Goal: Task Accomplishment & Management: Manage account settings

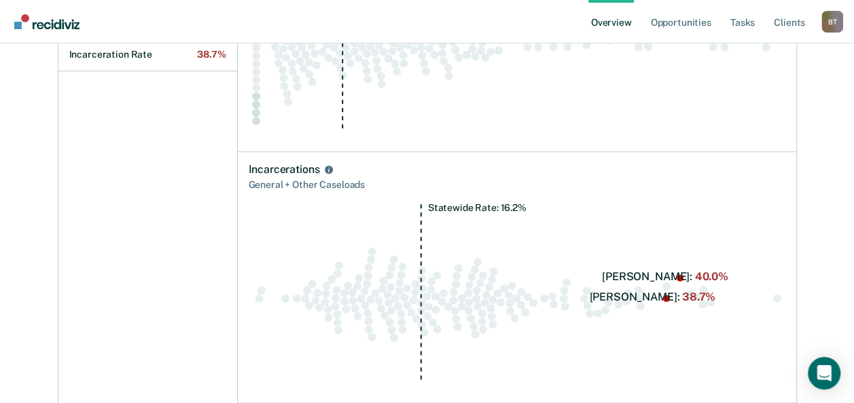
scroll to position [733, 0]
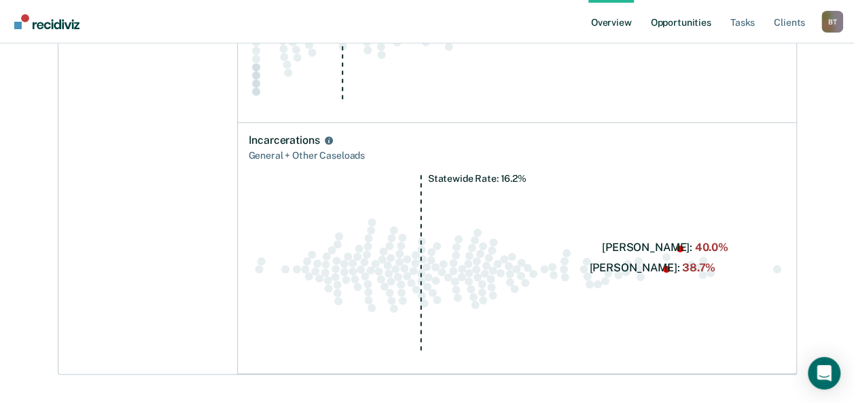
click at [684, 20] on link "Opportunities" at bounding box center [680, 21] width 66 height 43
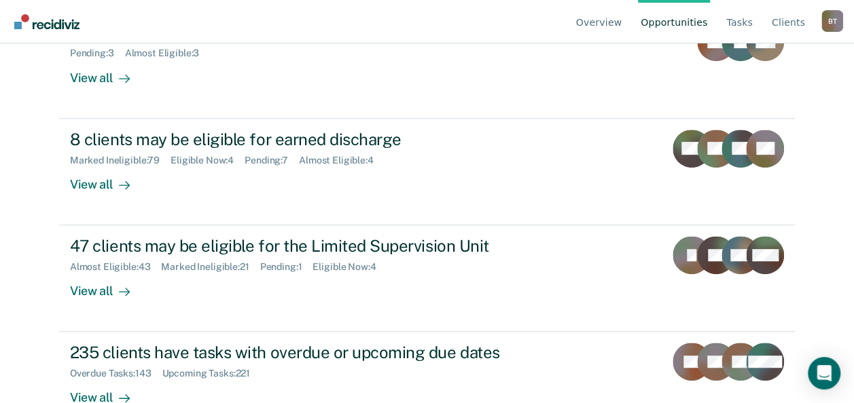
scroll to position [217, 0]
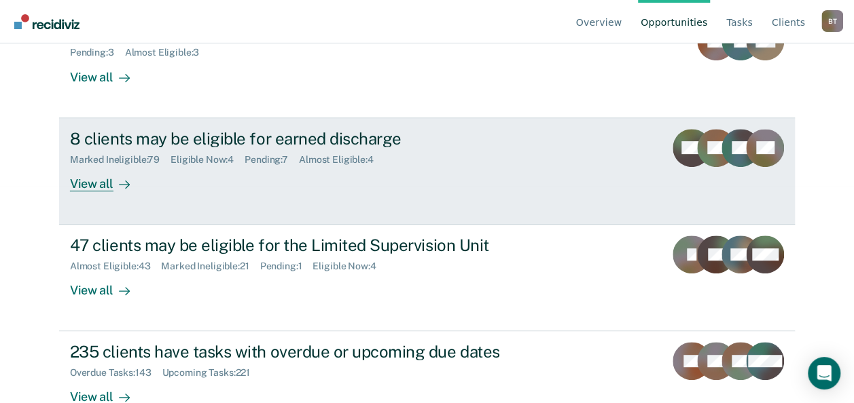
click at [86, 187] on div "View all" at bounding box center [108, 178] width 76 height 26
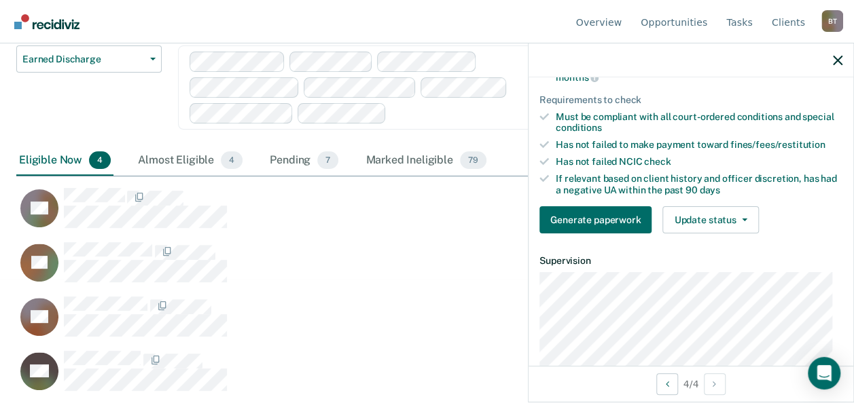
scroll to position [175, 0]
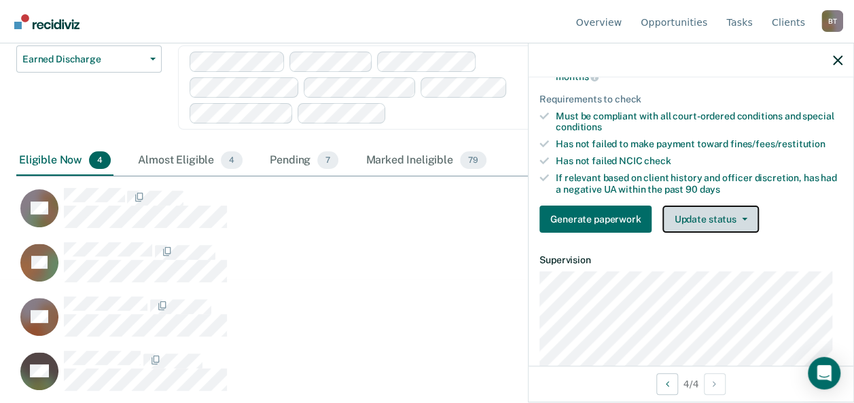
click at [720, 230] on button "Update status" at bounding box center [710, 219] width 96 height 27
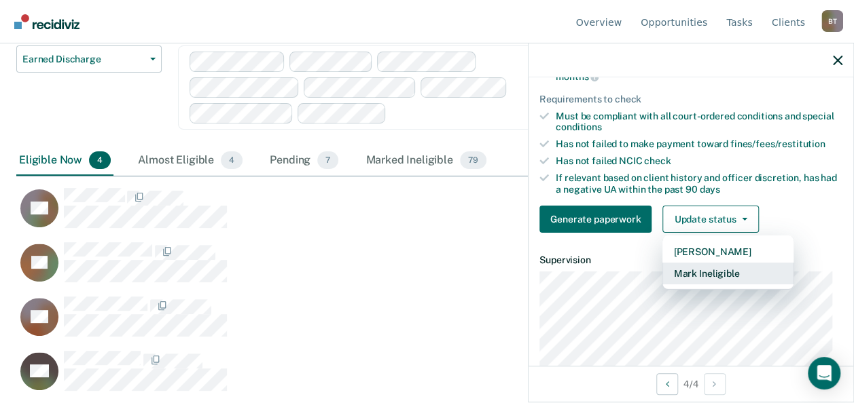
click at [718, 279] on button "Mark Ineligible" at bounding box center [727, 274] width 131 height 22
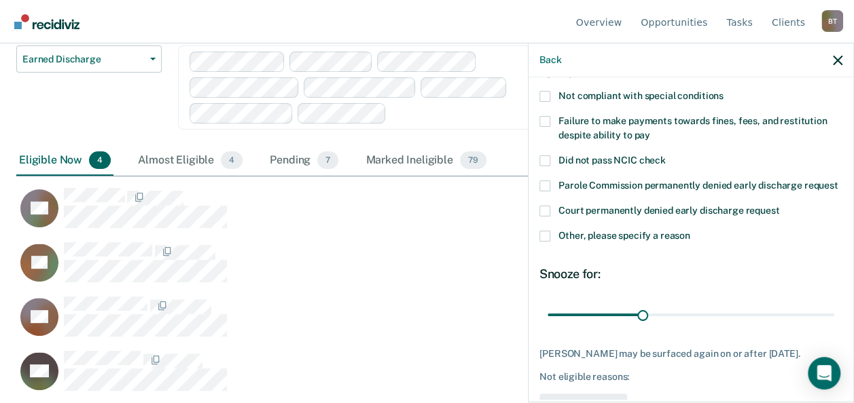
scroll to position [87, 0]
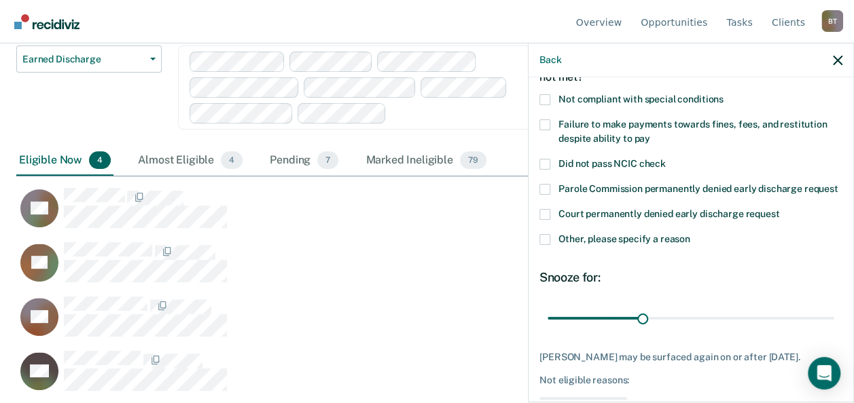
click at [545, 120] on span at bounding box center [544, 125] width 11 height 11
click at [650, 134] on input "Failure to make payments towards fines, fees, and restitution despite ability t…" at bounding box center [650, 134] width 0 height 0
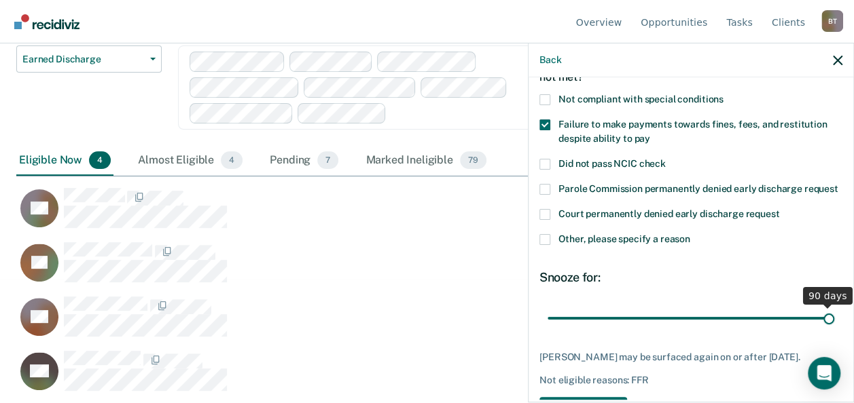
drag, startPoint x: 638, startPoint y: 328, endPoint x: 836, endPoint y: 309, distance: 198.5
type input "90"
click at [834, 309] on input "range" at bounding box center [690, 318] width 287 height 24
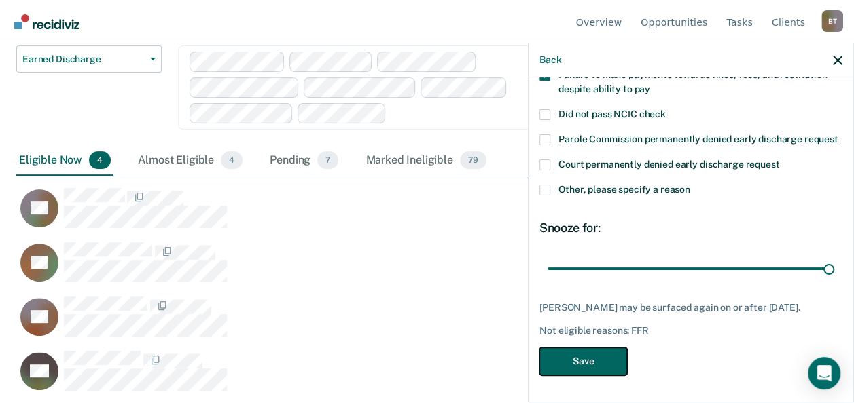
click at [599, 359] on button "Save" at bounding box center [583, 362] width 88 height 28
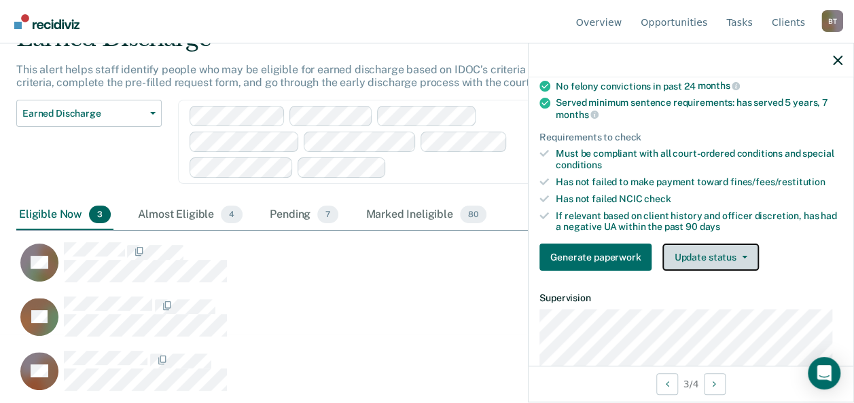
click at [735, 248] on button "Update status" at bounding box center [710, 257] width 96 height 27
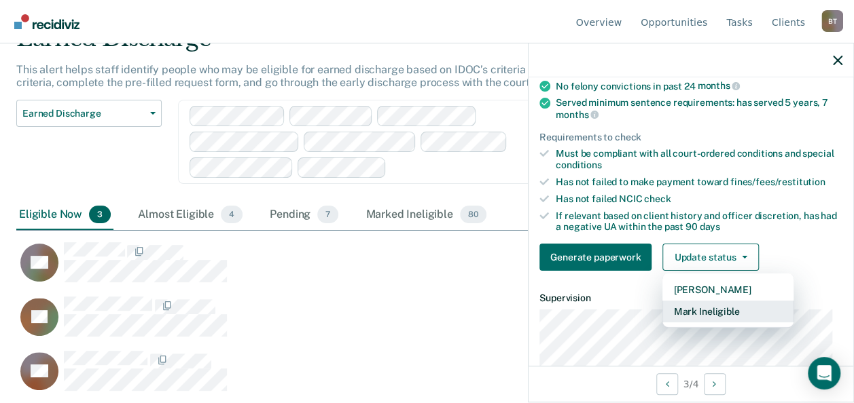
click at [714, 309] on button "Mark Ineligible" at bounding box center [727, 312] width 131 height 22
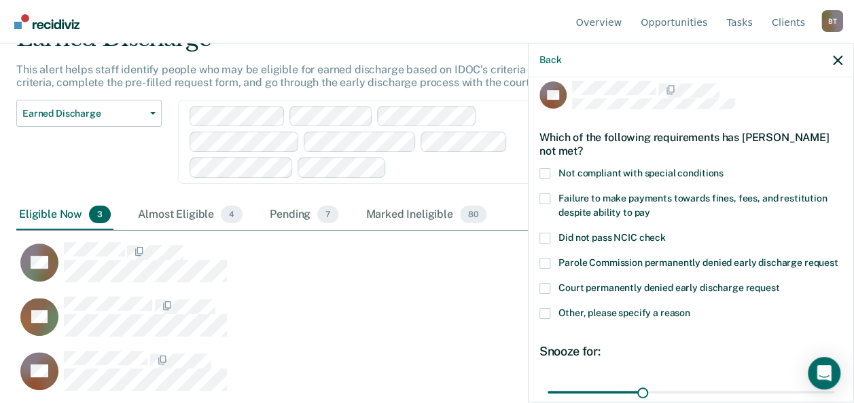
scroll to position [0, 0]
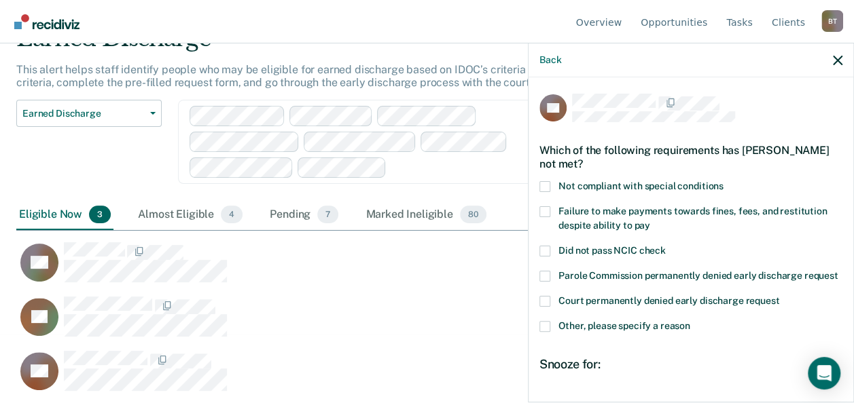
click at [543, 208] on span at bounding box center [544, 211] width 11 height 11
click at [650, 221] on input "Failure to make payments towards fines, fees, and restitution despite ability t…" at bounding box center [650, 221] width 0 height 0
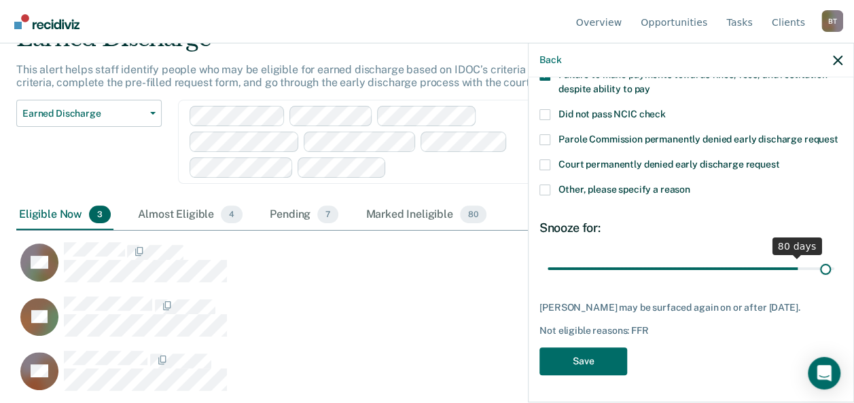
scroll to position [148, 0]
drag, startPoint x: 639, startPoint y: 256, endPoint x: 839, endPoint y: 238, distance: 200.5
type input "90"
click at [834, 257] on input "range" at bounding box center [690, 269] width 287 height 24
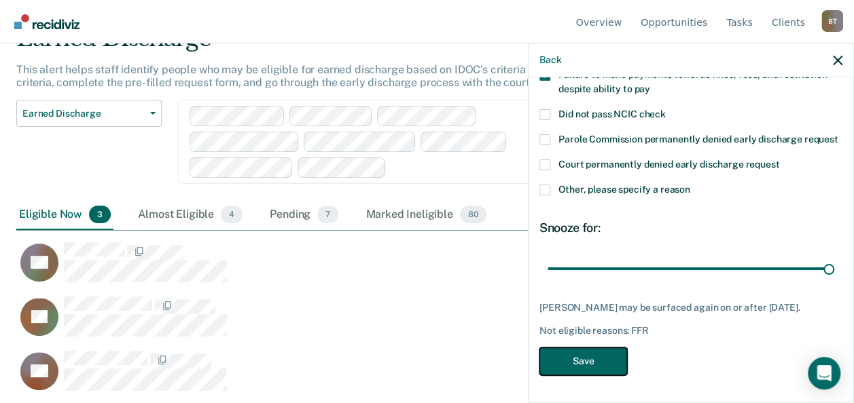
click at [595, 356] on button "Save" at bounding box center [583, 362] width 88 height 28
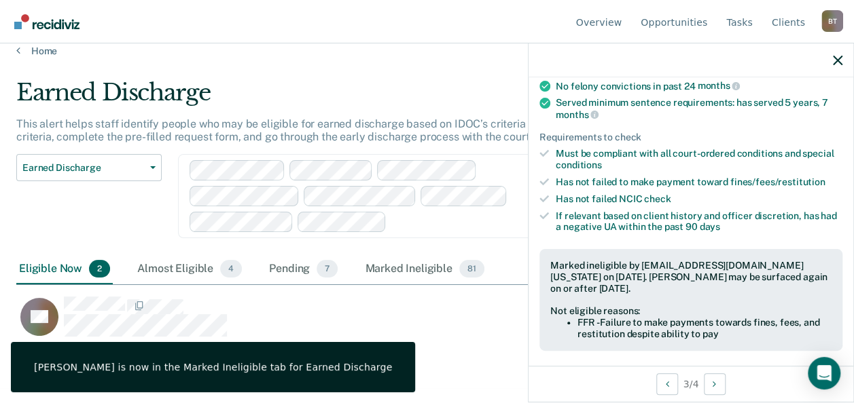
click at [564, 388] on div "3 / 4" at bounding box center [690, 384] width 325 height 36
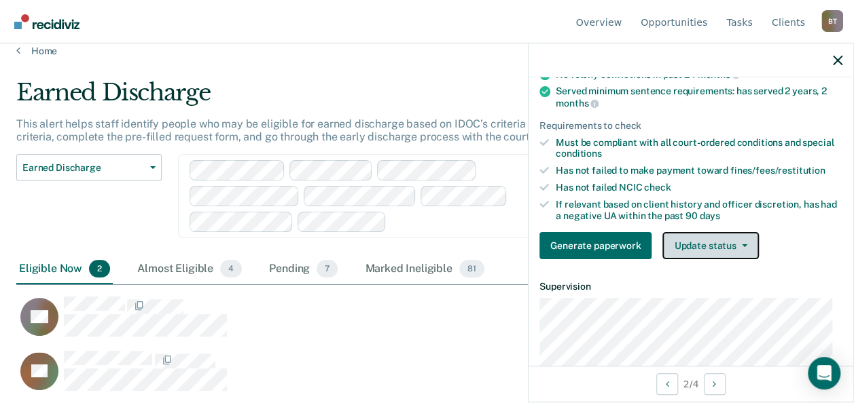
click at [729, 258] on button "Update status" at bounding box center [710, 245] width 96 height 27
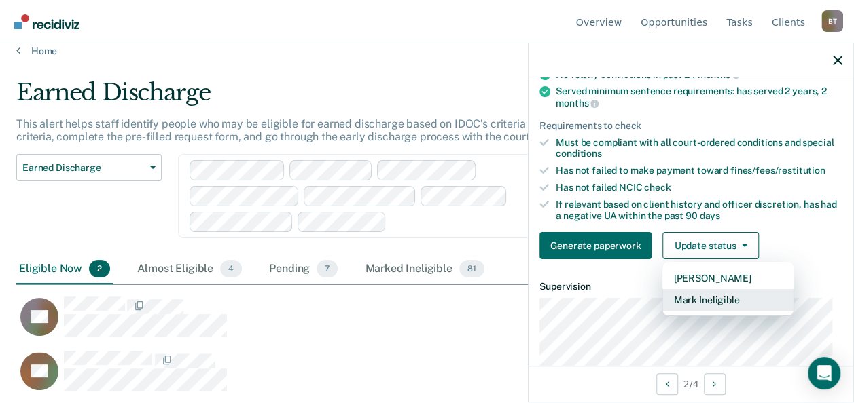
click at [718, 308] on button "Mark Ineligible" at bounding box center [727, 300] width 131 height 22
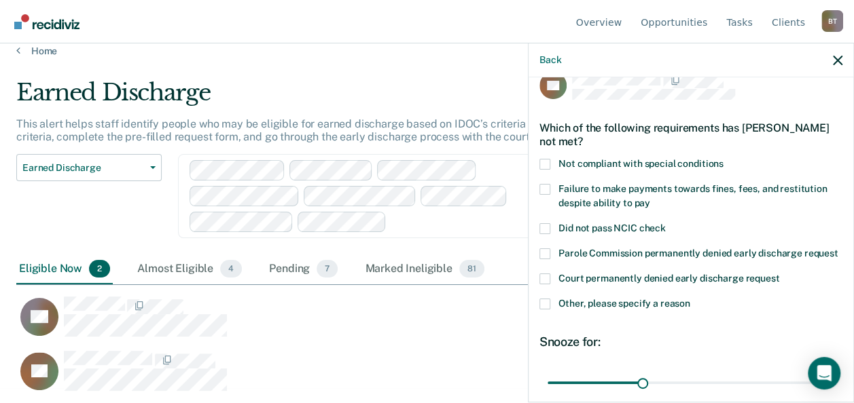
scroll to position [20, 0]
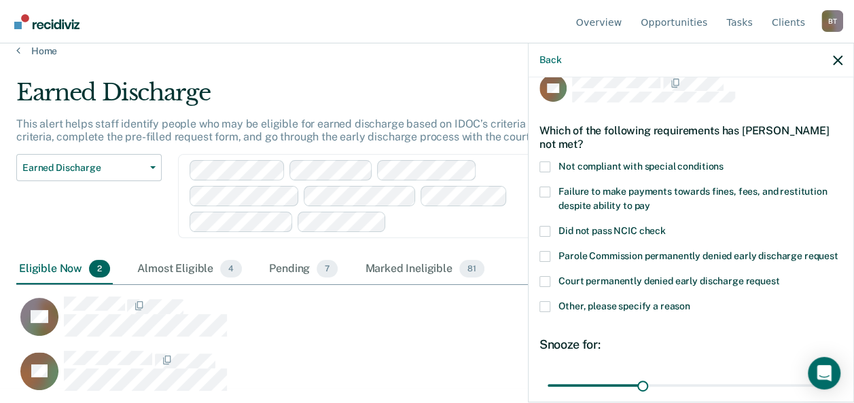
click at [543, 312] on span at bounding box center [544, 306] width 11 height 11
click at [690, 301] on input "Other, please specify a reason" at bounding box center [690, 301] width 0 height 0
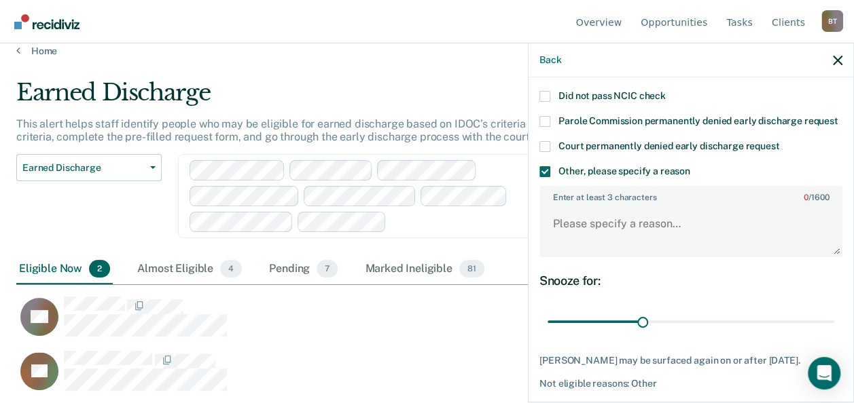
scroll to position [170, 0]
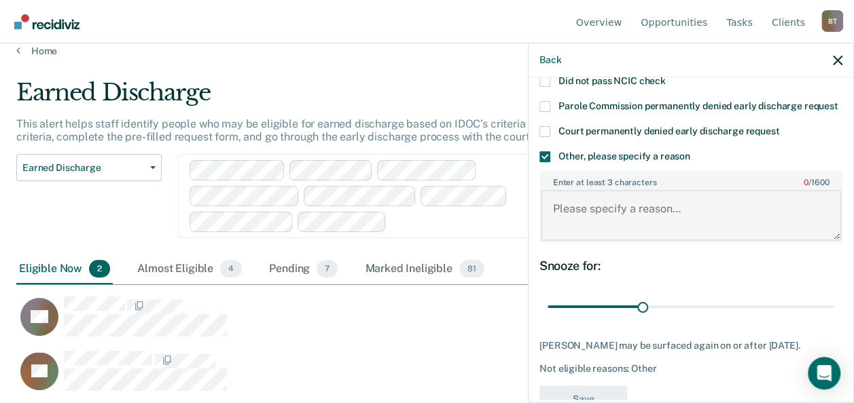
click at [604, 227] on textarea "Enter at least 3 characters 0 / 1600" at bounding box center [691, 215] width 300 height 50
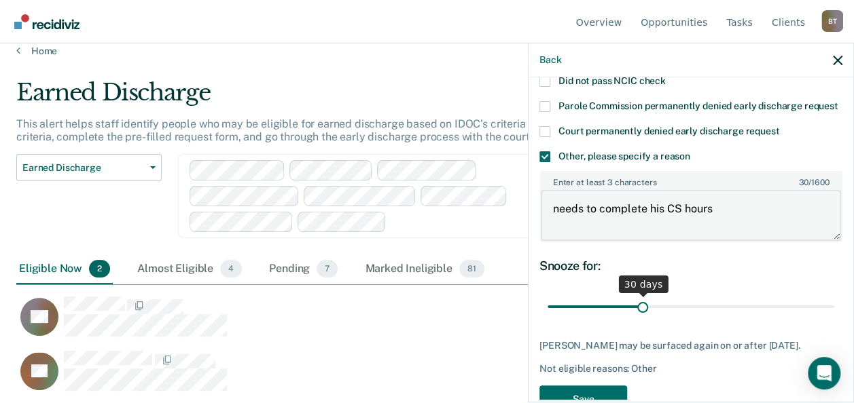
type textarea "needs to complete his CS hours"
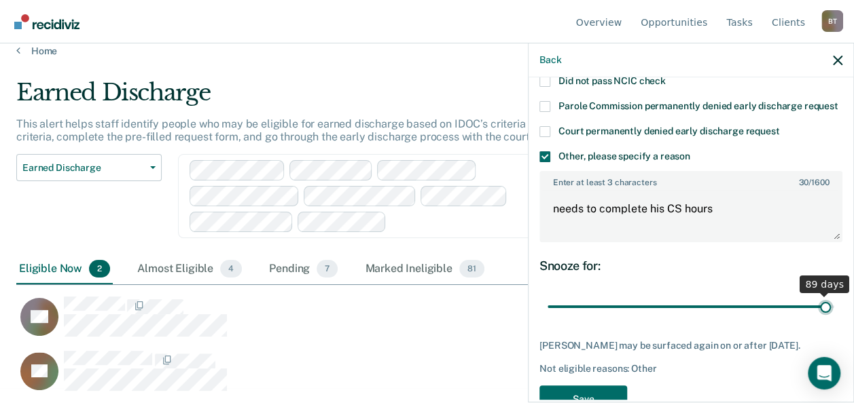
click at [816, 318] on input "range" at bounding box center [690, 307] width 287 height 24
type input "90"
click at [822, 318] on input "range" at bounding box center [690, 307] width 287 height 24
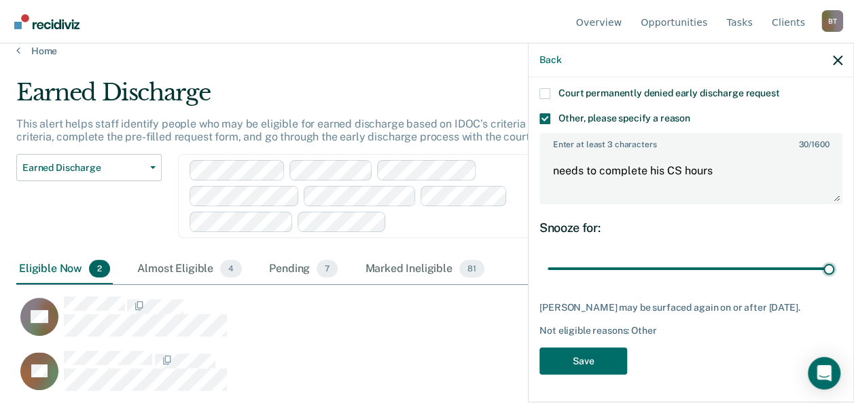
scroll to position [219, 0]
click at [585, 357] on button "Save" at bounding box center [583, 362] width 88 height 28
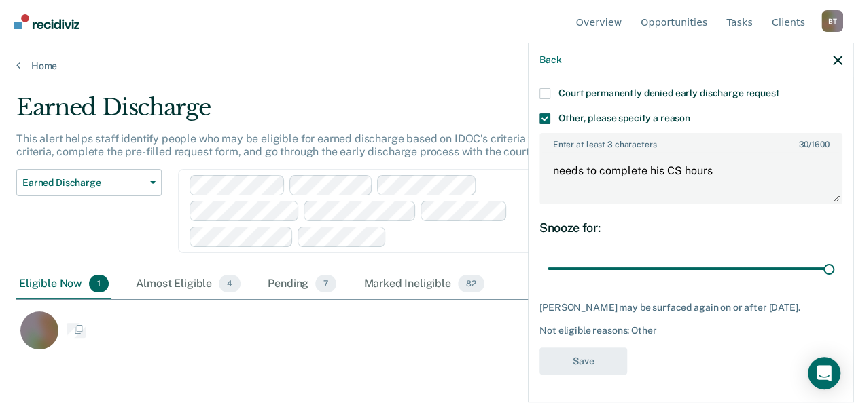
scroll to position [197, 820]
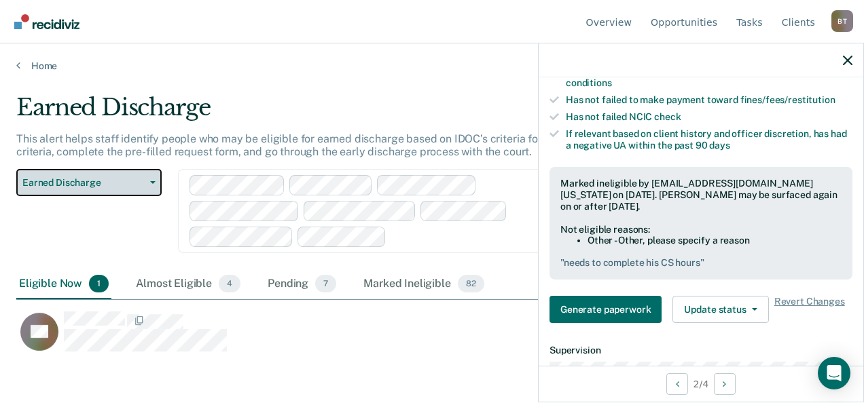
click at [154, 187] on button "Earned Discharge" at bounding box center [88, 182] width 145 height 27
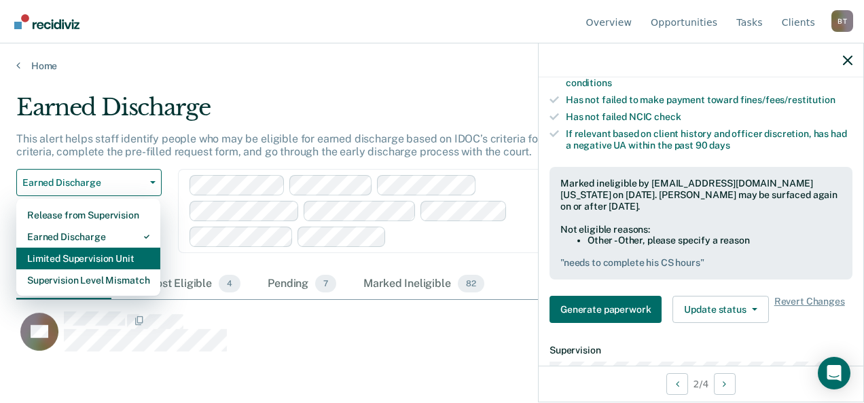
click at [117, 254] on div "Limited Supervision Unit" at bounding box center [88, 259] width 122 height 22
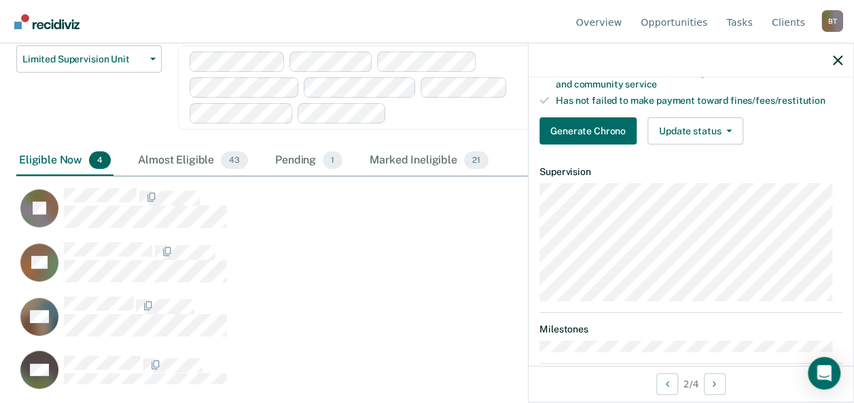
scroll to position [262, 0]
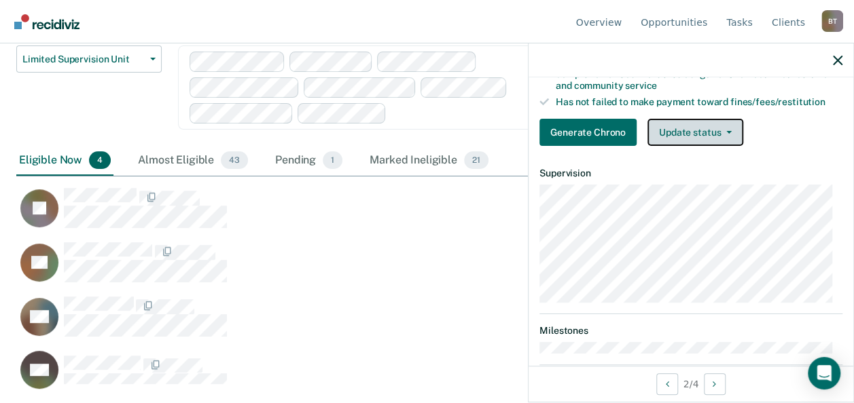
click at [693, 140] on button "Update status" at bounding box center [695, 132] width 96 height 27
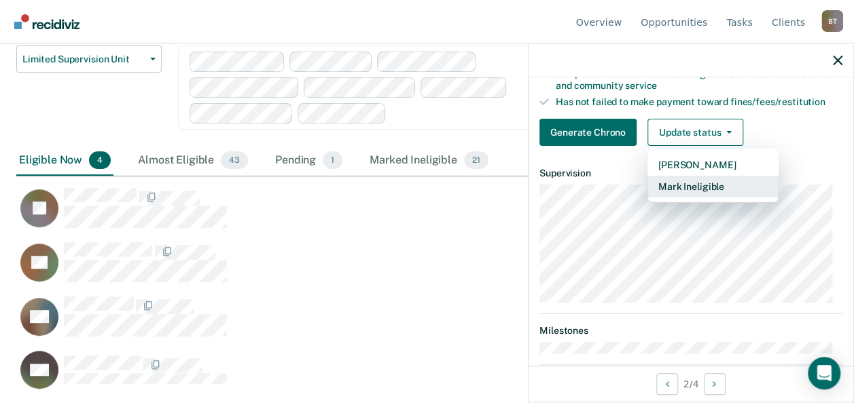
click at [705, 194] on button "Mark Ineligible" at bounding box center [712, 187] width 131 height 22
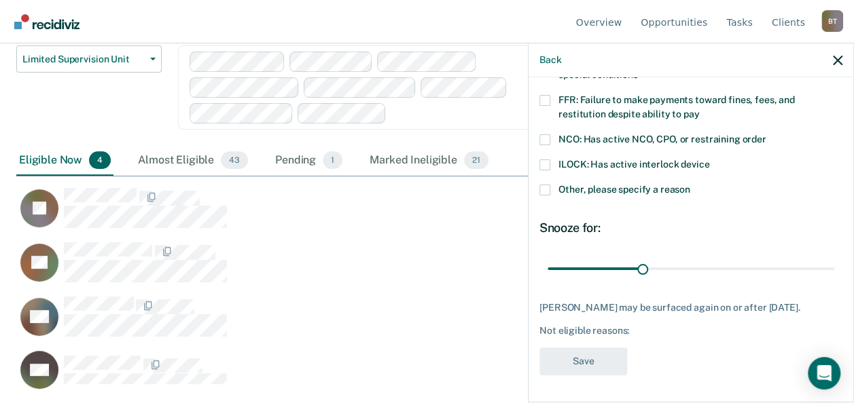
click at [543, 185] on span at bounding box center [544, 190] width 11 height 11
click at [690, 185] on input "Other, please specify a reason" at bounding box center [690, 185] width 0 height 0
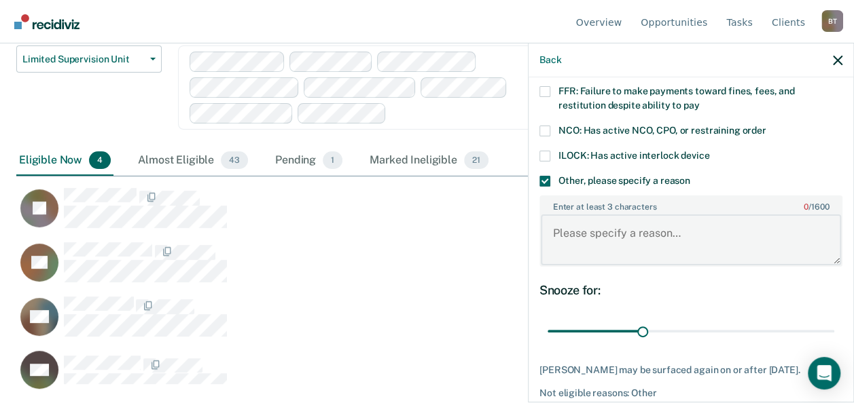
click at [583, 240] on textarea "Enter at least 3 characters 0 / 1600" at bounding box center [691, 240] width 300 height 50
type textarea "needs to start turning in CS hours"
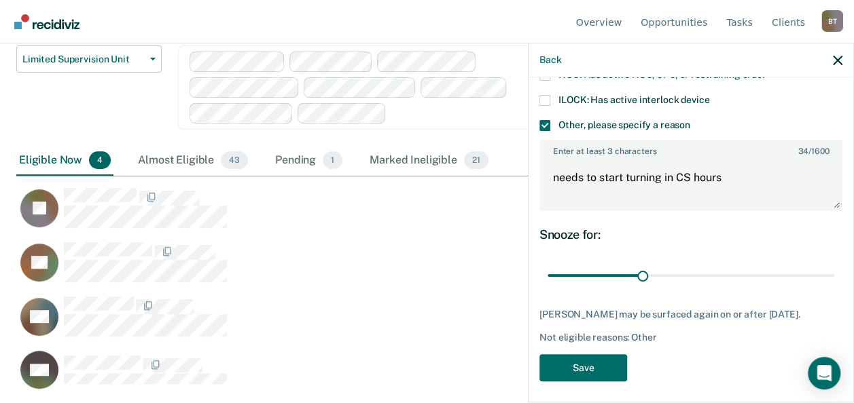
scroll to position [205, 0]
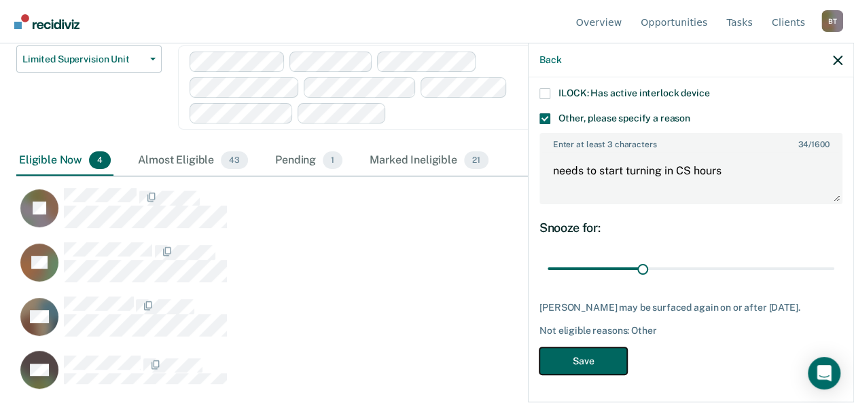
click at [581, 367] on button "Save" at bounding box center [583, 362] width 88 height 28
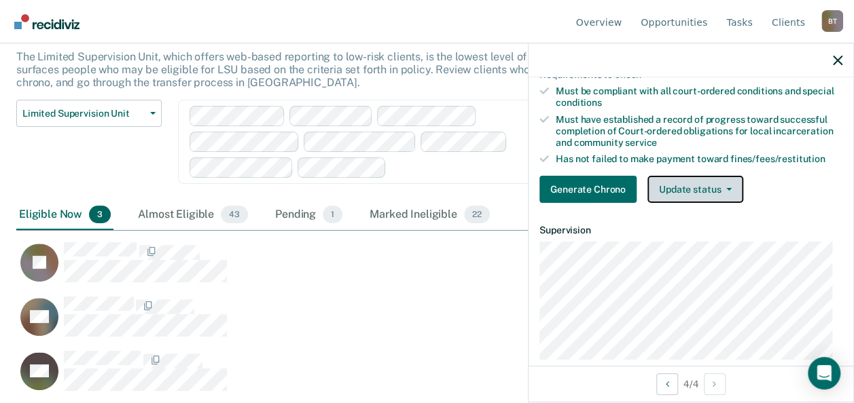
click at [675, 195] on button "Update status" at bounding box center [695, 189] width 96 height 27
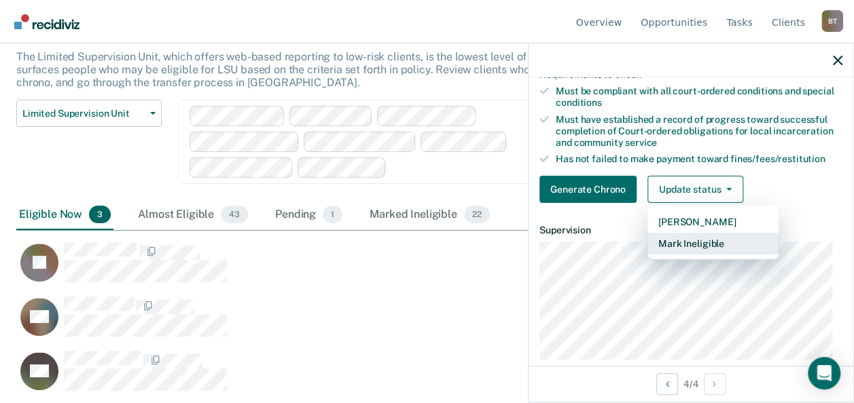
click at [700, 250] on button "Mark Ineligible" at bounding box center [712, 244] width 131 height 22
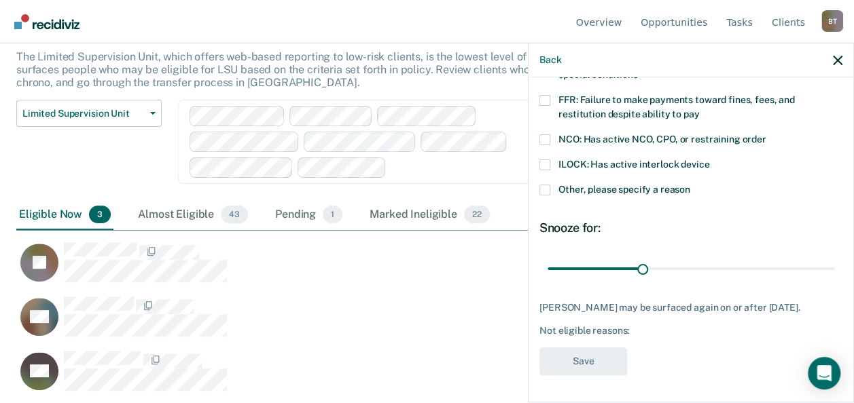
click at [547, 95] on span at bounding box center [544, 100] width 11 height 11
click at [699, 109] on input "FFR: Failure to make payments toward fines, fees, and restitution despite abili…" at bounding box center [699, 109] width 0 height 0
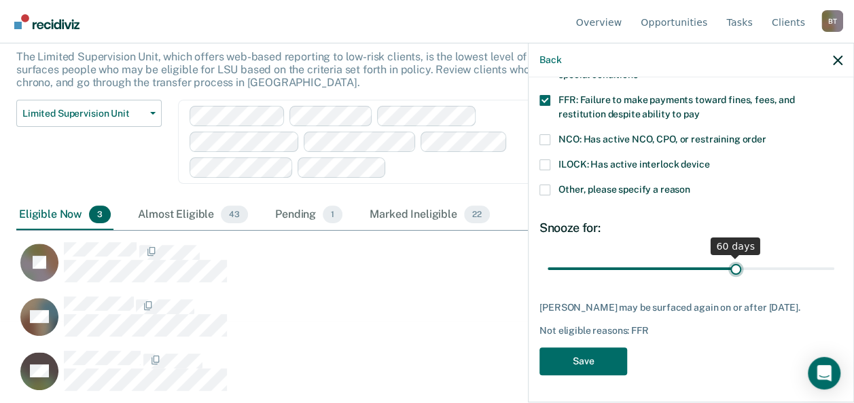
drag, startPoint x: 639, startPoint y: 259, endPoint x: 728, endPoint y: 248, distance: 89.7
type input "60"
click at [728, 257] on input "range" at bounding box center [690, 269] width 287 height 24
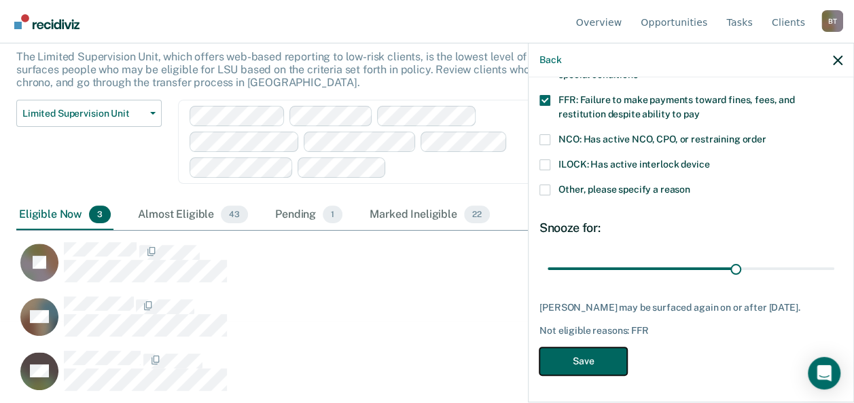
click at [589, 364] on button "Save" at bounding box center [583, 362] width 88 height 28
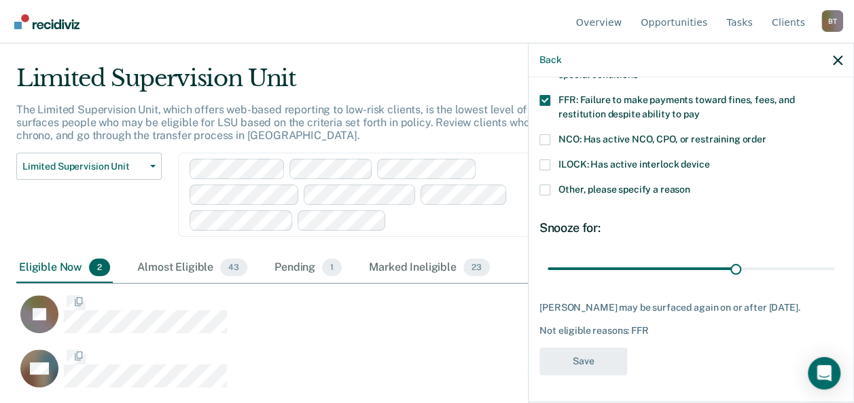
scroll to position [28, 0]
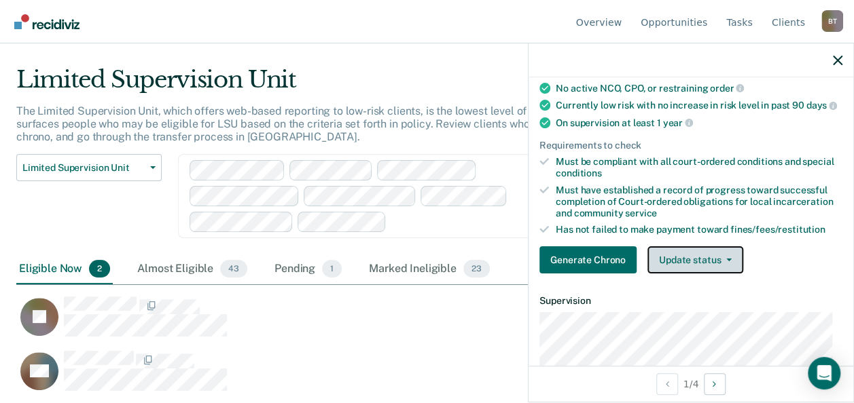
click at [697, 269] on button "Update status" at bounding box center [695, 259] width 96 height 27
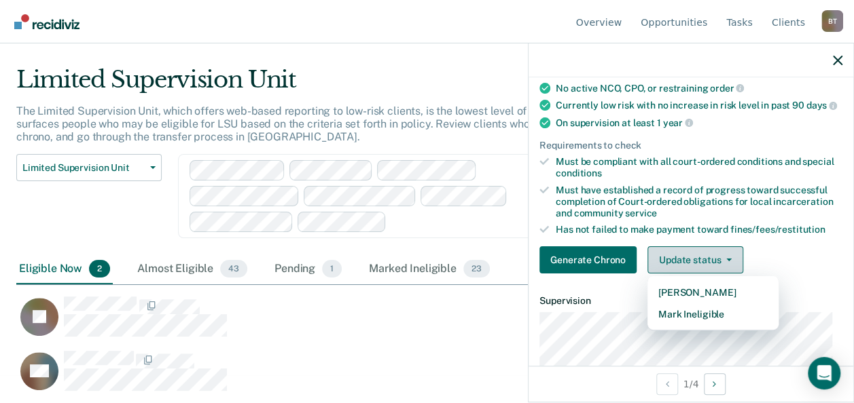
click at [697, 269] on button "Update status" at bounding box center [695, 259] width 96 height 27
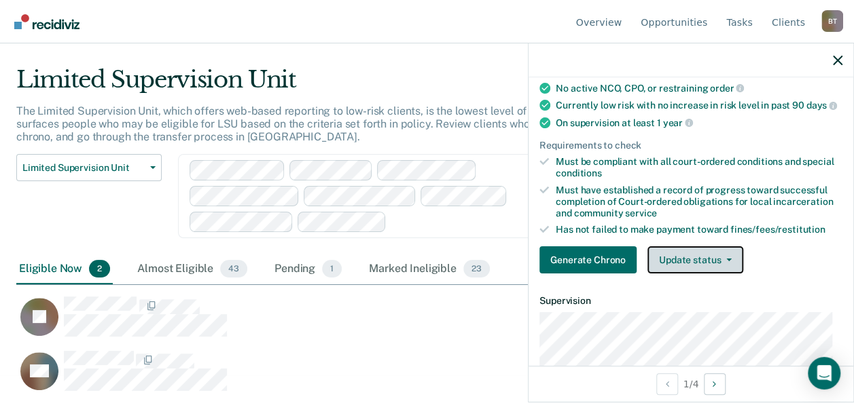
click at [693, 274] on button "Update status" at bounding box center [695, 259] width 96 height 27
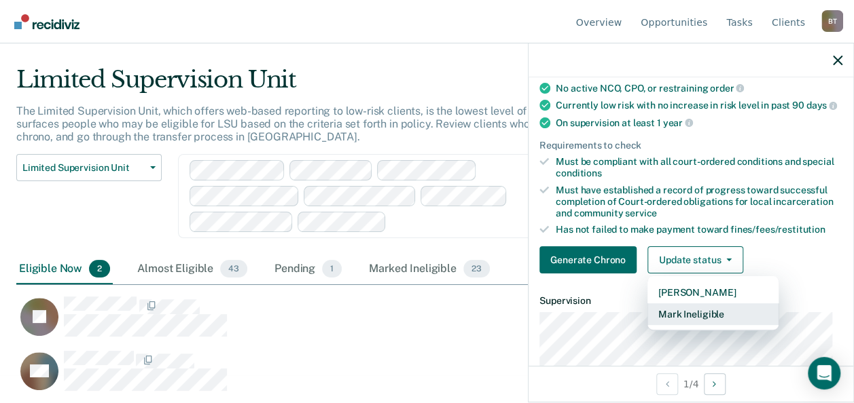
click at [695, 320] on button "Mark Ineligible" at bounding box center [712, 315] width 131 height 22
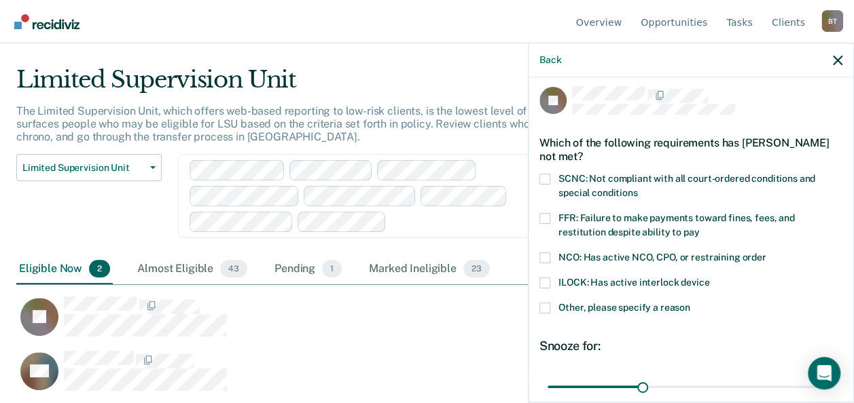
scroll to position [1, 0]
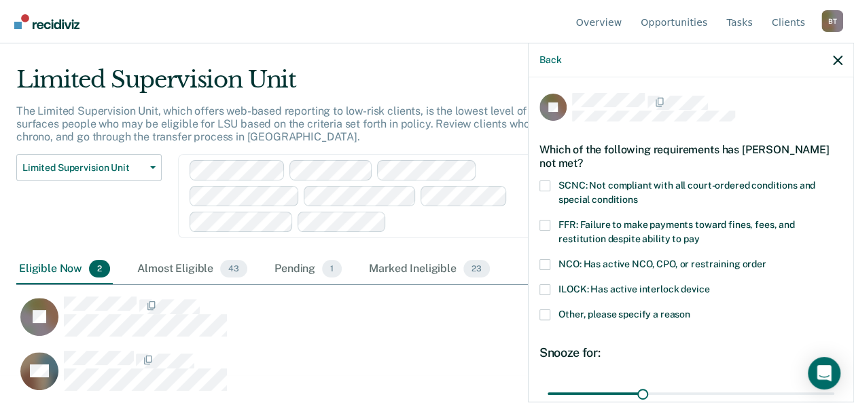
click at [543, 183] on span at bounding box center [544, 186] width 11 height 11
click at [637, 195] on input "SCNC: Not compliant with all court-ordered conditions and special conditions" at bounding box center [637, 195] width 0 height 0
drag, startPoint x: 638, startPoint y: 390, endPoint x: 836, endPoint y: 380, distance: 197.9
type input "90"
click at [834, 382] on input "range" at bounding box center [690, 394] width 287 height 24
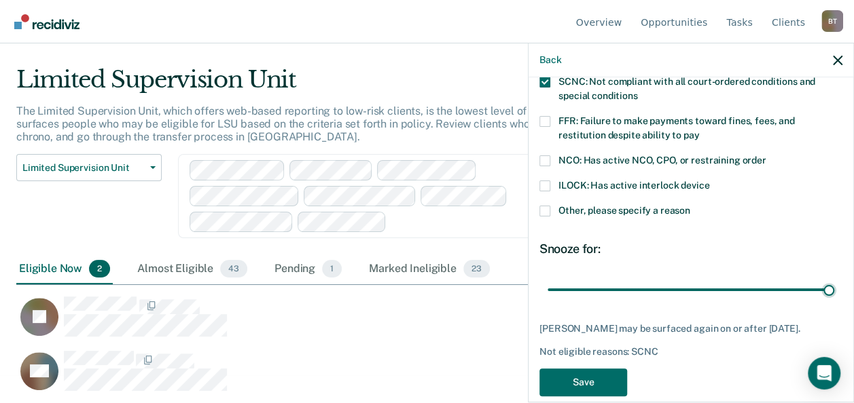
scroll to position [123, 0]
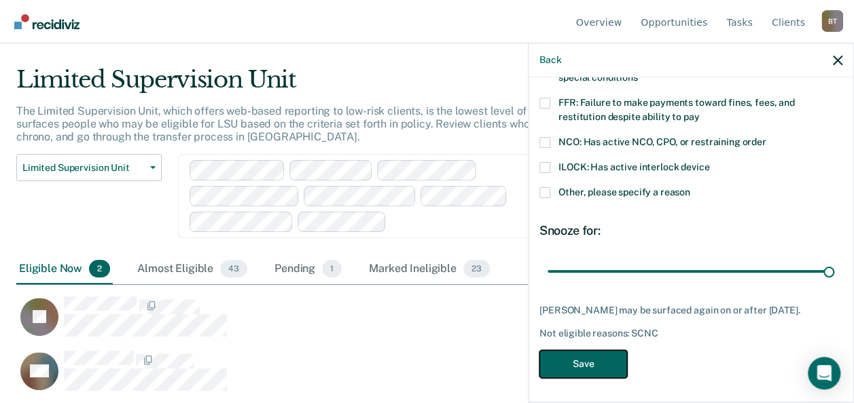
click at [599, 366] on button "Save" at bounding box center [583, 364] width 88 height 28
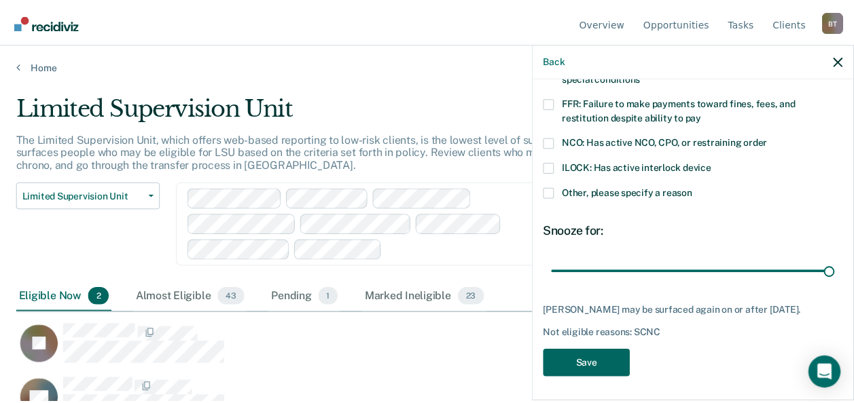
scroll to position [197, 820]
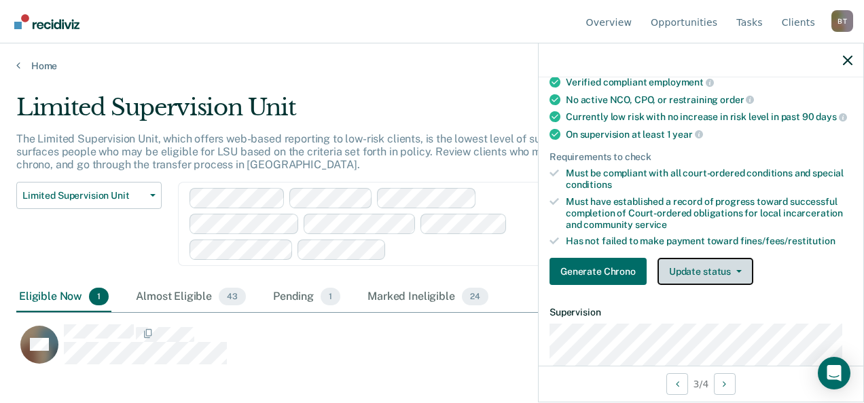
click at [693, 276] on button "Update status" at bounding box center [705, 271] width 96 height 27
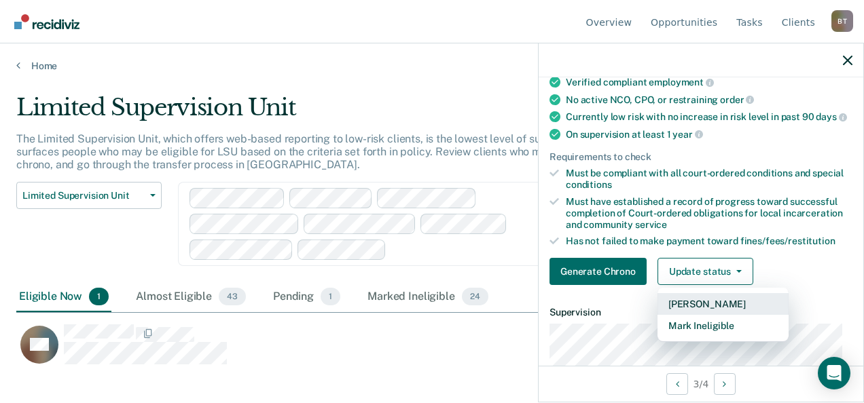
click at [698, 309] on button "[PERSON_NAME]" at bounding box center [722, 304] width 131 height 22
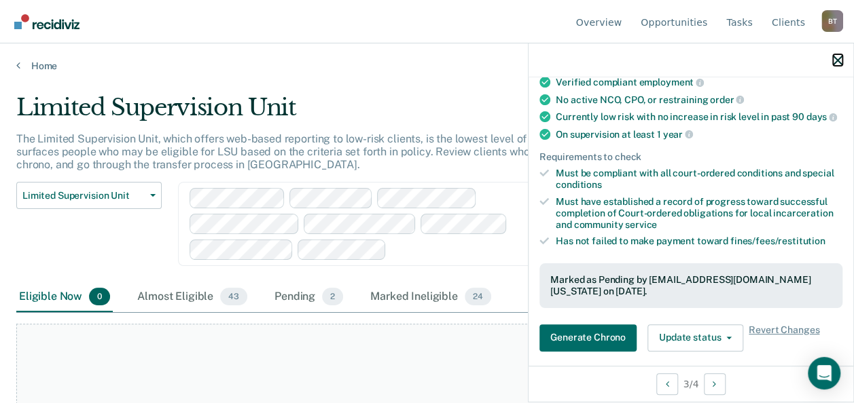
click at [837, 58] on icon "button" at bounding box center [838, 61] width 10 height 10
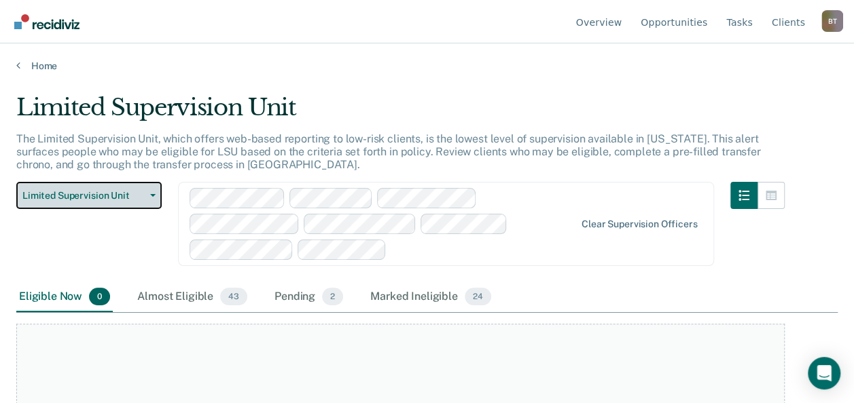
click at [153, 196] on icon "button" at bounding box center [152, 195] width 5 height 3
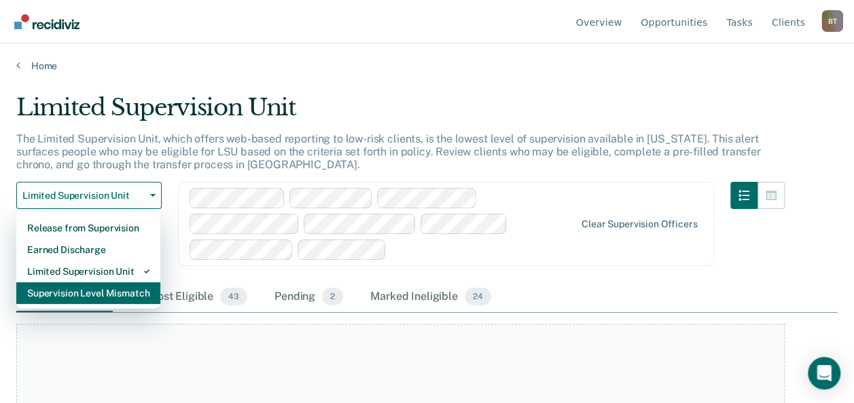
click at [124, 295] on div "Supervision Level Mismatch" at bounding box center [88, 293] width 122 height 22
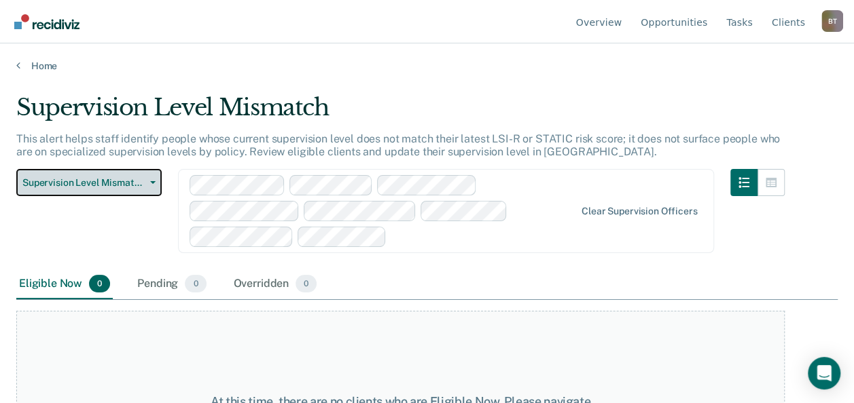
click at [152, 182] on icon "button" at bounding box center [152, 182] width 5 height 3
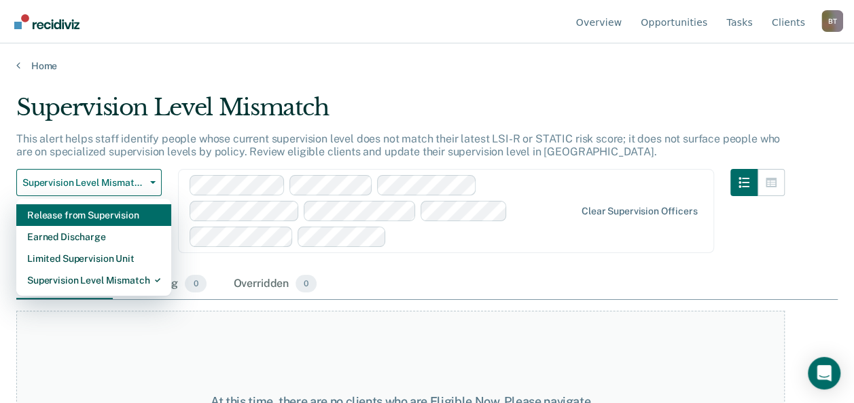
click at [128, 217] on div "Release from Supervision" at bounding box center [93, 215] width 133 height 22
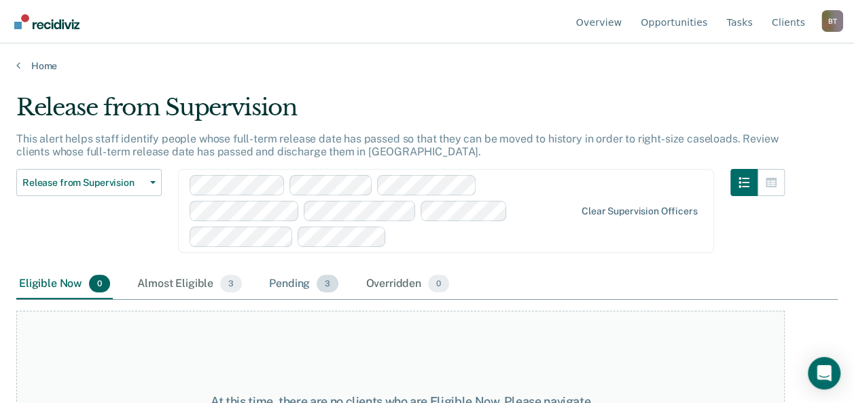
click at [279, 278] on div "Pending 3" at bounding box center [303, 285] width 75 height 30
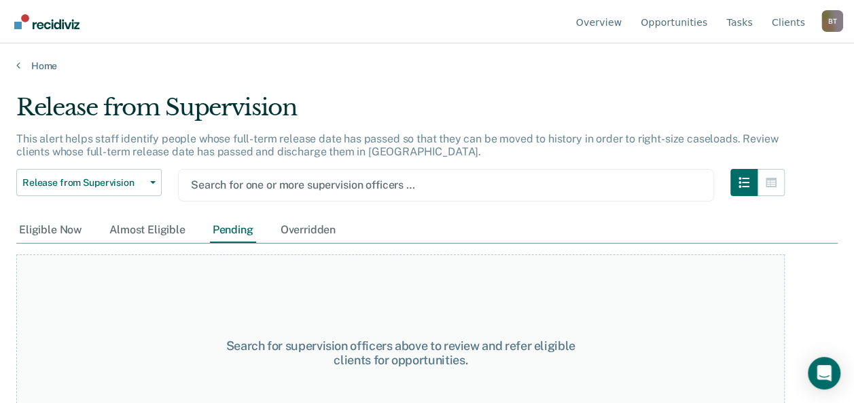
scroll to position [2, 0]
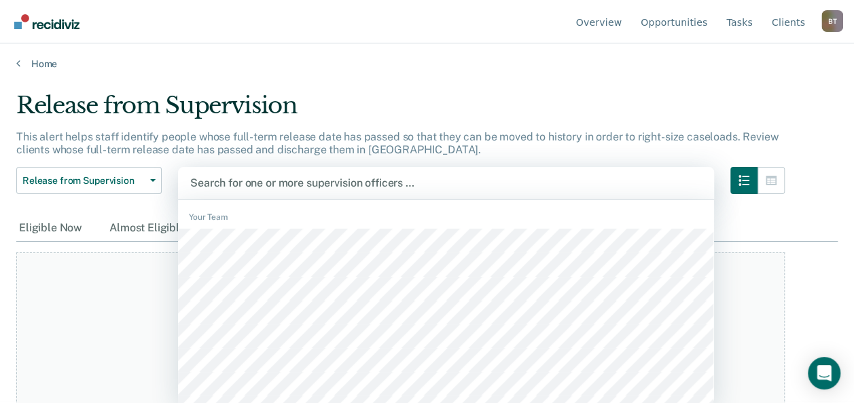
click at [252, 183] on div at bounding box center [445, 183] width 511 height 16
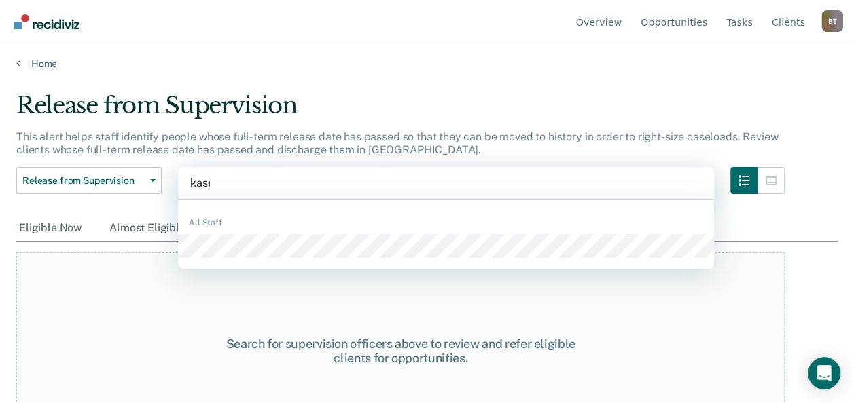
type input "[PERSON_NAME]"
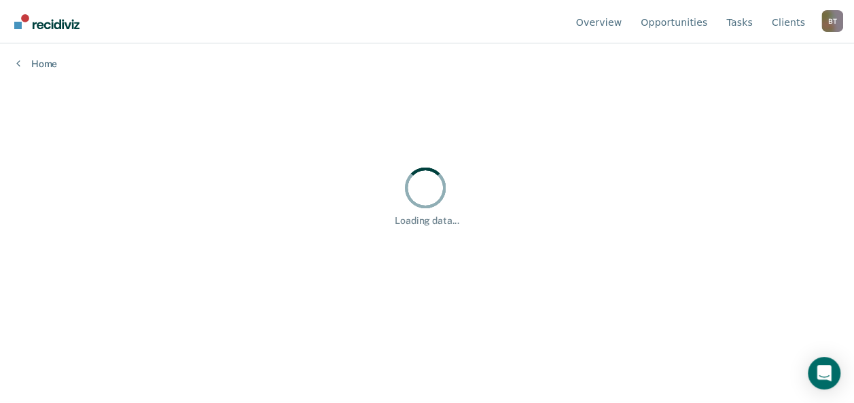
scroll to position [0, 0]
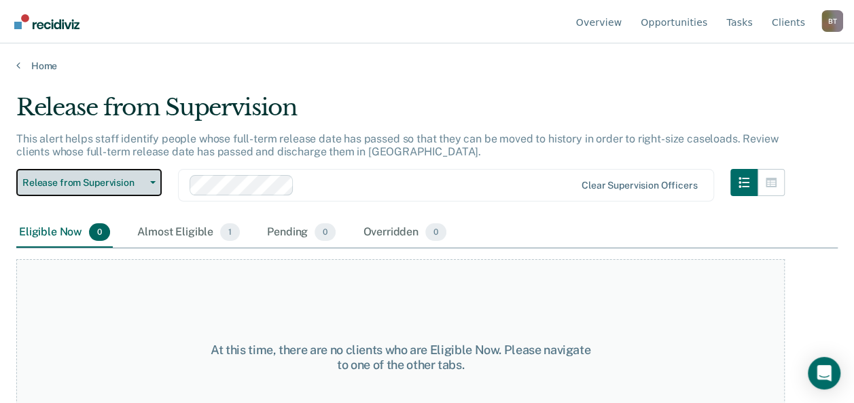
click at [153, 185] on button "Release from Supervision" at bounding box center [88, 182] width 145 height 27
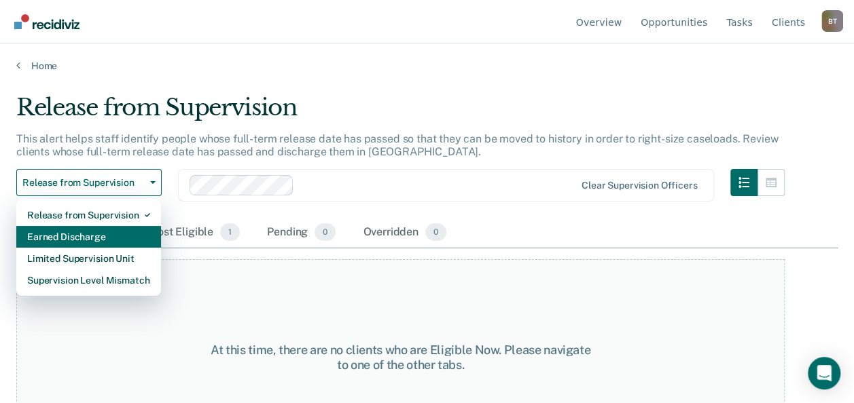
click at [116, 234] on div "Earned Discharge" at bounding box center [88, 237] width 123 height 22
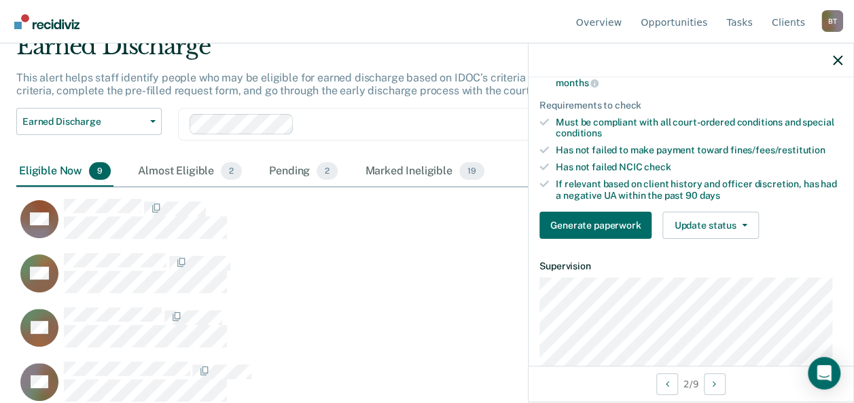
scroll to position [174, 0]
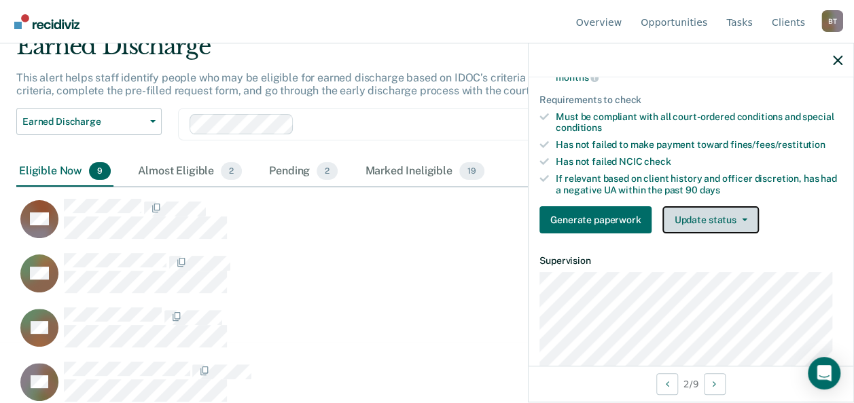
click at [722, 228] on button "Update status" at bounding box center [710, 219] width 96 height 27
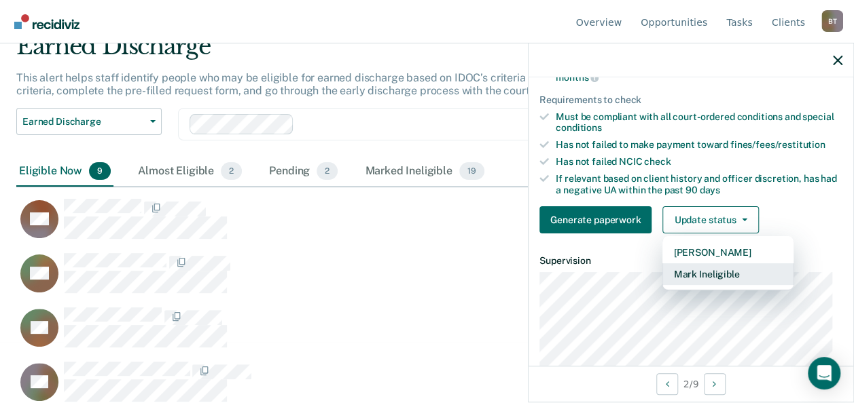
click at [725, 280] on button "Mark Ineligible" at bounding box center [727, 274] width 131 height 22
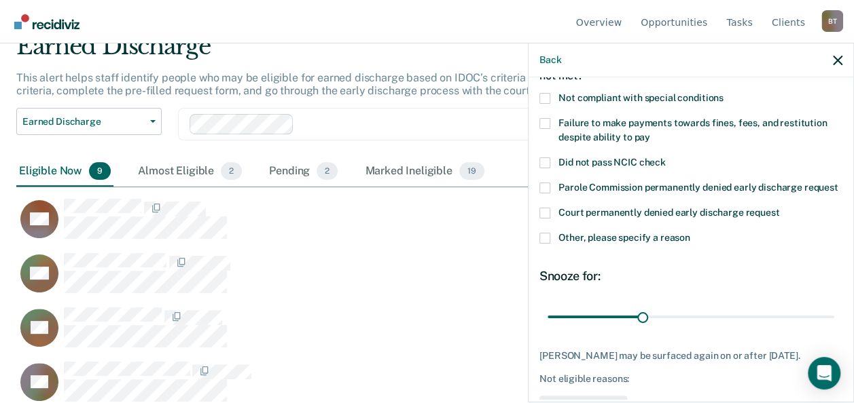
scroll to position [83, 0]
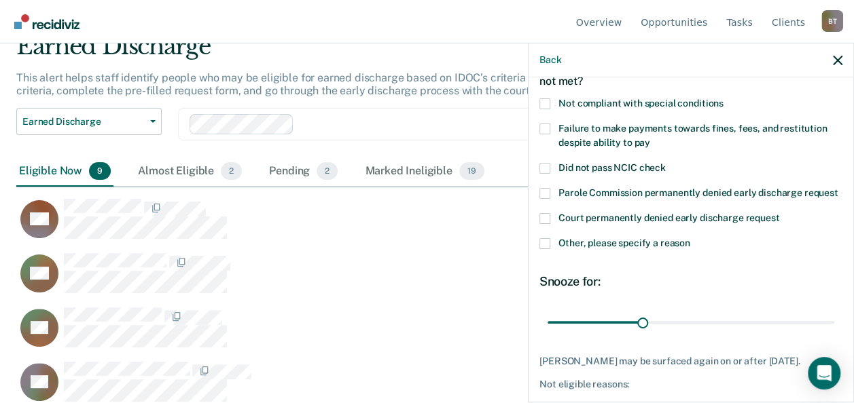
click at [546, 124] on span at bounding box center [544, 129] width 11 height 11
click at [650, 138] on input "Failure to make payments towards fines, fees, and restitution despite ability t…" at bounding box center [650, 138] width 0 height 0
drag, startPoint x: 638, startPoint y: 334, endPoint x: 830, endPoint y: 333, distance: 191.5
type input "90"
click at [830, 333] on input "range" at bounding box center [690, 322] width 287 height 24
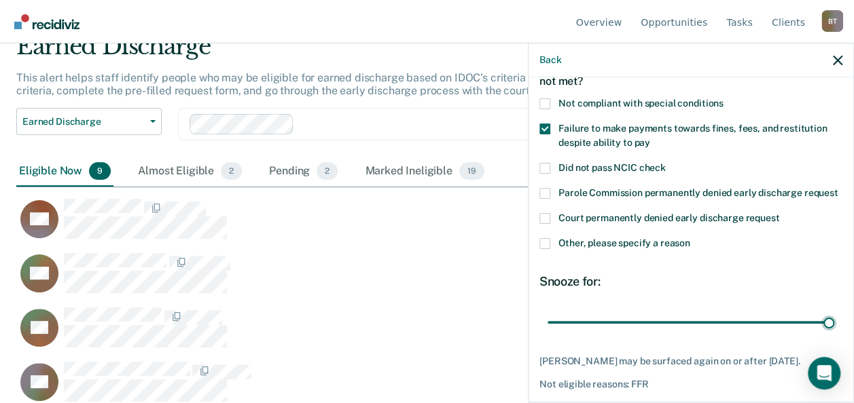
scroll to position [159, 0]
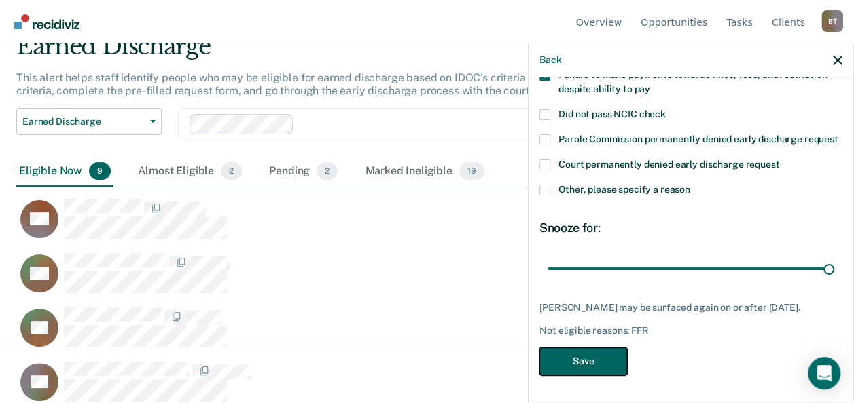
click at [591, 364] on button "Save" at bounding box center [583, 362] width 88 height 28
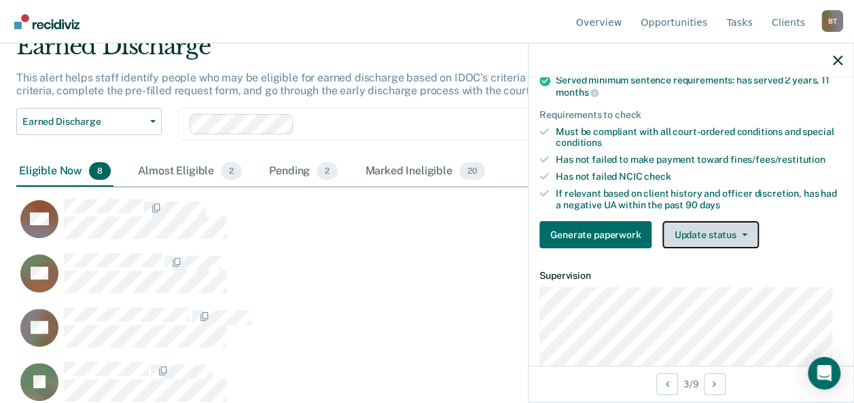
click at [701, 236] on button "Update status" at bounding box center [710, 234] width 96 height 27
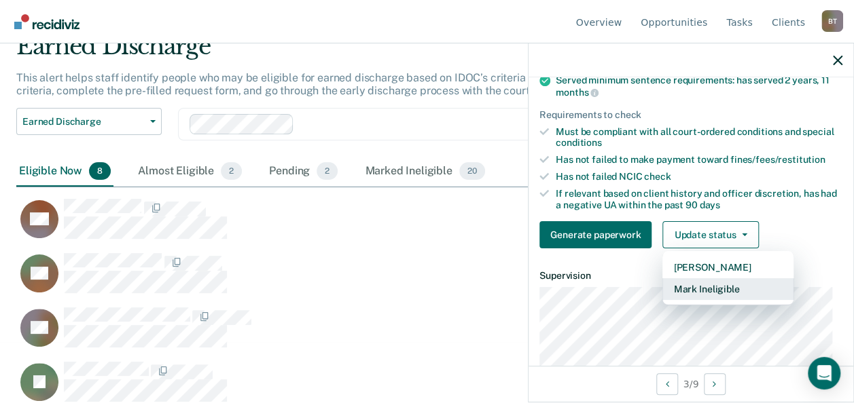
click at [708, 295] on button "Mark Ineligible" at bounding box center [727, 289] width 131 height 22
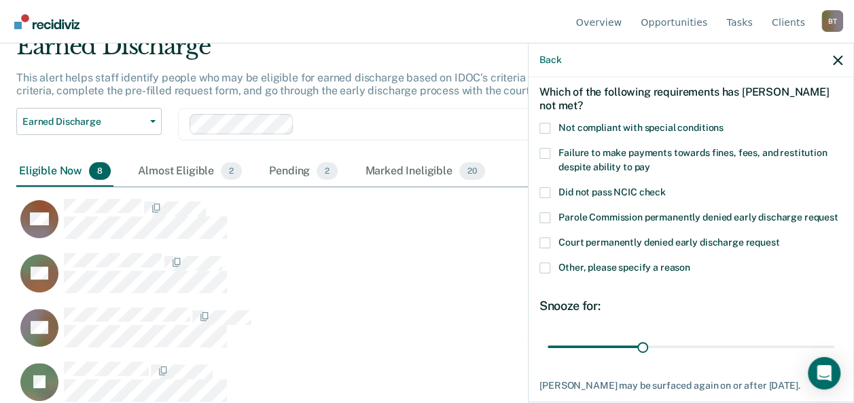
scroll to position [50, 0]
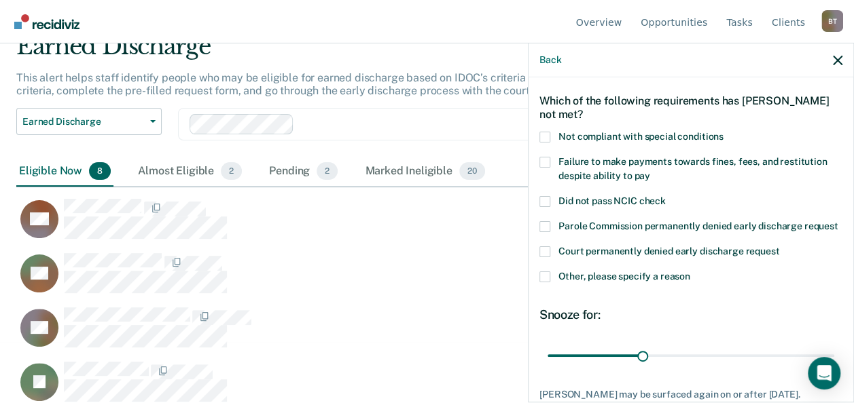
click at [546, 132] on span at bounding box center [544, 137] width 11 height 11
click at [723, 132] on input "Not compliant with special conditions" at bounding box center [723, 132] width 0 height 0
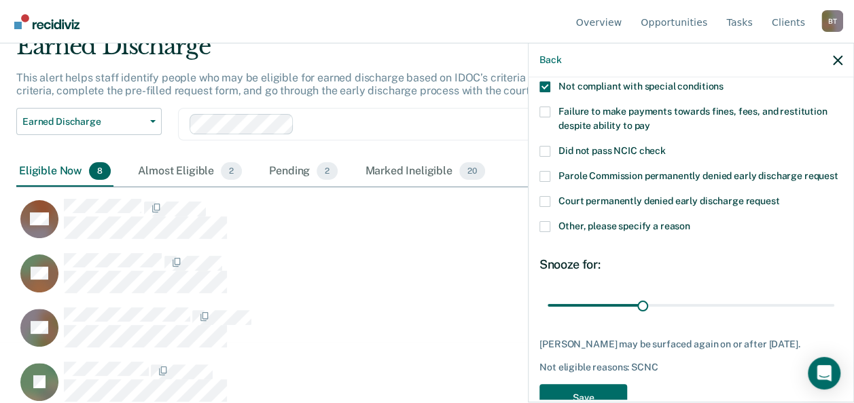
scroll to position [159, 0]
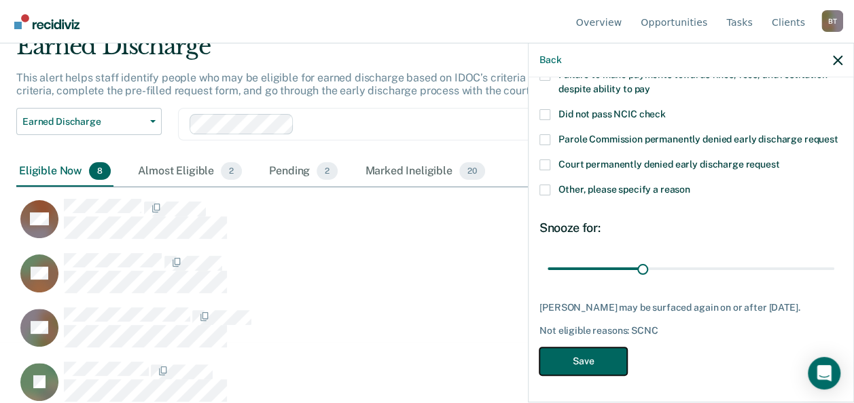
click at [594, 350] on button "Save" at bounding box center [583, 362] width 88 height 28
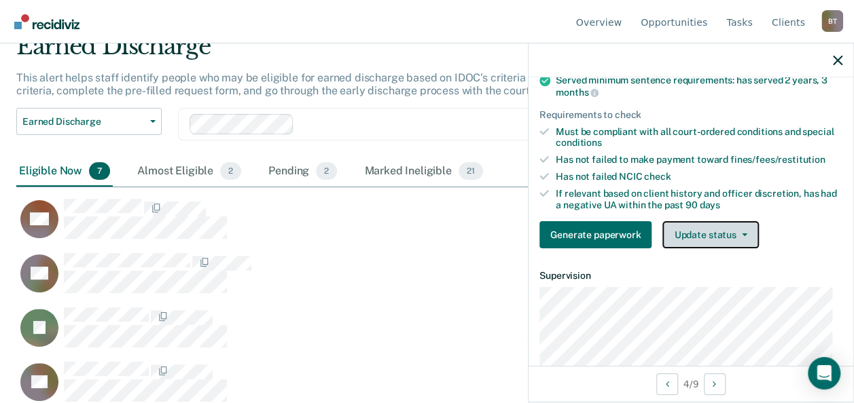
click at [693, 246] on button "Update status" at bounding box center [710, 234] width 96 height 27
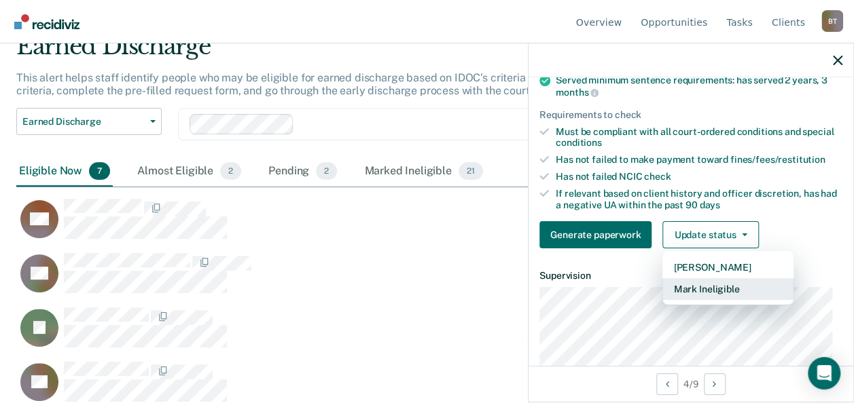
click at [701, 295] on button "Mark Ineligible" at bounding box center [727, 289] width 131 height 22
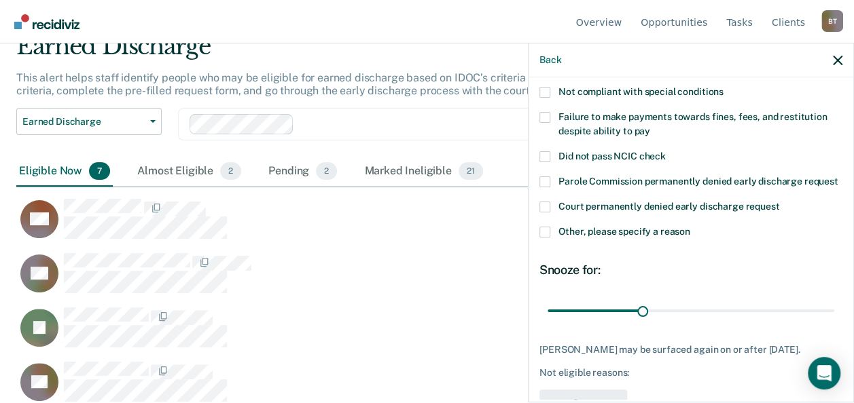
scroll to position [92, 0]
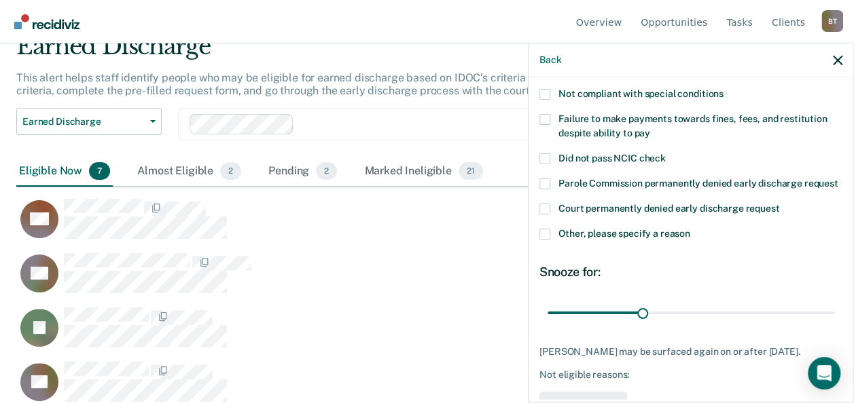
click at [542, 117] on span at bounding box center [544, 119] width 11 height 11
click at [650, 128] on input "Failure to make payments towards fines, fees, and restitution despite ability t…" at bounding box center [650, 128] width 0 height 0
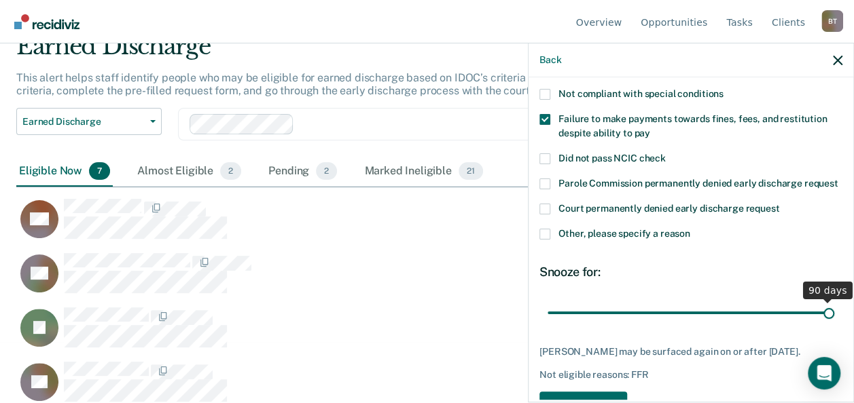
drag, startPoint x: 635, startPoint y: 319, endPoint x: 829, endPoint y: 315, distance: 194.2
type input "90"
click at [829, 315] on input "range" at bounding box center [690, 313] width 287 height 24
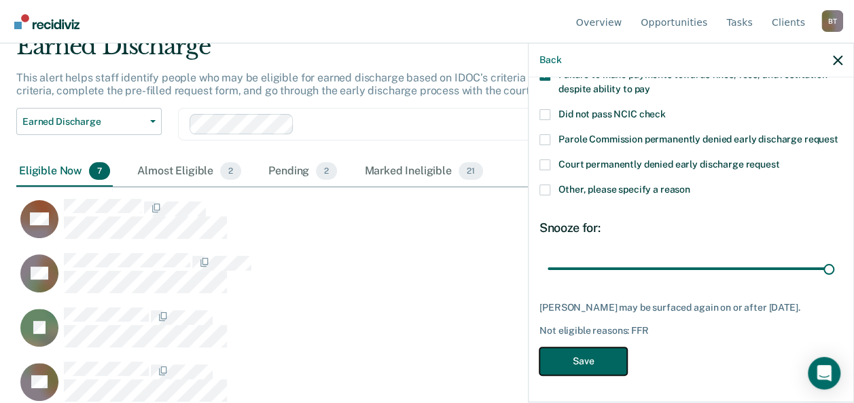
click at [595, 361] on button "Save" at bounding box center [583, 362] width 88 height 28
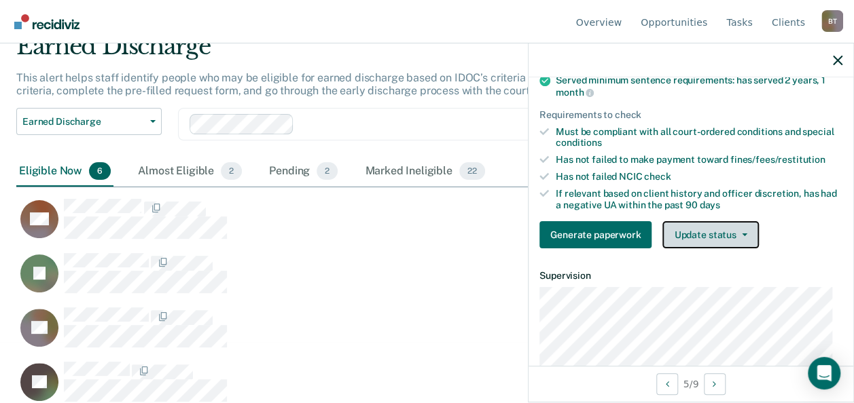
click at [712, 247] on button "Update status" at bounding box center [710, 234] width 96 height 27
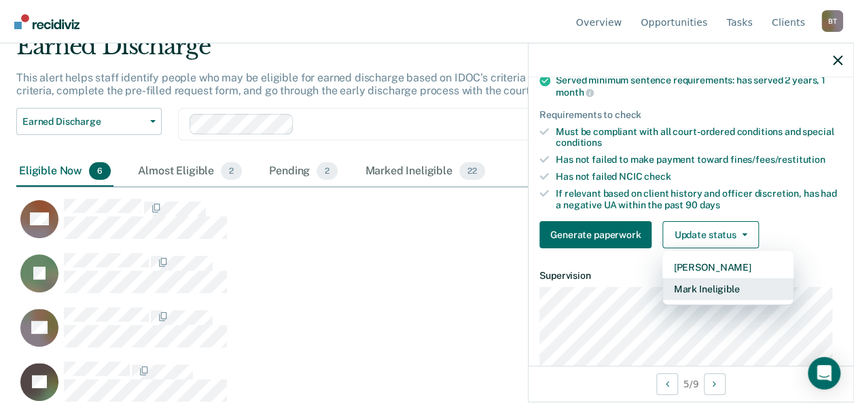
click at [712, 297] on button "Mark Ineligible" at bounding box center [727, 289] width 131 height 22
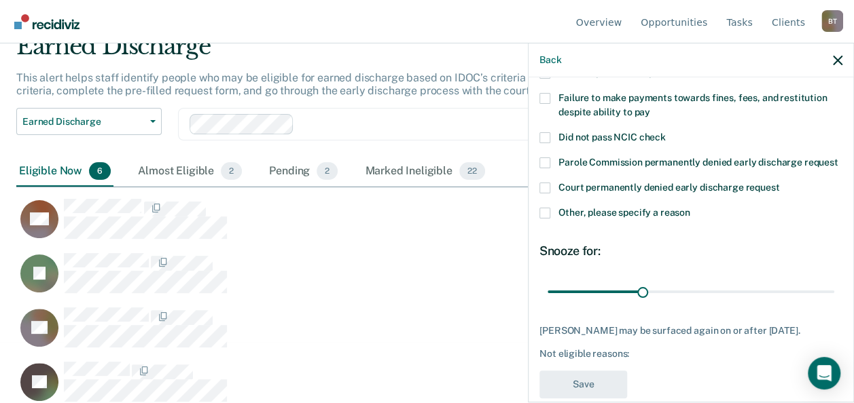
scroll to position [110, 0]
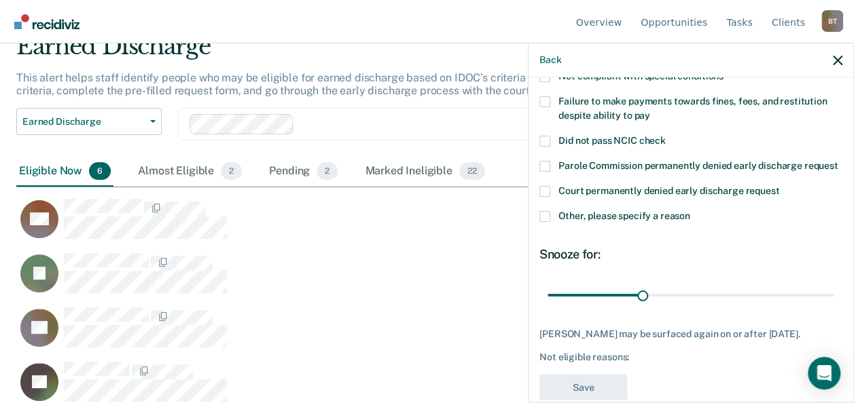
click at [541, 98] on span at bounding box center [544, 101] width 11 height 11
click at [650, 111] on input "Failure to make payments towards fines, fees, and restitution despite ability t…" at bounding box center [650, 111] width 0 height 0
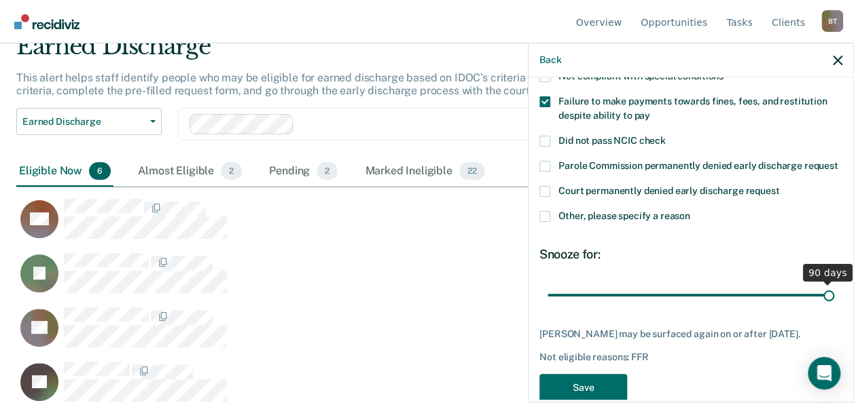
drag, startPoint x: 638, startPoint y: 308, endPoint x: 853, endPoint y: 298, distance: 214.8
type input "90"
click at [834, 298] on input "range" at bounding box center [690, 295] width 287 height 24
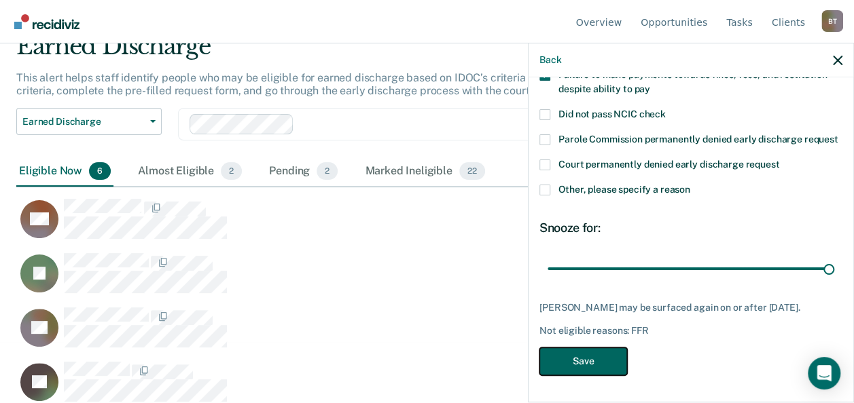
click at [594, 358] on button "Save" at bounding box center [583, 362] width 88 height 28
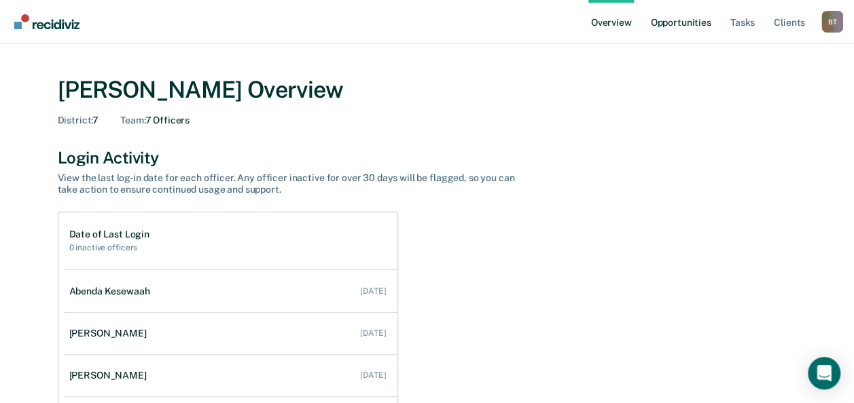
click at [689, 25] on link "Opportunities" at bounding box center [680, 21] width 66 height 43
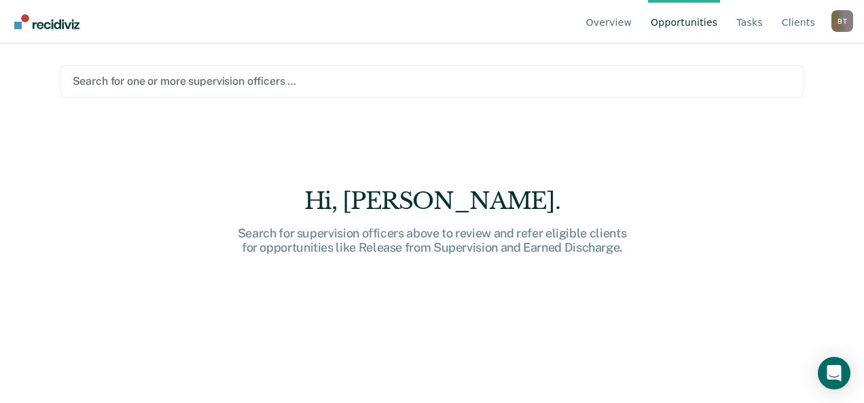
click at [486, 79] on div at bounding box center [432, 81] width 719 height 16
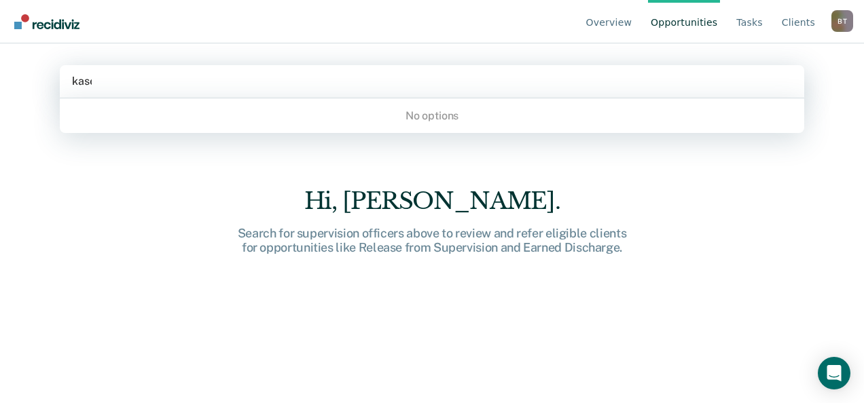
type input "[PERSON_NAME]"
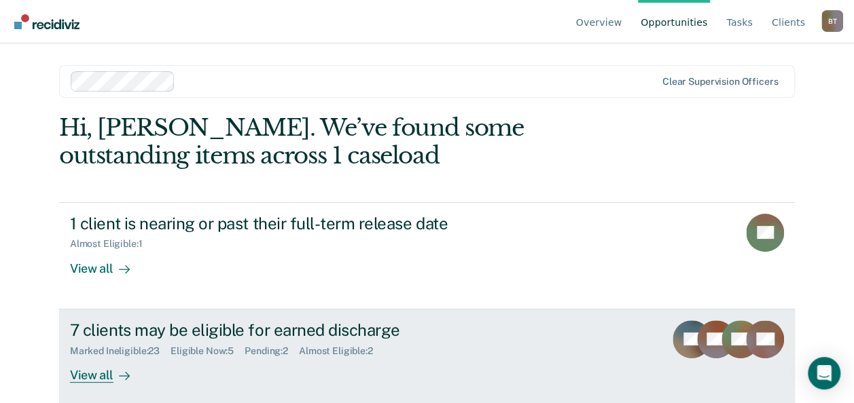
click at [94, 373] on div "View all" at bounding box center [108, 369] width 76 height 26
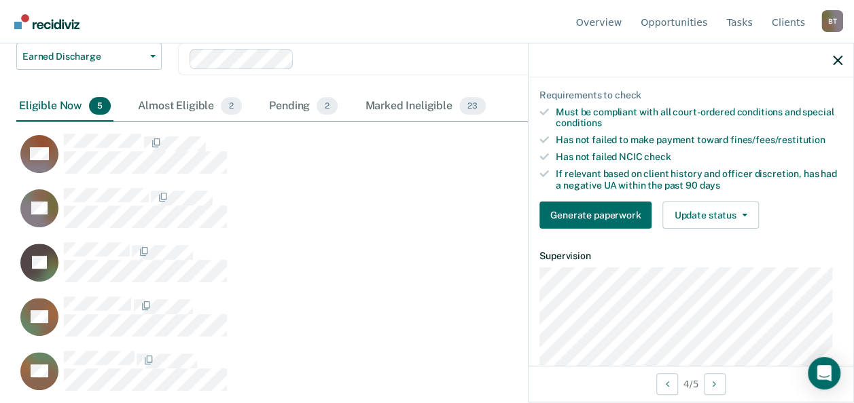
scroll to position [180, 0]
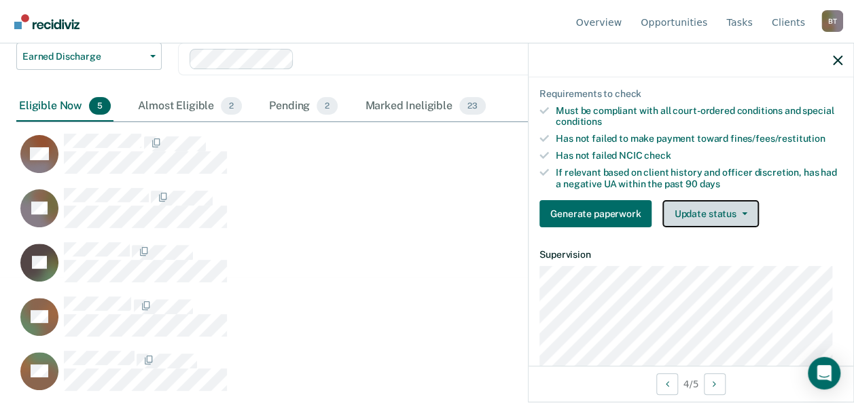
click at [720, 217] on button "Update status" at bounding box center [710, 213] width 96 height 27
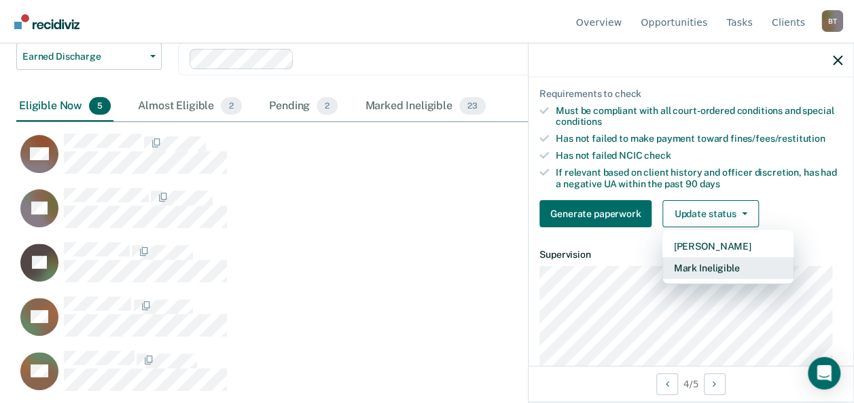
click at [714, 275] on button "Mark Ineligible" at bounding box center [727, 268] width 131 height 22
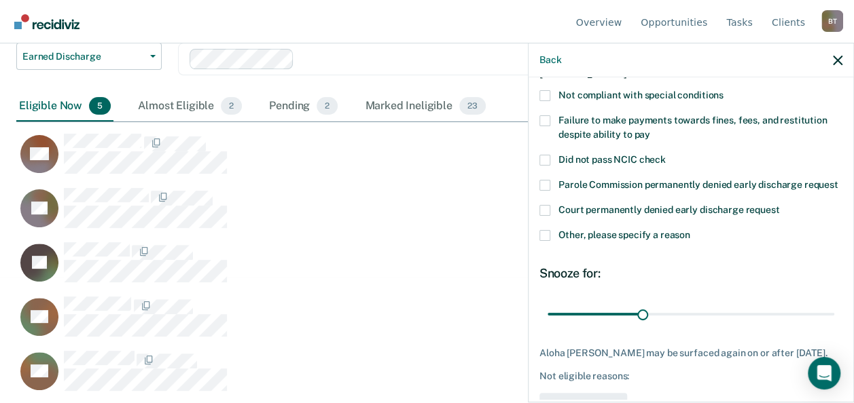
scroll to position [90, 0]
click at [545, 120] on span at bounding box center [544, 122] width 11 height 11
click at [650, 131] on input "Failure to make payments towards fines, fees, and restitution despite ability t…" at bounding box center [650, 131] width 0 height 0
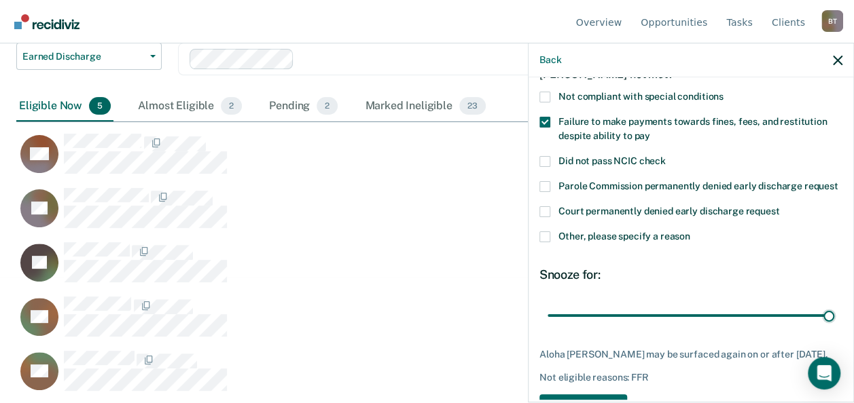
drag, startPoint x: 636, startPoint y: 327, endPoint x: 856, endPoint y: 304, distance: 221.1
type input "90"
click at [834, 304] on input "range" at bounding box center [690, 316] width 287 height 24
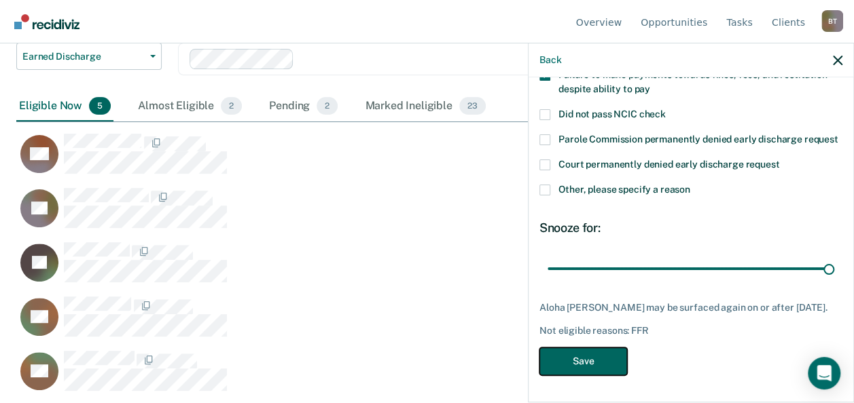
click at [580, 356] on button "Save" at bounding box center [583, 362] width 88 height 28
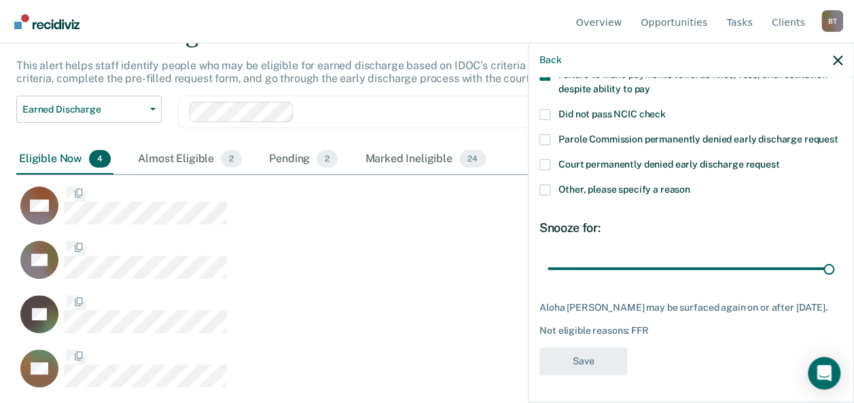
scroll to position [72, 0]
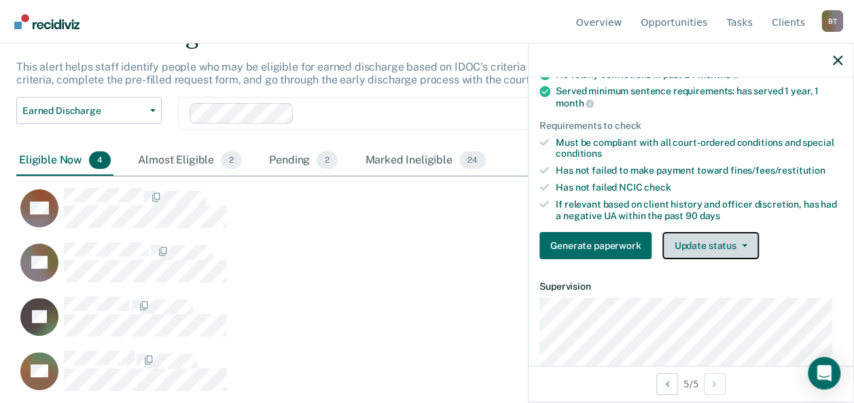
click at [718, 258] on button "Update status" at bounding box center [710, 245] width 96 height 27
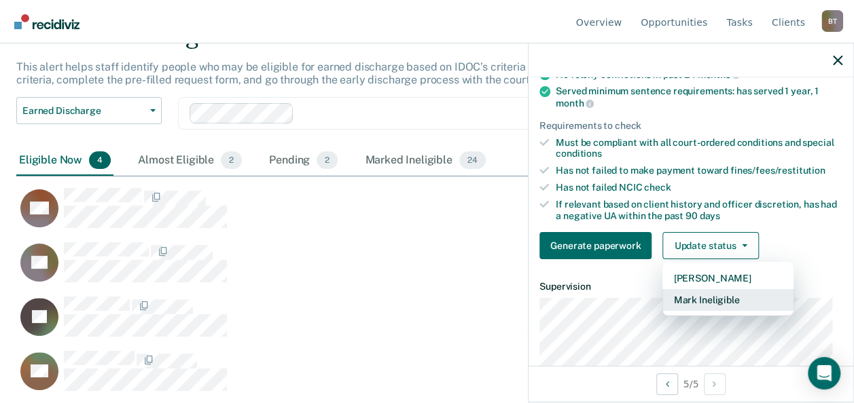
click at [710, 311] on button "Mark Ineligible" at bounding box center [727, 300] width 131 height 22
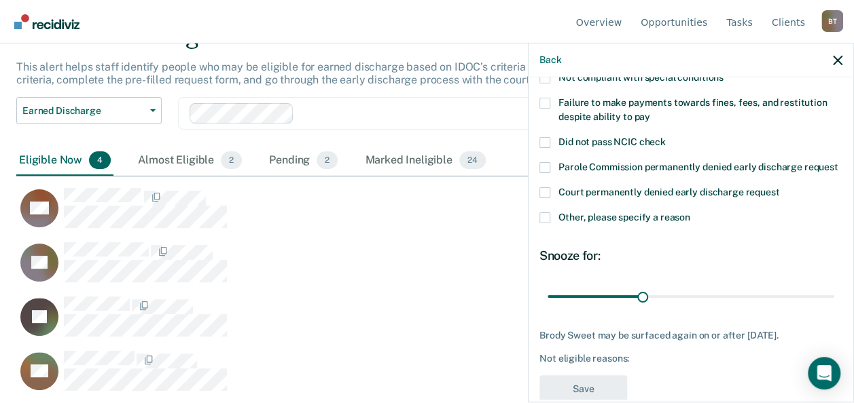
scroll to position [91, 0]
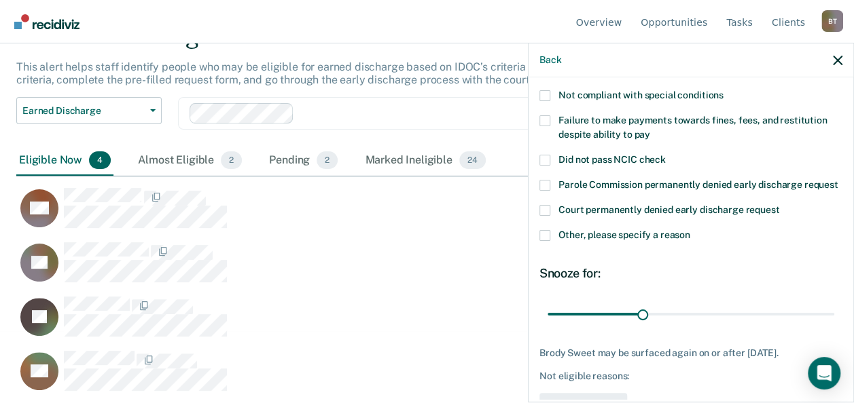
click at [545, 121] on span at bounding box center [544, 120] width 11 height 11
click at [650, 130] on input "Failure to make payments towards fines, fees, and restitution despite ability t…" at bounding box center [650, 130] width 0 height 0
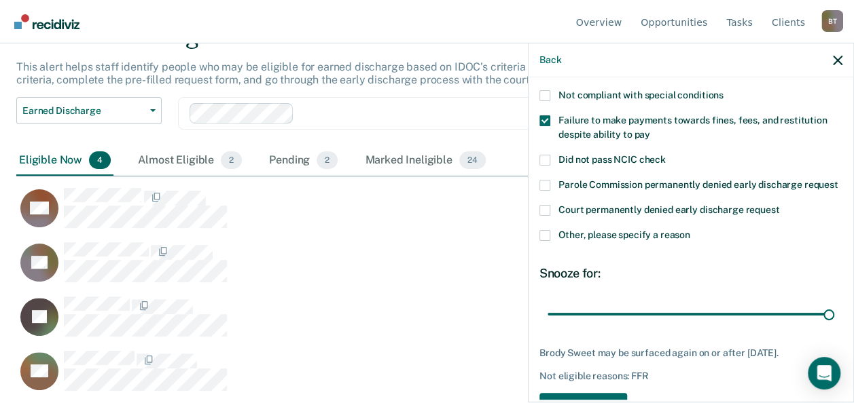
drag, startPoint x: 637, startPoint y: 327, endPoint x: 824, endPoint y: 327, distance: 187.4
type input "90"
click at [824, 326] on input "range" at bounding box center [690, 314] width 287 height 24
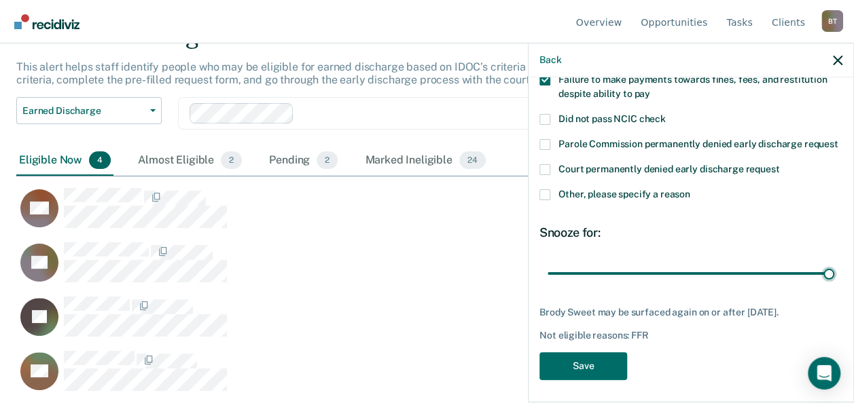
scroll to position [148, 0]
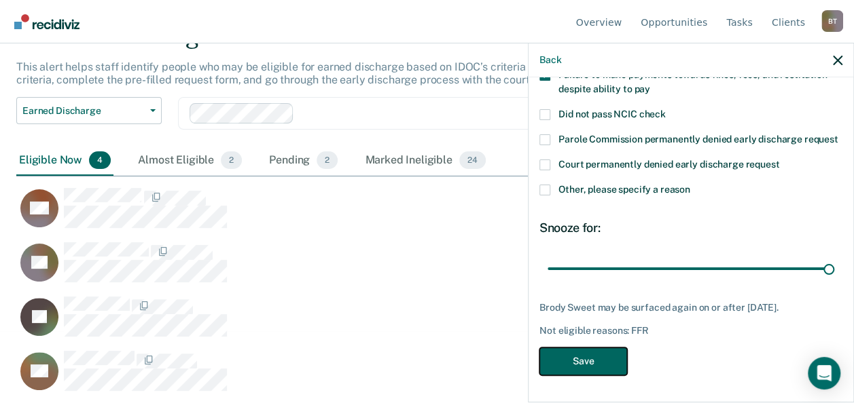
click at [598, 363] on button "Save" at bounding box center [583, 362] width 88 height 28
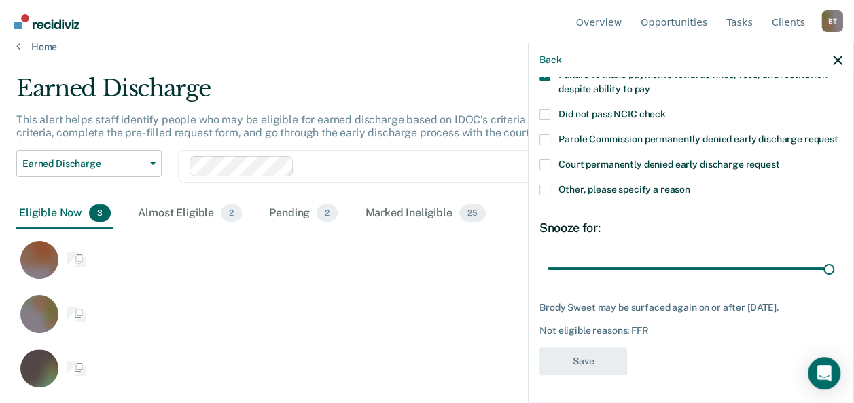
scroll to position [18, 0]
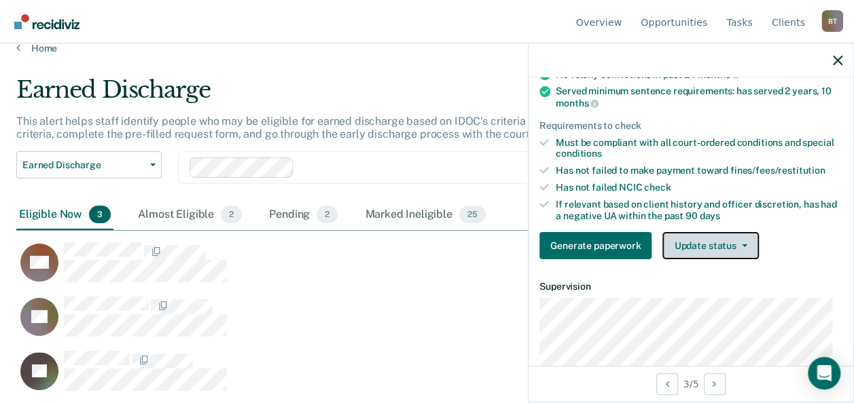
click at [699, 251] on button "Update status" at bounding box center [710, 245] width 96 height 27
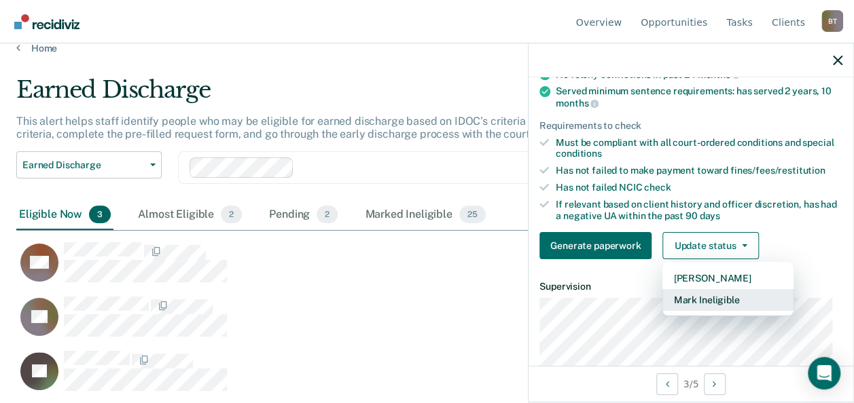
click at [697, 310] on button "Mark Ineligible" at bounding box center [727, 300] width 131 height 22
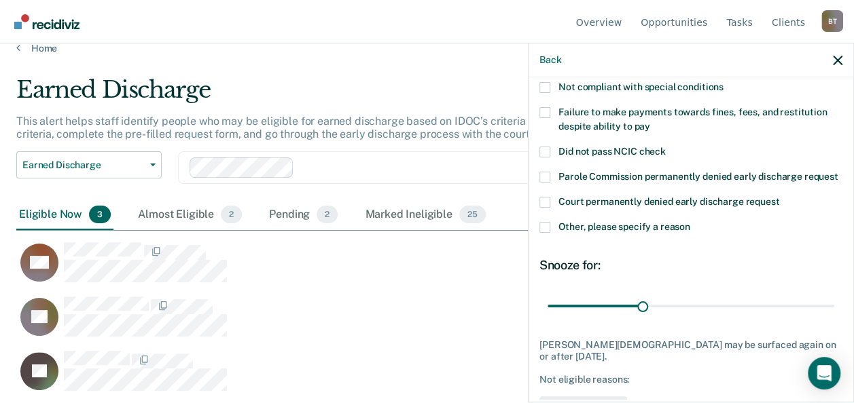
scroll to position [96, 0]
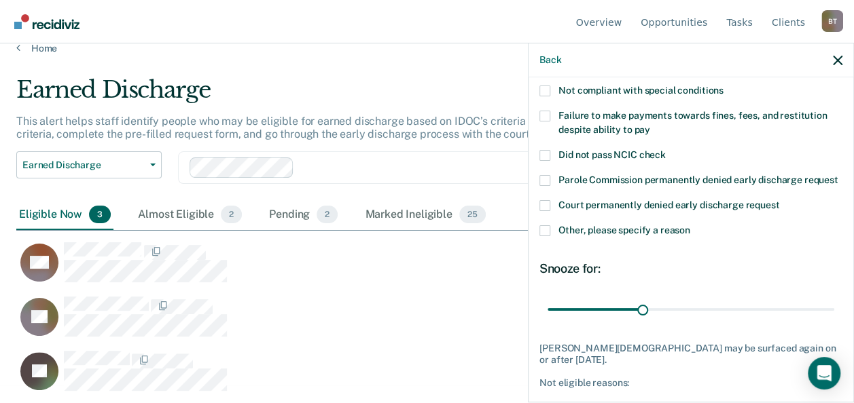
click at [545, 113] on span at bounding box center [544, 116] width 11 height 11
click at [650, 125] on input "Failure to make payments towards fines, fees, and restitution despite ability t…" at bounding box center [650, 125] width 0 height 0
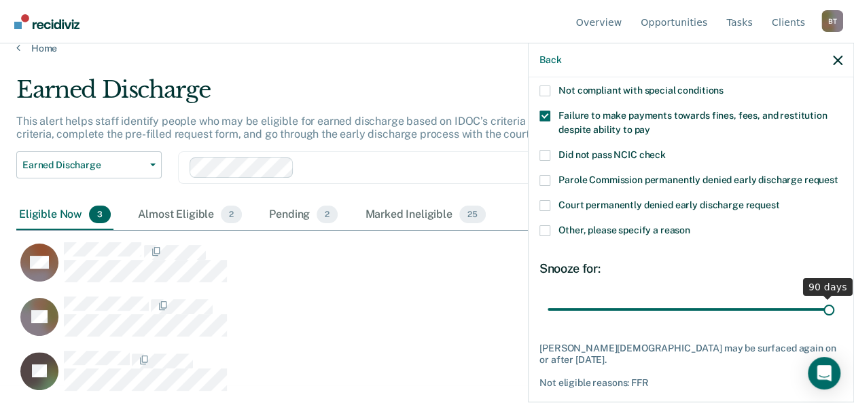
drag, startPoint x: 638, startPoint y: 321, endPoint x: 839, endPoint y: 312, distance: 201.2
type input "90"
click at [834, 312] on input "range" at bounding box center [690, 309] width 287 height 24
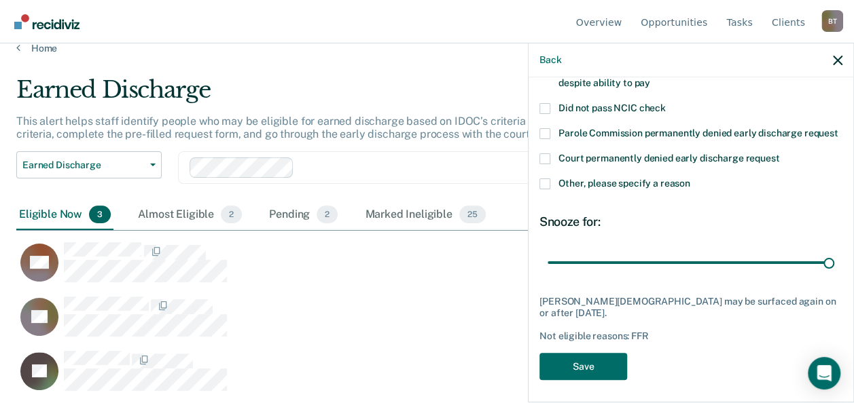
scroll to position [148, 0]
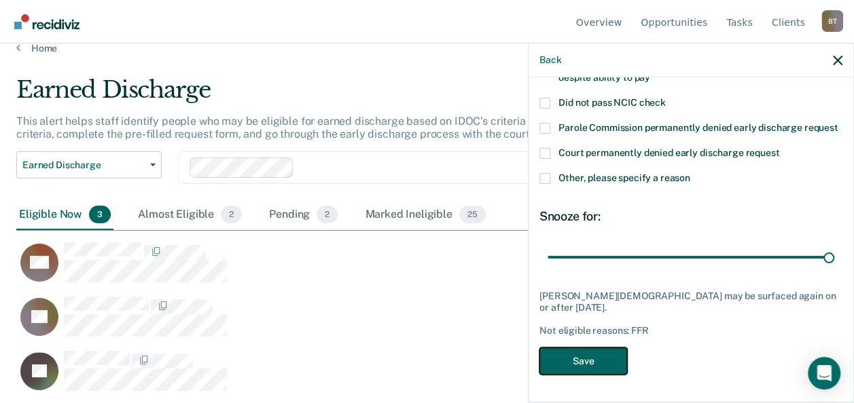
click at [584, 363] on button "Save" at bounding box center [583, 362] width 88 height 28
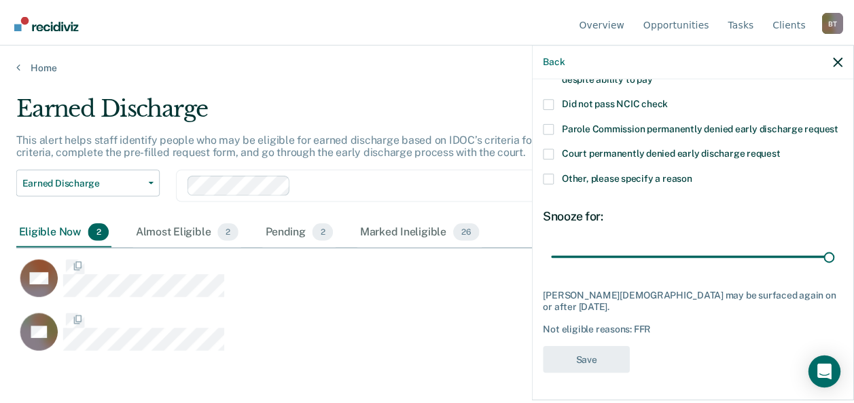
scroll to position [197, 820]
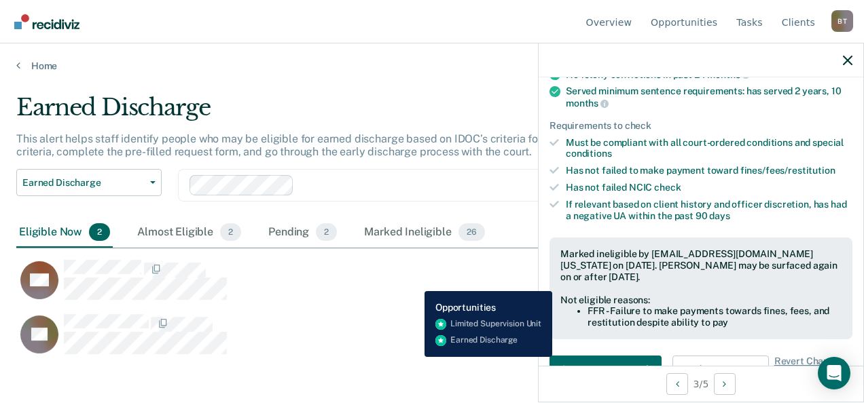
click at [414, 281] on div "ML Generate paperwork" at bounding box center [371, 279] width 711 height 41
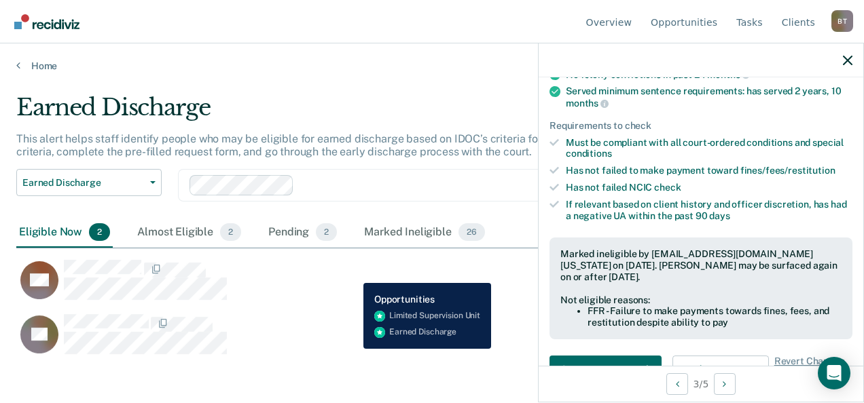
click at [353, 273] on div "ML Generate paperwork" at bounding box center [371, 279] width 711 height 41
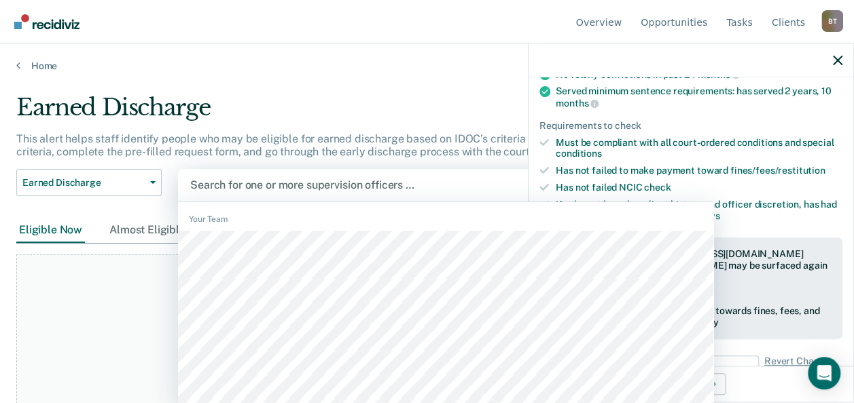
scroll to position [2, 0]
click at [279, 185] on div at bounding box center [445, 183] width 511 height 16
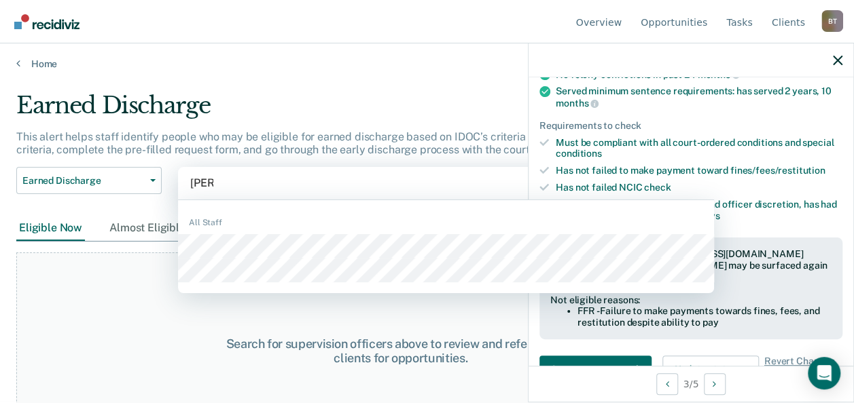
type input "[PERSON_NAME]"
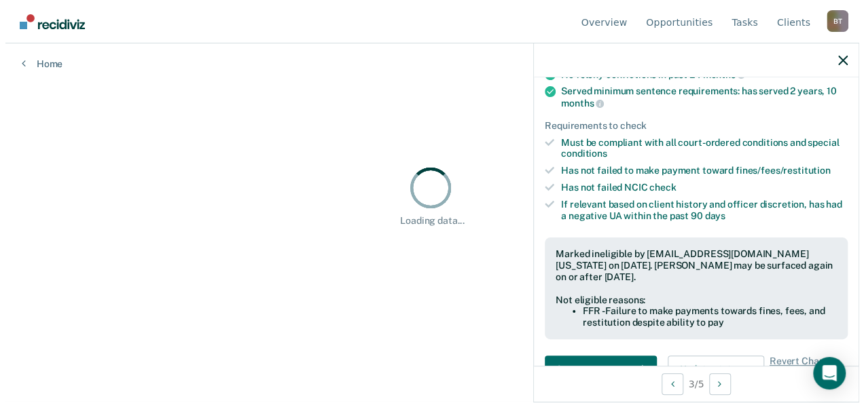
scroll to position [0, 0]
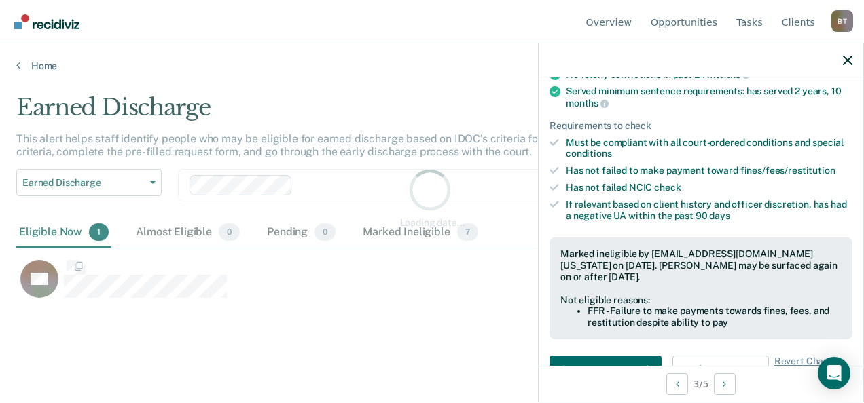
click at [837, 59] on html "Looks like you’re using Internet Explorer 11. For faster loading and a better e…" at bounding box center [432, 201] width 864 height 403
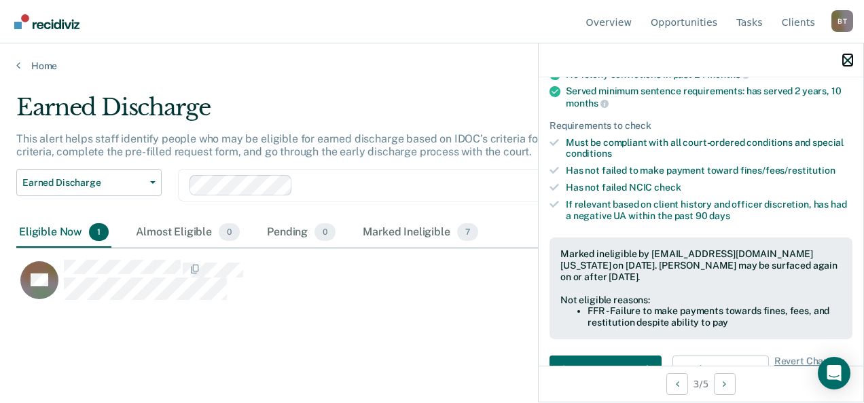
click at [846, 58] on icon "button" at bounding box center [848, 61] width 10 height 10
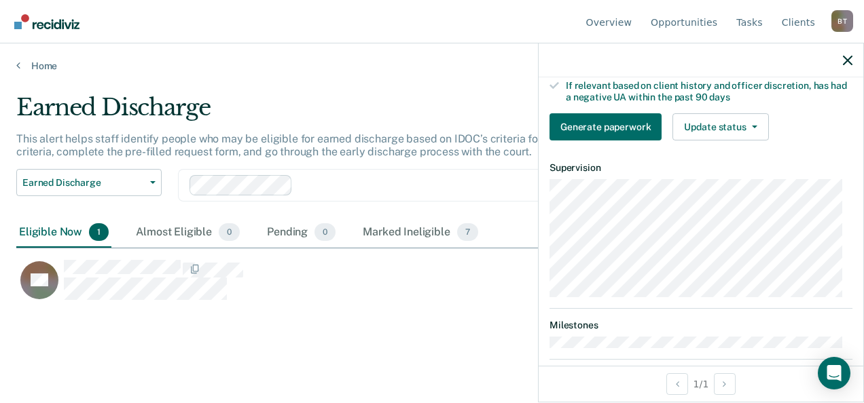
scroll to position [287, 0]
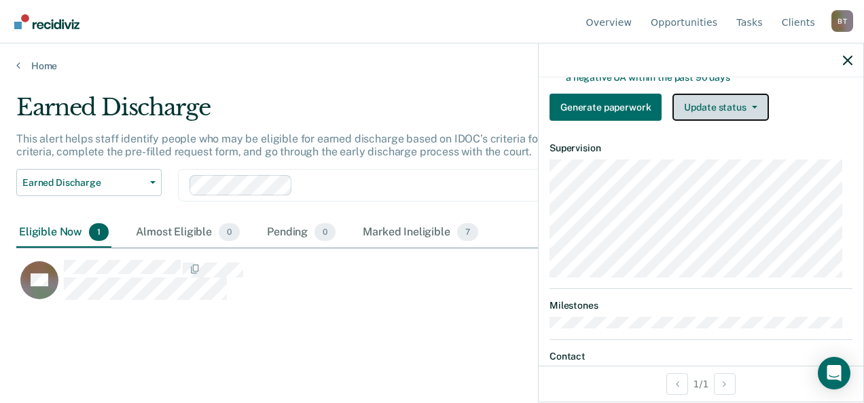
click at [718, 117] on button "Update status" at bounding box center [720, 107] width 96 height 27
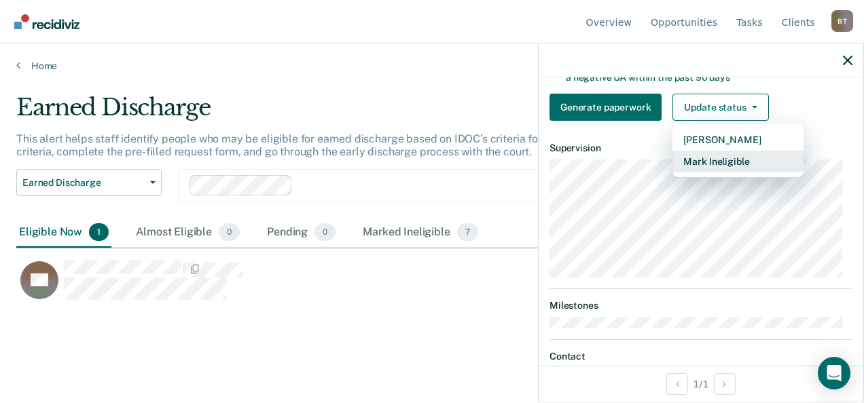
click at [712, 167] on button "Mark Ineligible" at bounding box center [737, 162] width 131 height 22
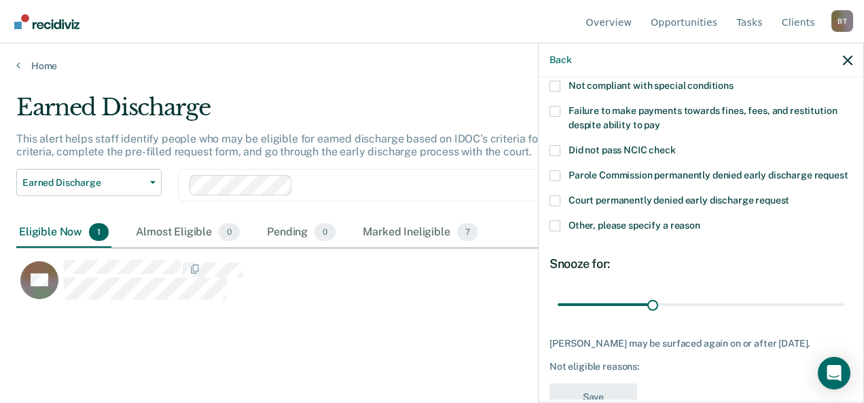
scroll to position [96, 0]
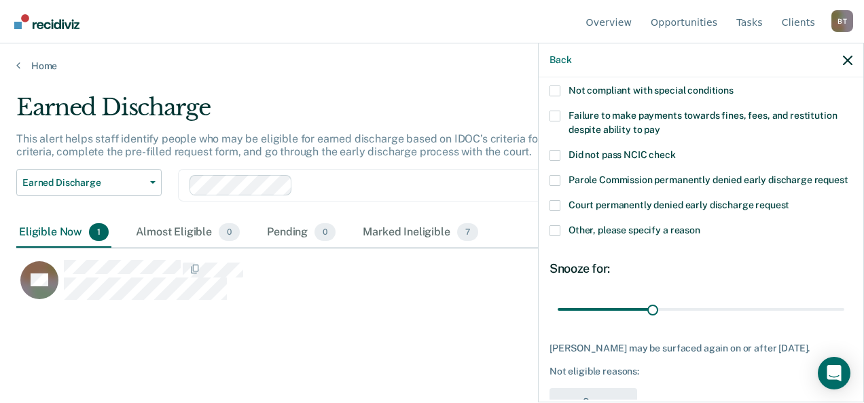
click at [560, 111] on span at bounding box center [554, 116] width 11 height 11
click at [660, 125] on input "Failure to make payments towards fines, fees, and restitution despite ability t…" at bounding box center [660, 125] width 0 height 0
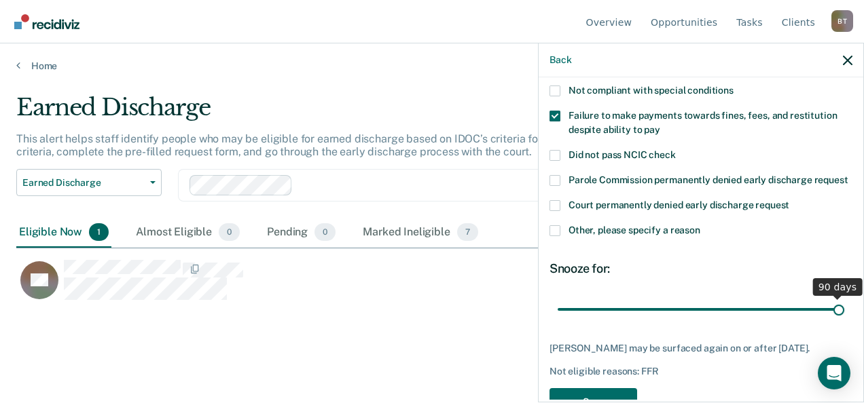
drag, startPoint x: 649, startPoint y: 320, endPoint x: 834, endPoint y: 315, distance: 184.8
type input "90"
click at [834, 315] on input "range" at bounding box center [700, 309] width 287 height 24
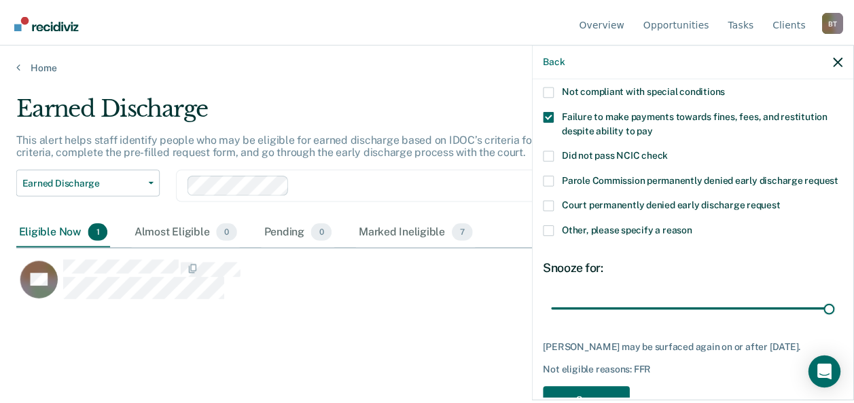
scroll to position [159, 0]
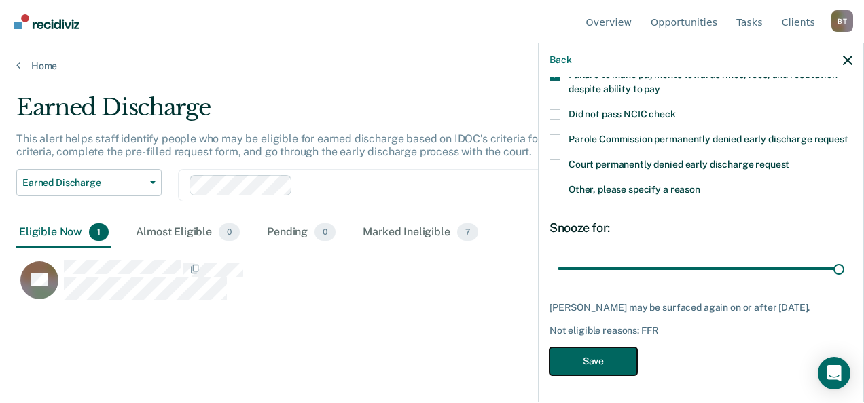
click at [589, 356] on button "Save" at bounding box center [593, 362] width 88 height 28
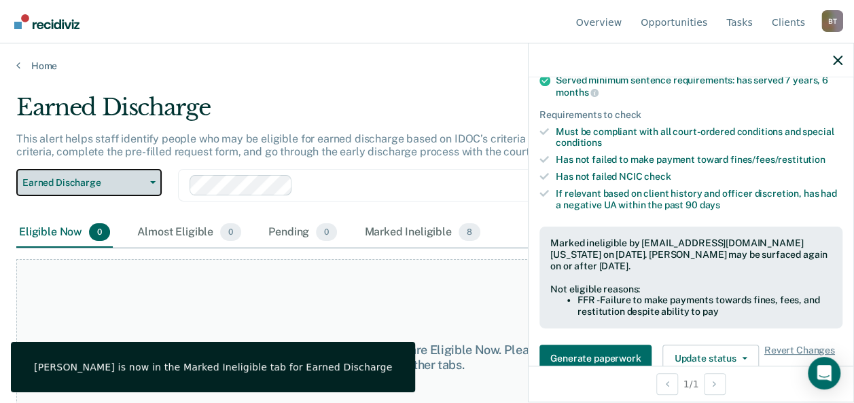
click at [151, 182] on icon "button" at bounding box center [152, 182] width 5 height 3
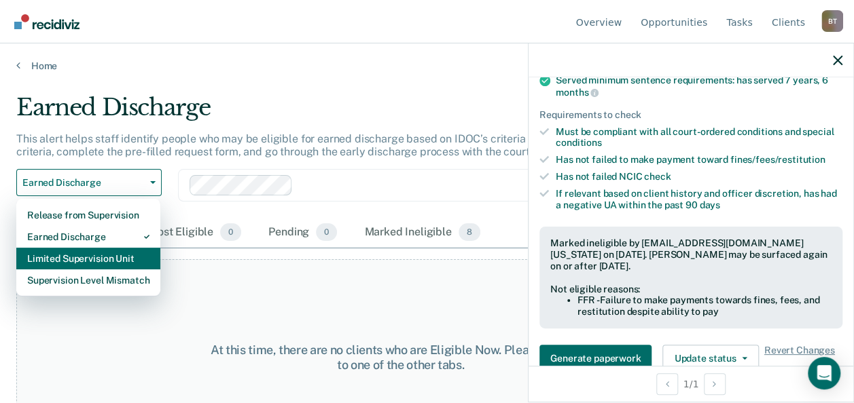
click at [114, 253] on div "Limited Supervision Unit" at bounding box center [88, 259] width 122 height 22
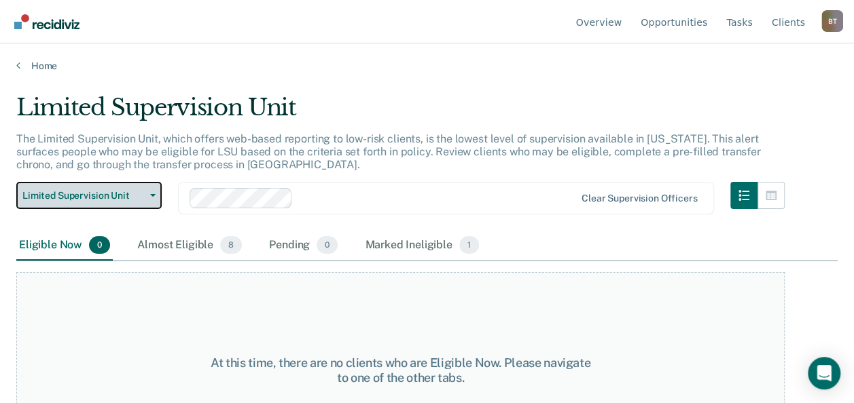
click at [149, 193] on button "Limited Supervision Unit" at bounding box center [88, 195] width 145 height 27
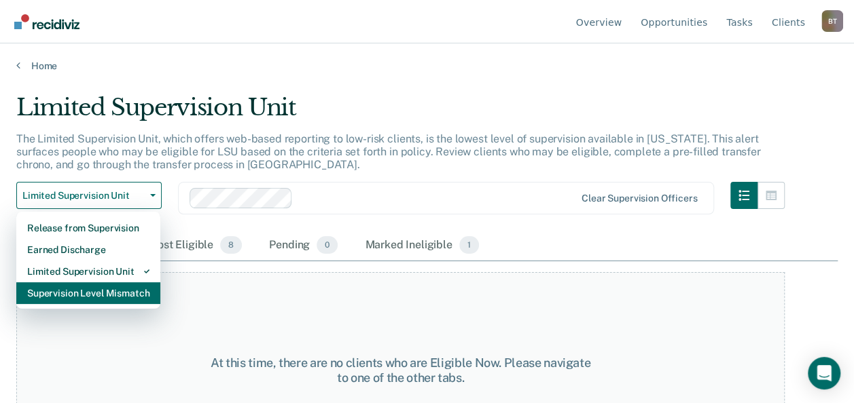
click at [114, 291] on div "Supervision Level Mismatch" at bounding box center [88, 293] width 122 height 22
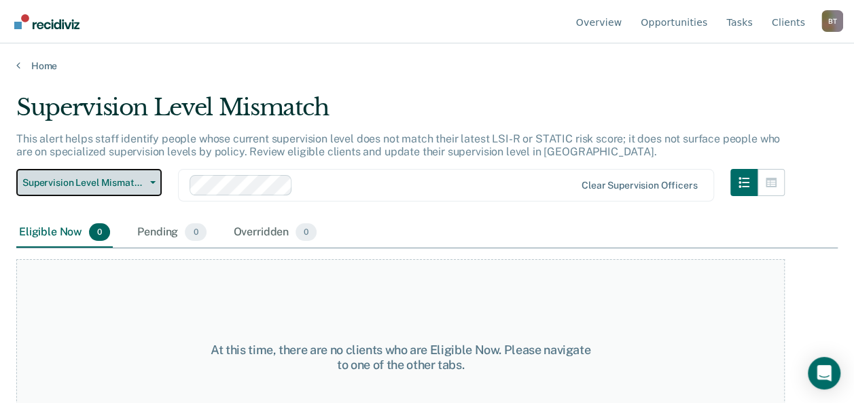
click at [151, 179] on button "Supervision Level Mismatch" at bounding box center [88, 182] width 145 height 27
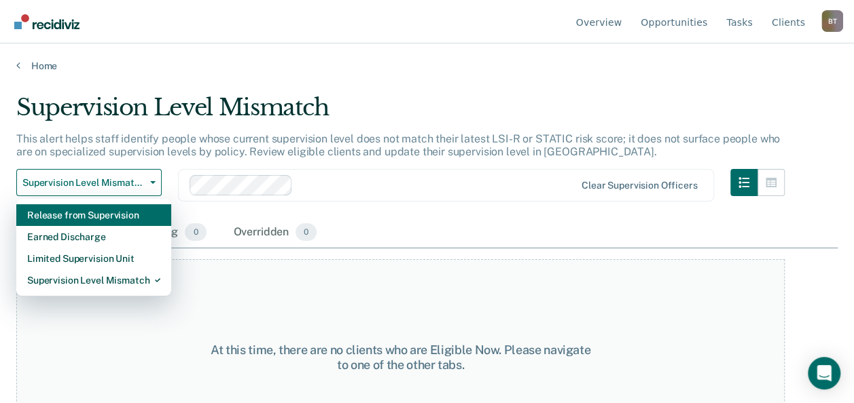
click at [125, 220] on div "Release from Supervision" at bounding box center [93, 215] width 133 height 22
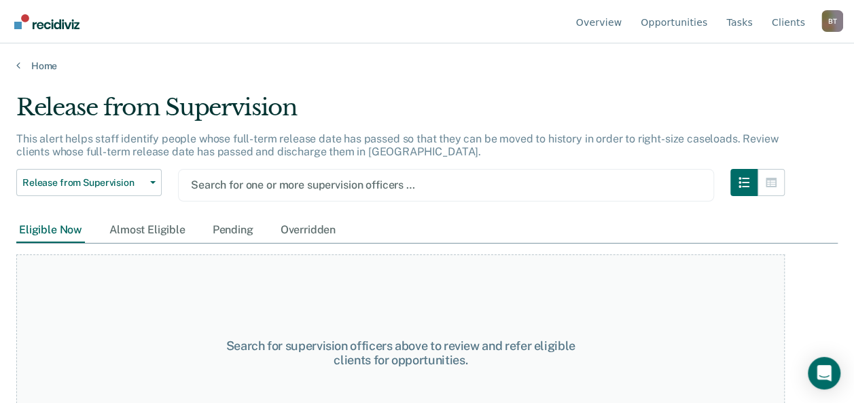
scroll to position [2, 0]
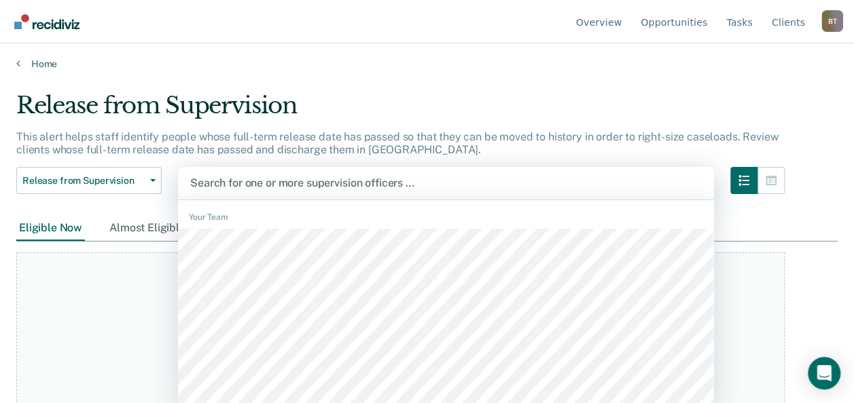
click at [275, 183] on div at bounding box center [445, 183] width 511 height 16
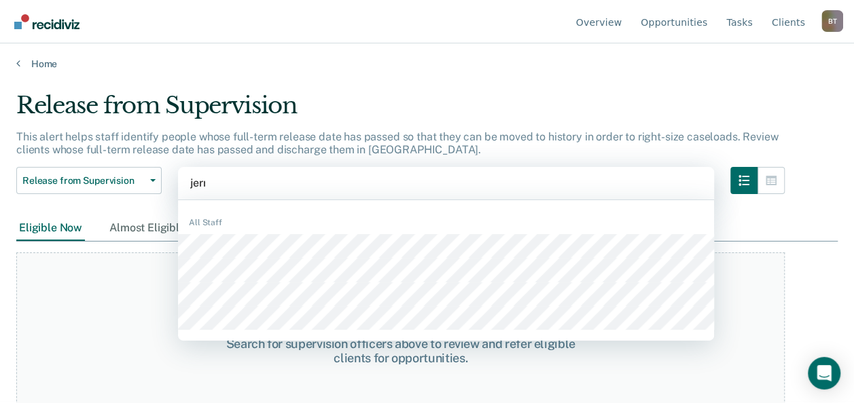
type input "[PERSON_NAME]"
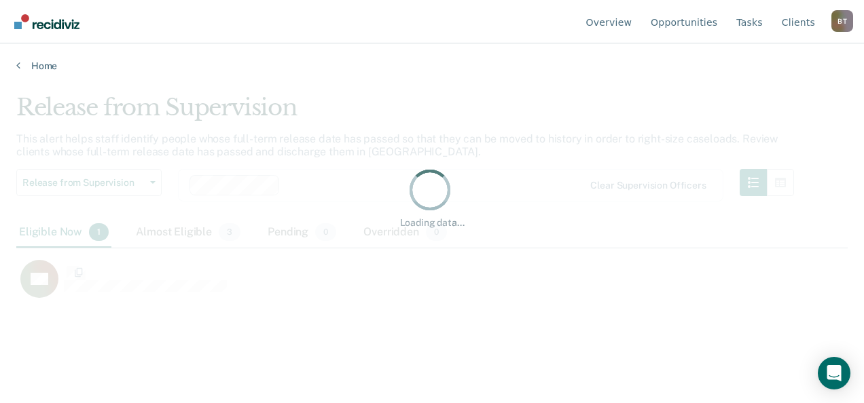
scroll to position [197, 820]
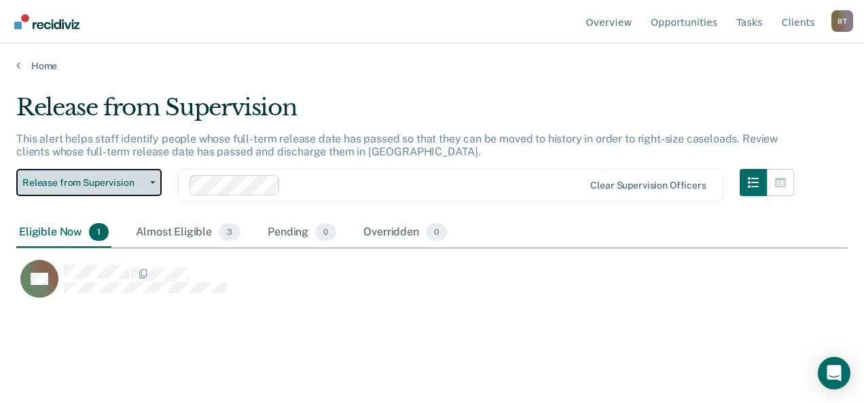
click at [157, 181] on button "Release from Supervision" at bounding box center [88, 182] width 145 height 27
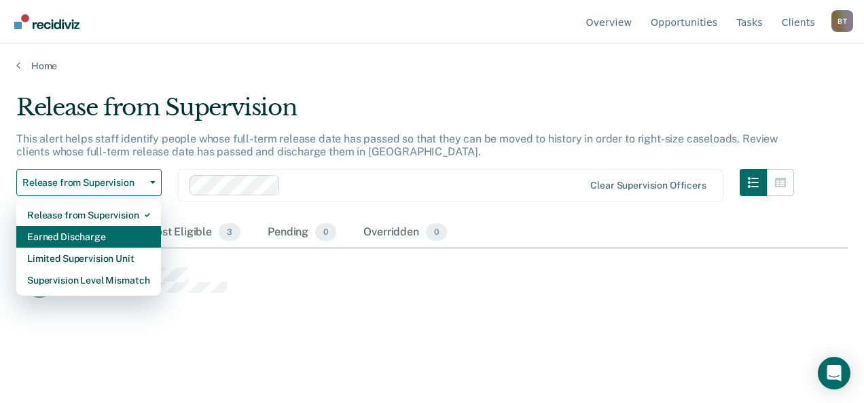
click at [103, 238] on div "Earned Discharge" at bounding box center [88, 237] width 123 height 22
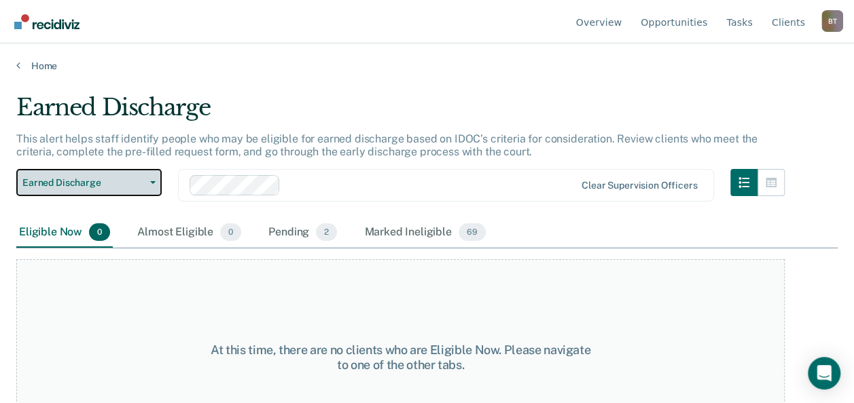
click at [153, 180] on button "Earned Discharge" at bounding box center [88, 182] width 145 height 27
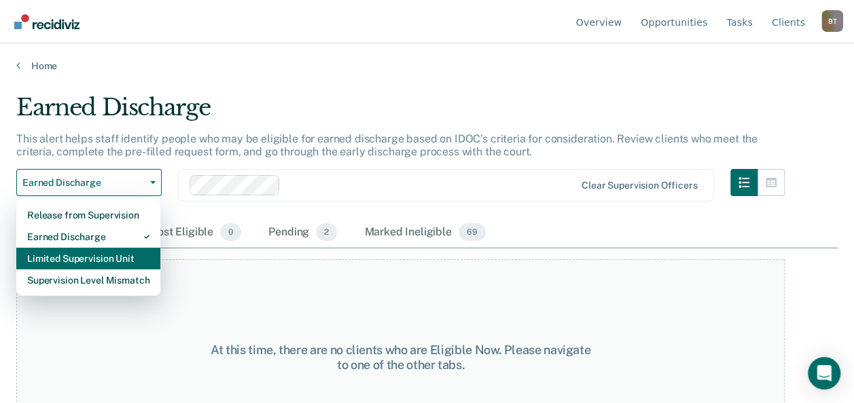
click at [115, 251] on div "Limited Supervision Unit" at bounding box center [88, 259] width 122 height 22
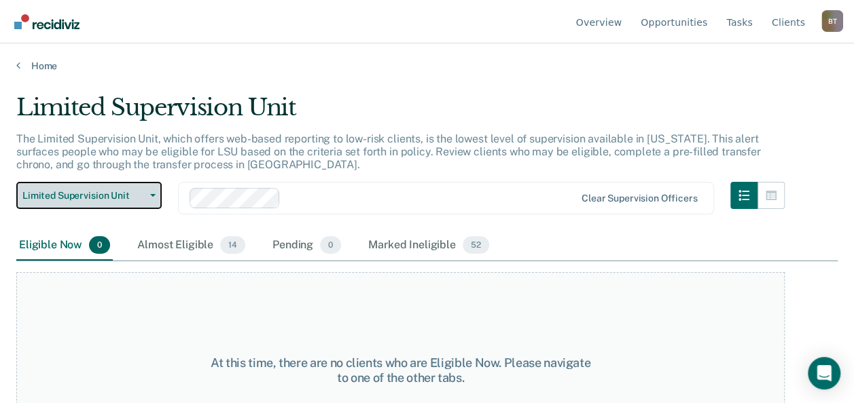
click at [153, 195] on icon "button" at bounding box center [152, 195] width 5 height 3
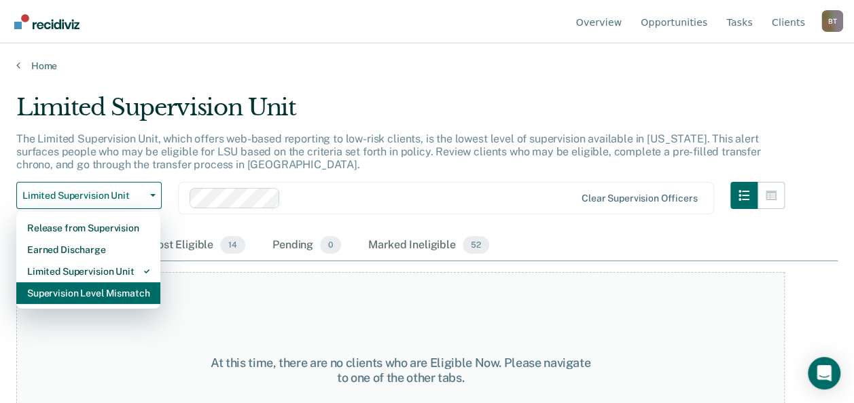
click at [120, 293] on div "Supervision Level Mismatch" at bounding box center [88, 293] width 122 height 22
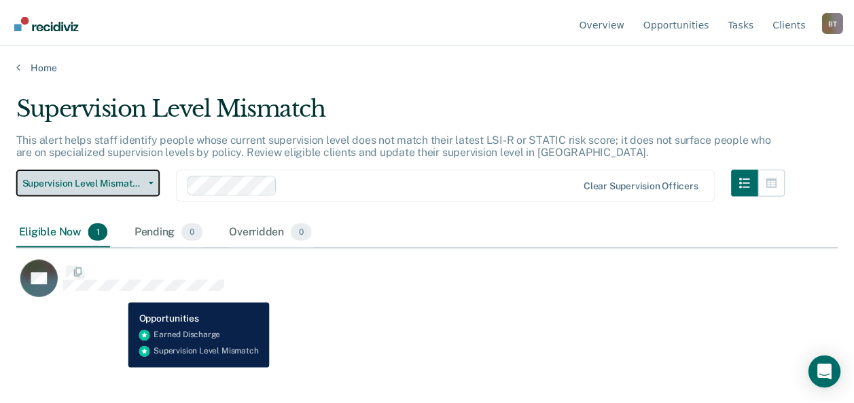
scroll to position [197, 820]
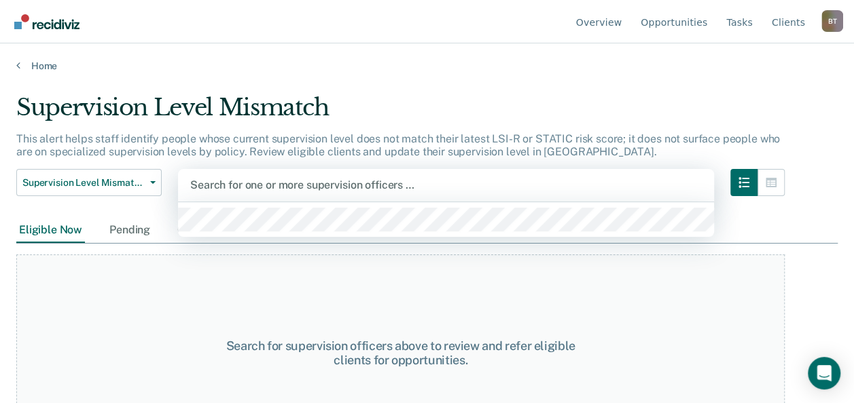
click at [265, 184] on div at bounding box center [445, 185] width 511 height 16
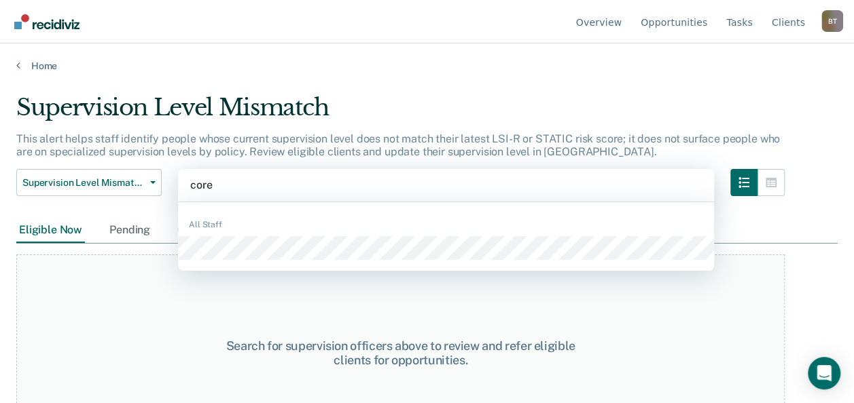
type input "[PERSON_NAME]"
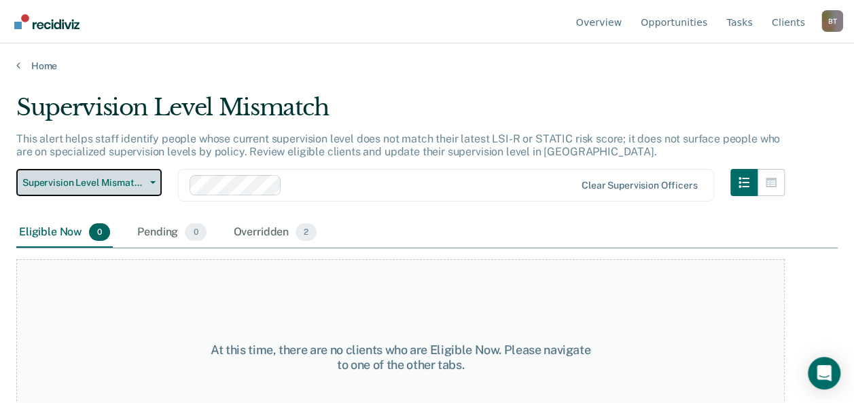
click at [152, 181] on icon "button" at bounding box center [152, 182] width 5 height 3
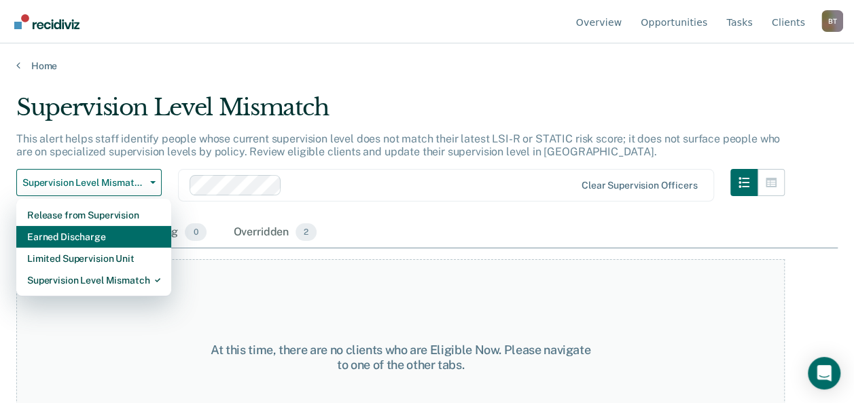
click at [127, 230] on div "Earned Discharge" at bounding box center [93, 237] width 133 height 22
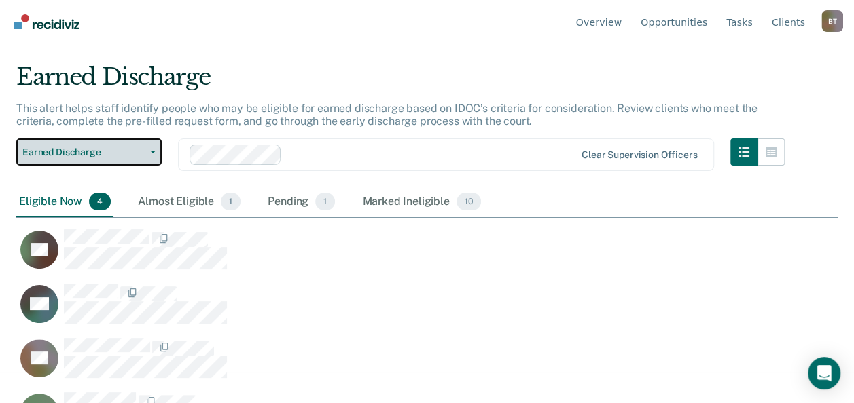
scroll to position [72, 0]
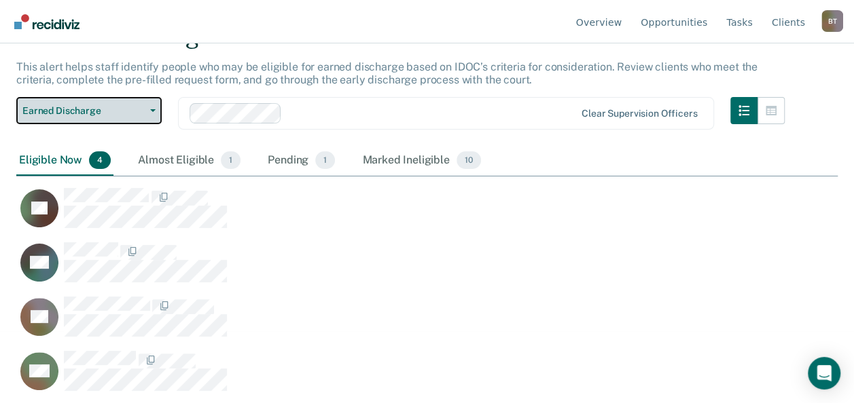
click at [154, 109] on icon "button" at bounding box center [152, 110] width 5 height 3
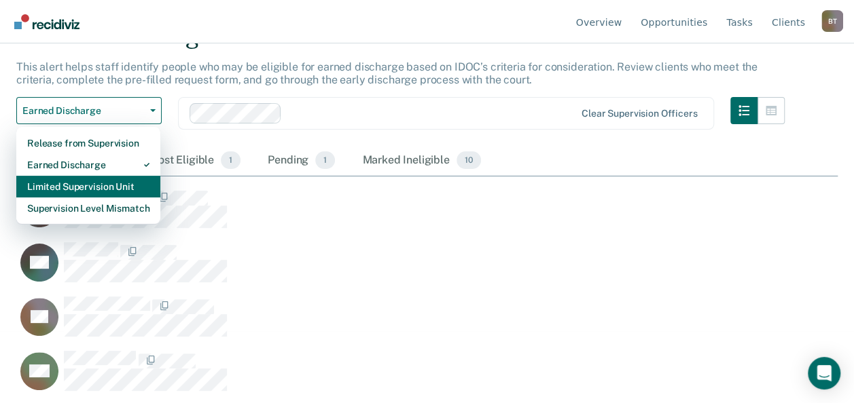
click at [102, 182] on div "Limited Supervision Unit" at bounding box center [88, 187] width 122 height 22
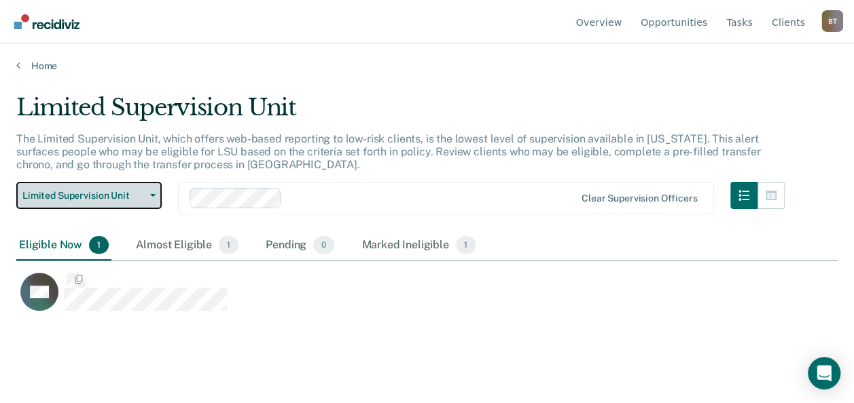
scroll to position [197, 820]
click at [156, 193] on button "Limited Supervision Unit" at bounding box center [88, 195] width 145 height 27
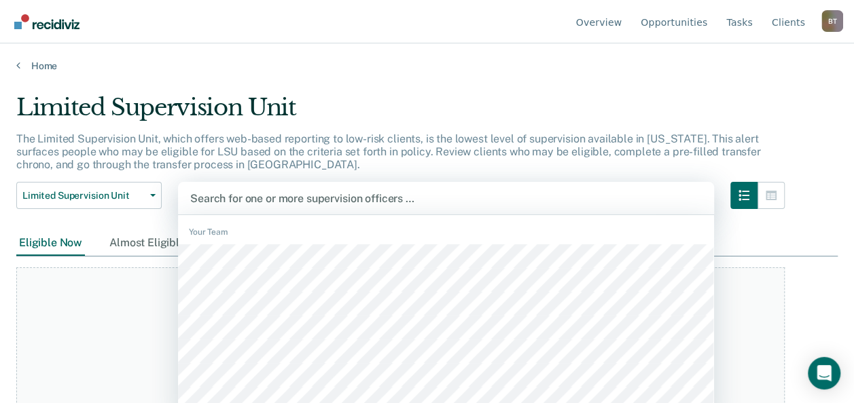
click at [266, 198] on div at bounding box center [445, 199] width 511 height 16
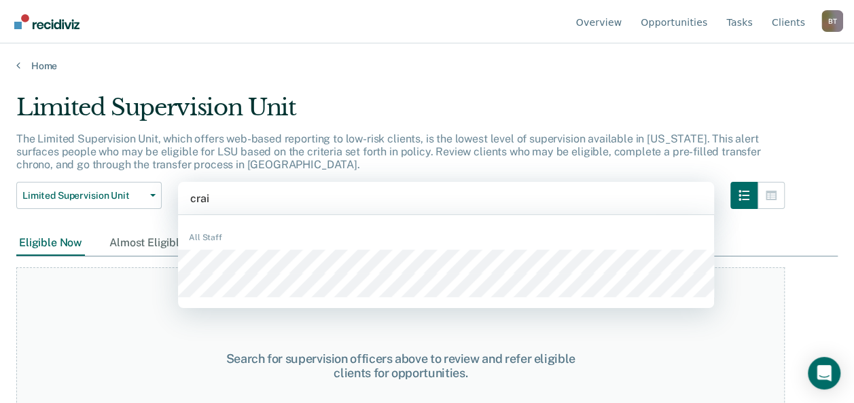
type input "[PERSON_NAME]"
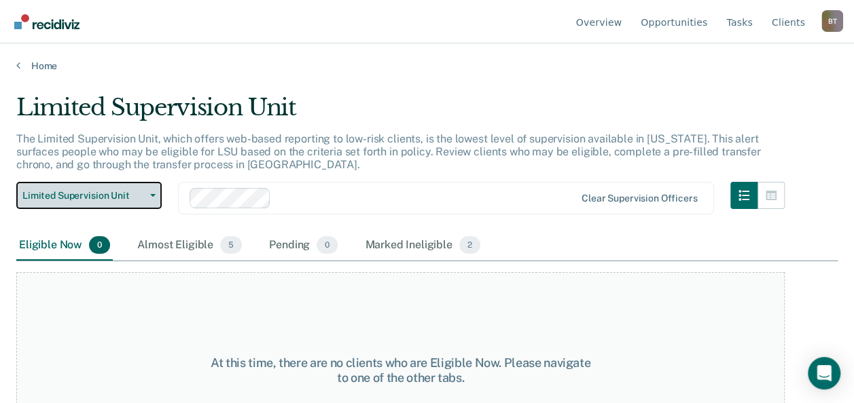
click at [155, 197] on button "Limited Supervision Unit" at bounding box center [88, 195] width 145 height 27
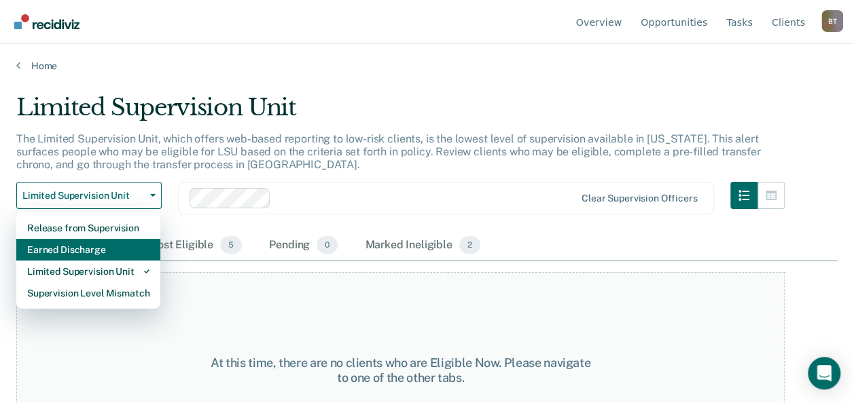
click at [130, 253] on div "Earned Discharge" at bounding box center [88, 250] width 122 height 22
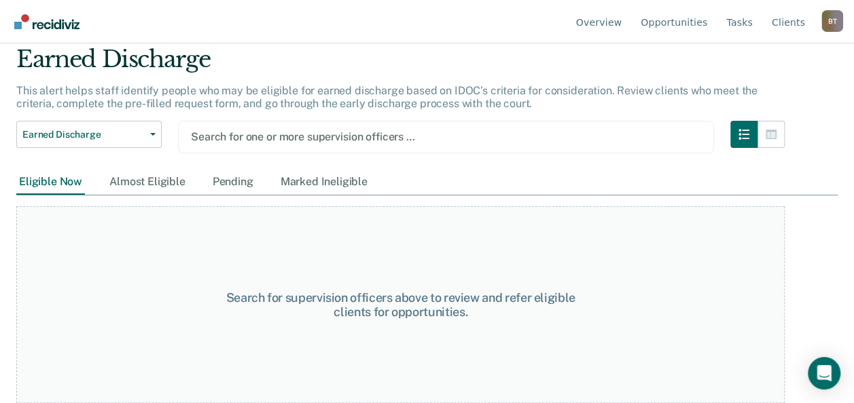
scroll to position [48, 0]
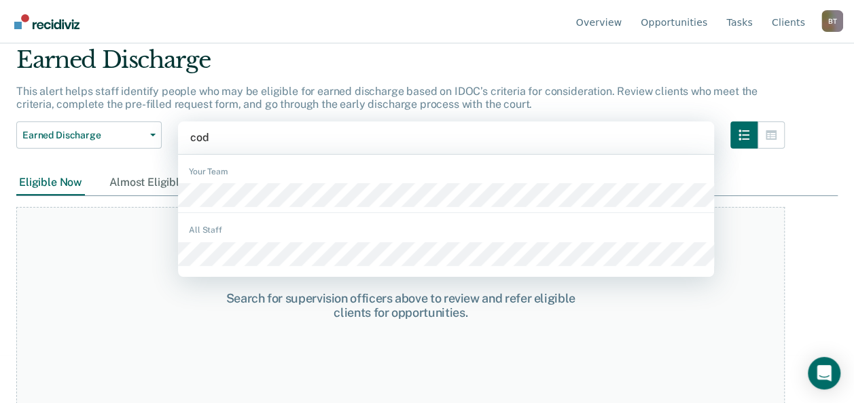
type input "[PERSON_NAME]"
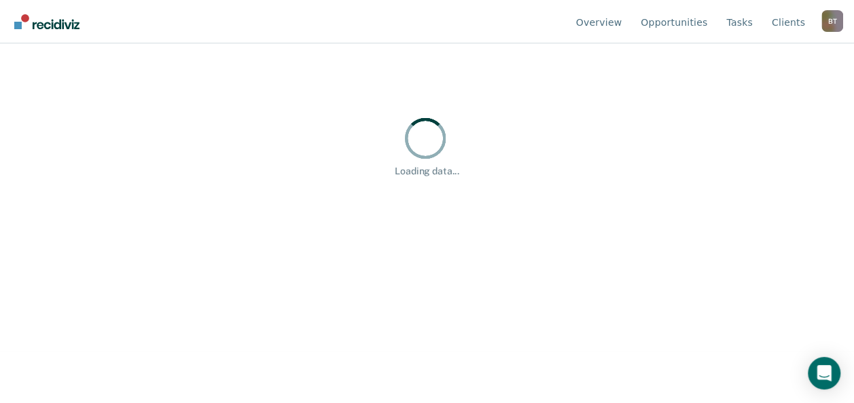
scroll to position [0, 0]
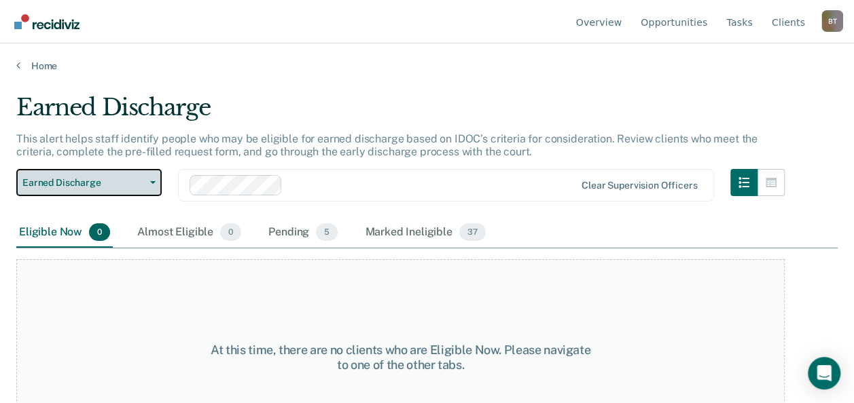
click at [152, 181] on icon "button" at bounding box center [152, 182] width 5 height 3
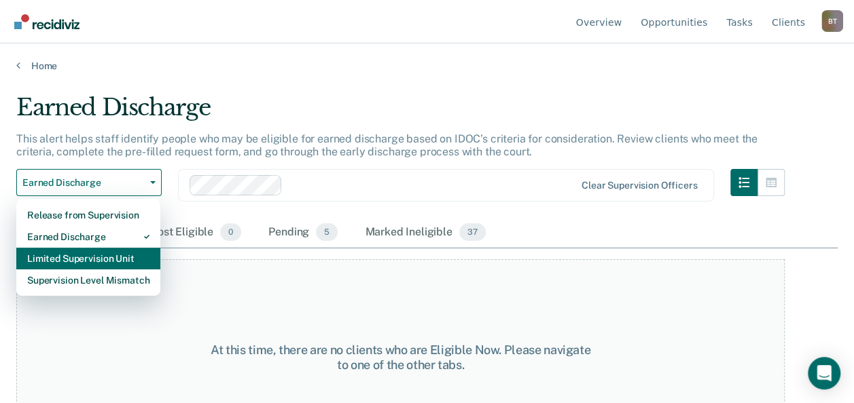
click at [128, 253] on div "Limited Supervision Unit" at bounding box center [88, 259] width 122 height 22
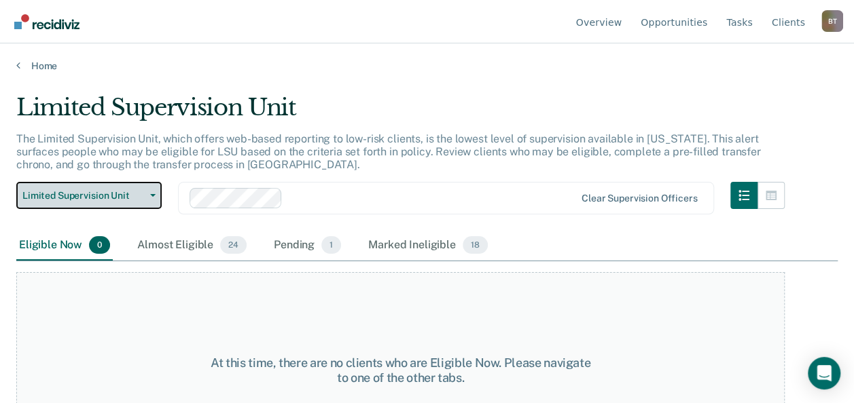
click at [152, 194] on icon "button" at bounding box center [152, 195] width 5 height 3
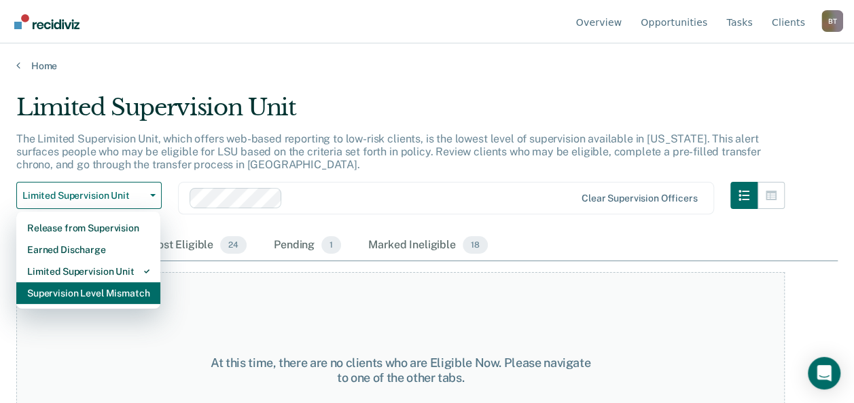
click at [145, 294] on div "Supervision Level Mismatch" at bounding box center [88, 293] width 122 height 22
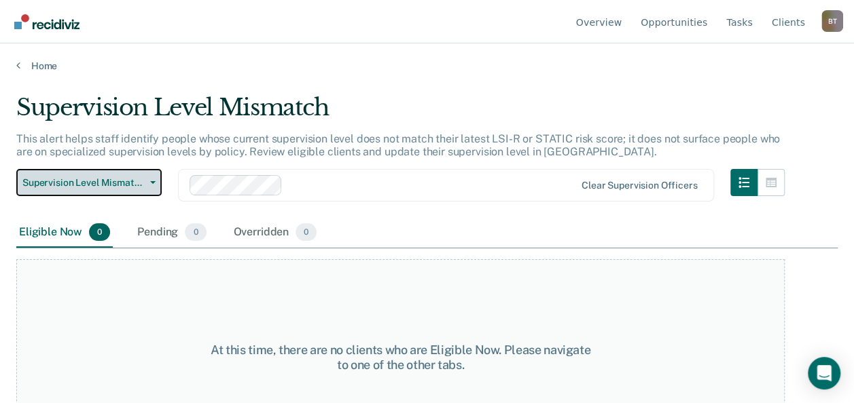
click at [153, 182] on icon "button" at bounding box center [152, 182] width 5 height 3
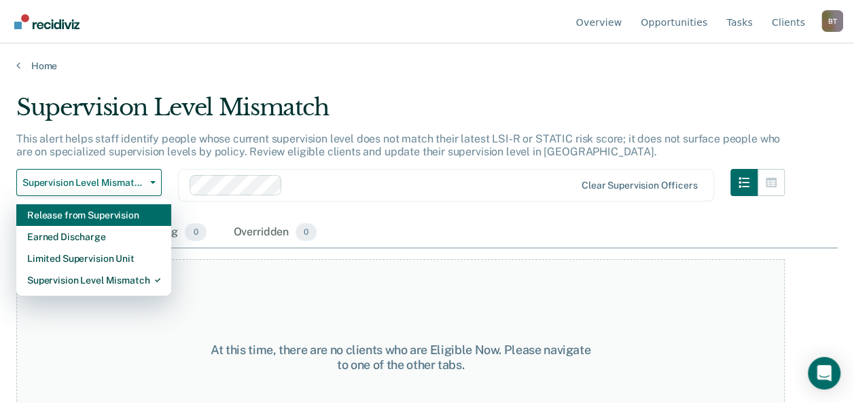
click at [130, 216] on div "Release from Supervision" at bounding box center [93, 215] width 133 height 22
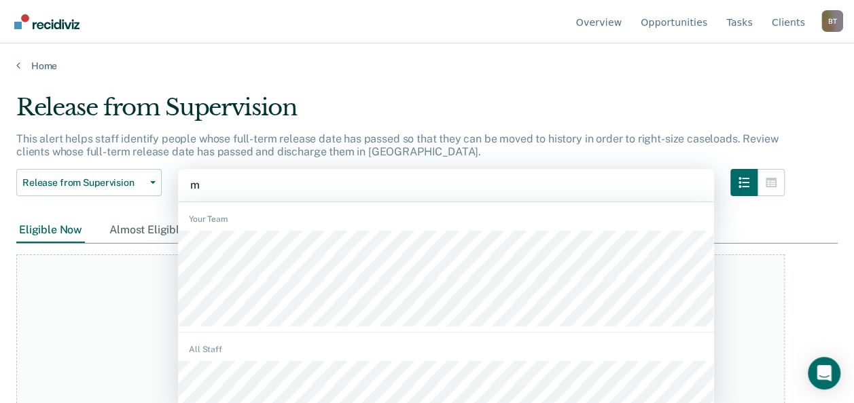
scroll to position [2, 0]
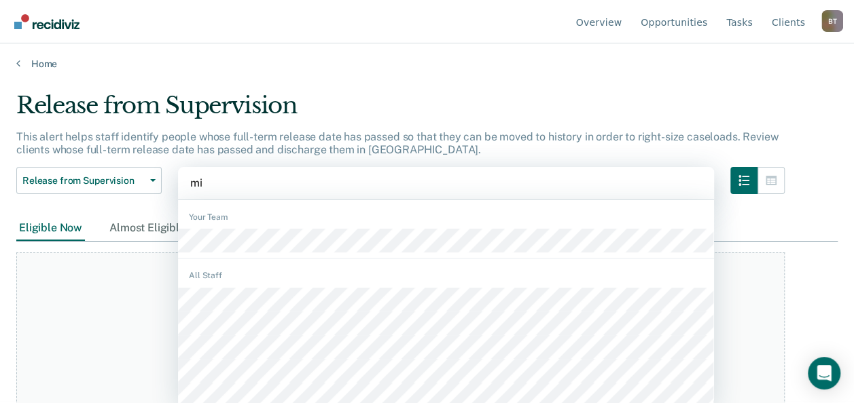
type input "mik"
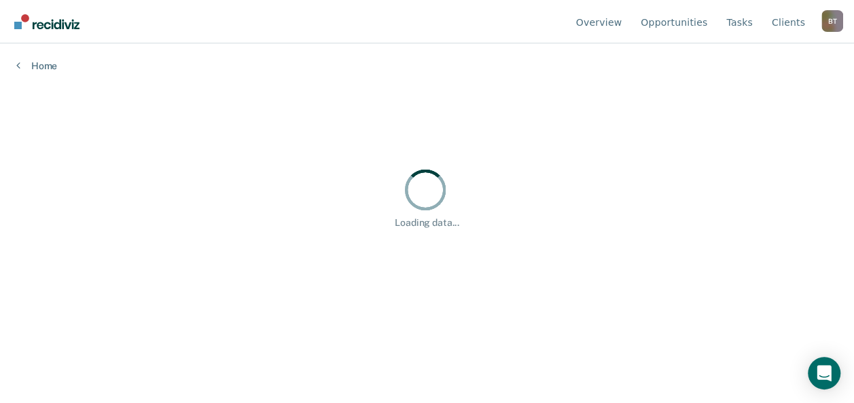
scroll to position [0, 0]
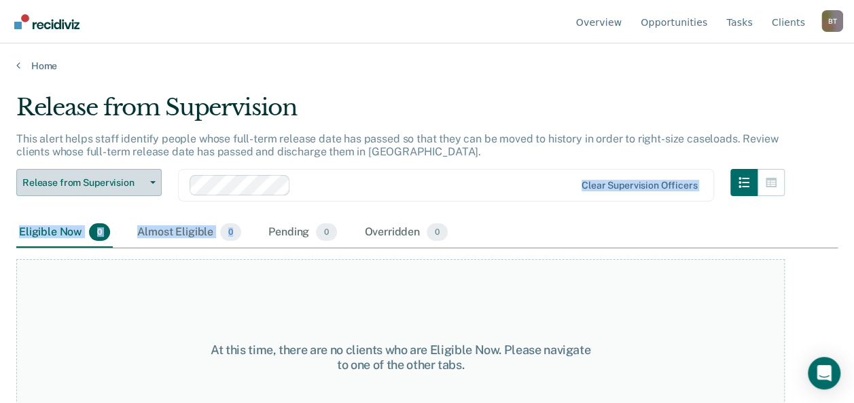
drag, startPoint x: 249, startPoint y: 232, endPoint x: 152, endPoint y: 185, distance: 108.1
click at [152, 185] on button "Release from Supervision" at bounding box center [88, 182] width 145 height 27
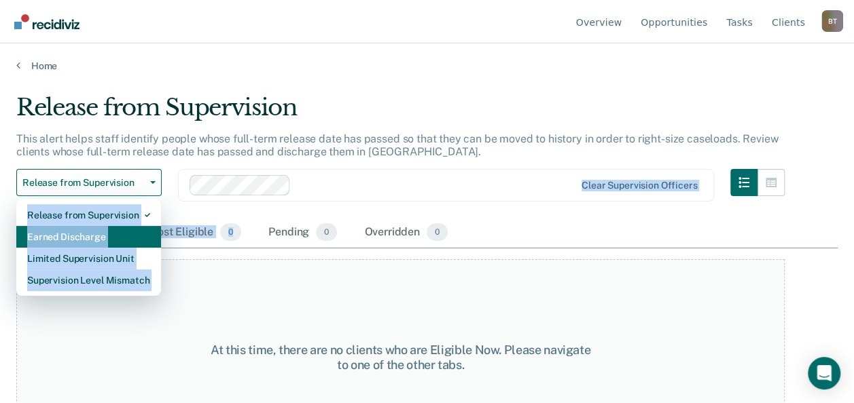
click at [114, 236] on div "Earned Discharge" at bounding box center [88, 237] width 123 height 22
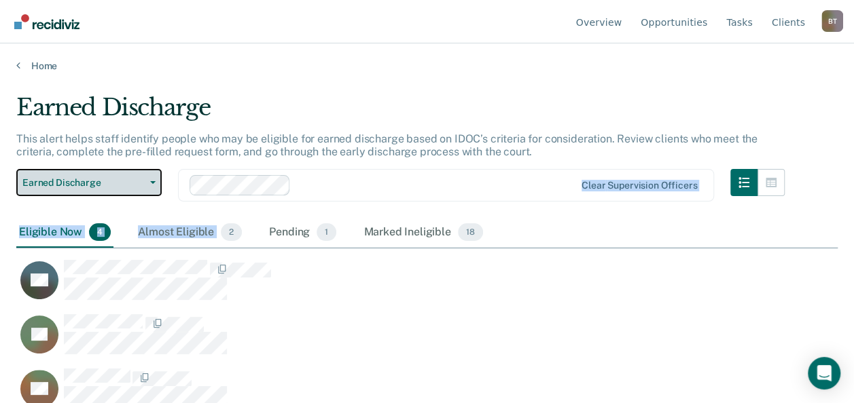
scroll to position [197, 810]
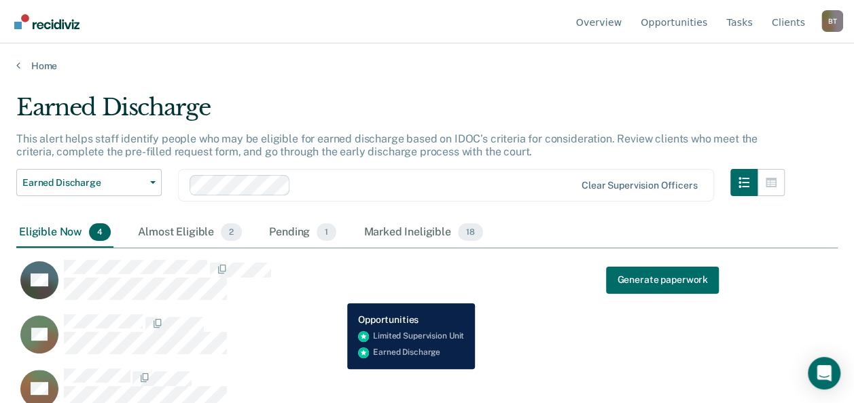
click at [337, 293] on div "SG Generate paperwork" at bounding box center [367, 279] width 702 height 41
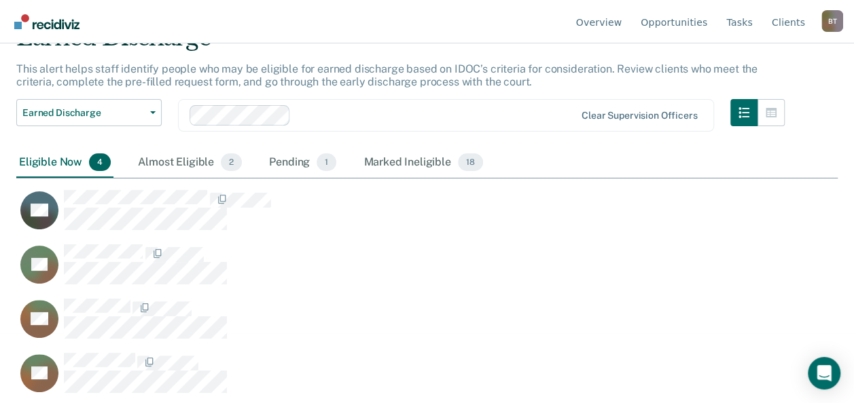
scroll to position [72, 0]
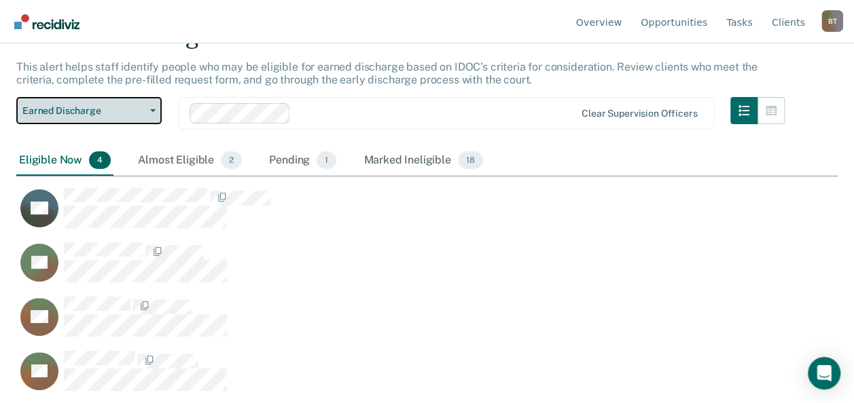
click at [153, 109] on icon "button" at bounding box center [152, 110] width 5 height 3
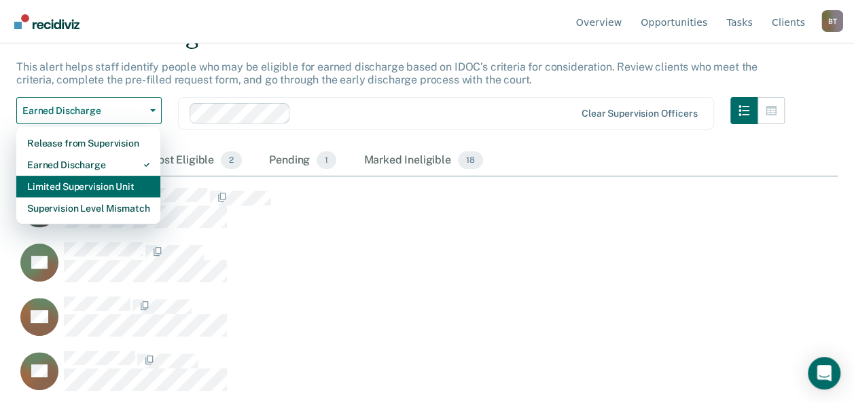
click at [105, 183] on div "Limited Supervision Unit" at bounding box center [88, 187] width 122 height 22
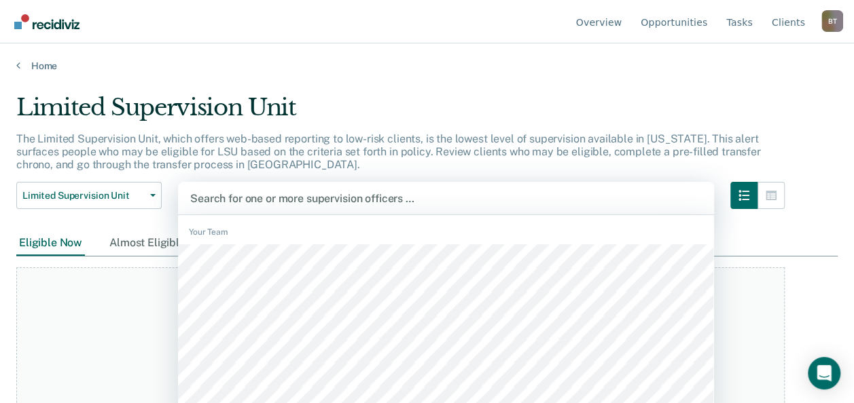
scroll to position [15, 0]
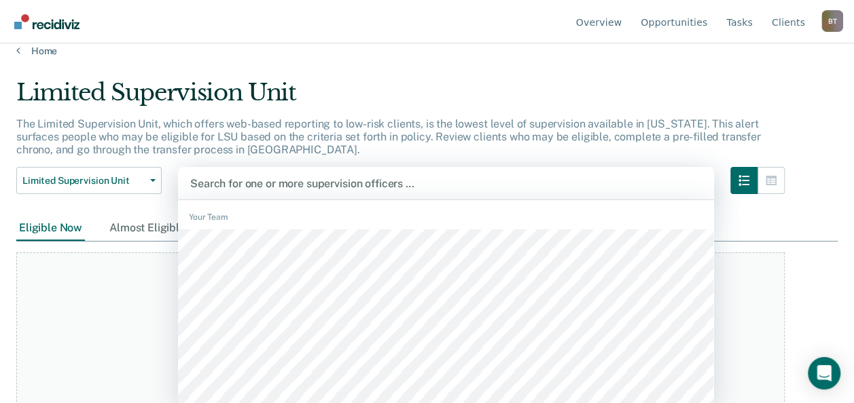
click at [279, 197] on div "Search for one or more supervision officers …" at bounding box center [446, 183] width 536 height 33
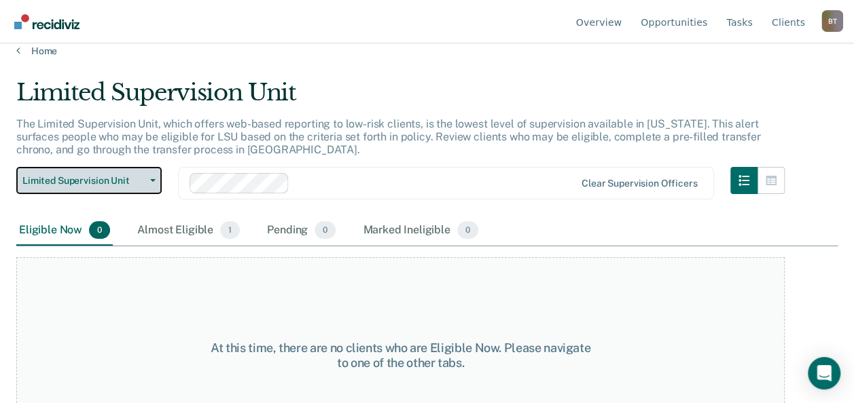
click at [156, 178] on button "Limited Supervision Unit" at bounding box center [88, 180] width 145 height 27
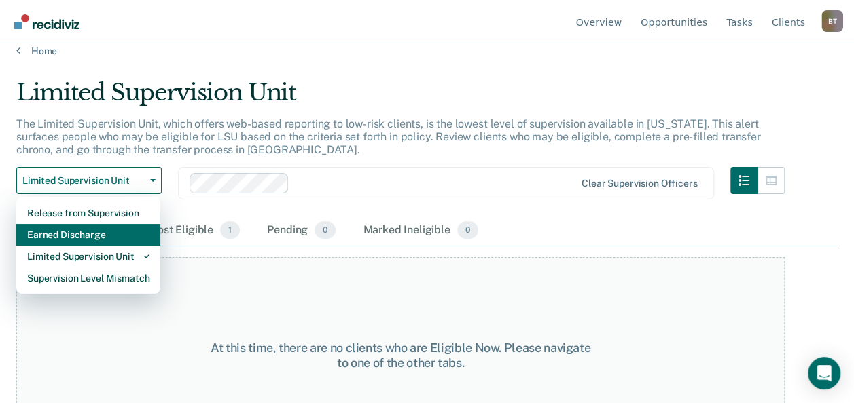
click at [124, 232] on div "Earned Discharge" at bounding box center [88, 235] width 122 height 22
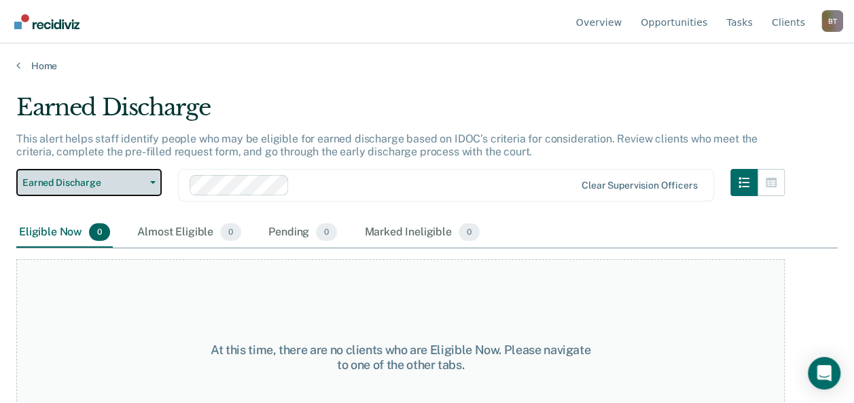
click at [151, 180] on button "Earned Discharge" at bounding box center [88, 182] width 145 height 27
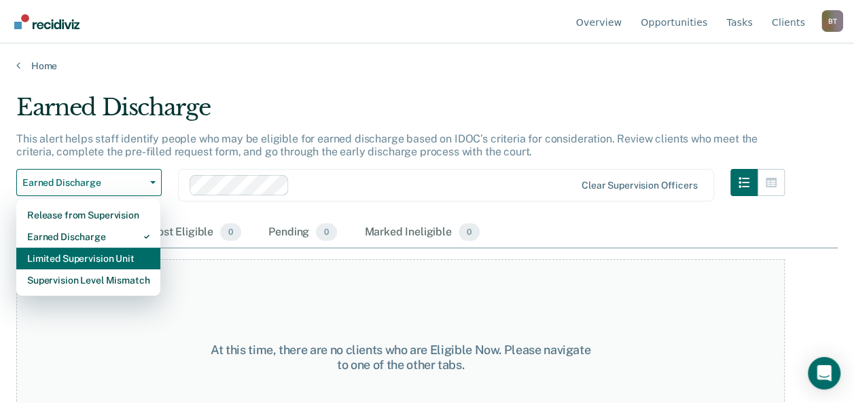
click at [130, 253] on div "Limited Supervision Unit" at bounding box center [88, 259] width 122 height 22
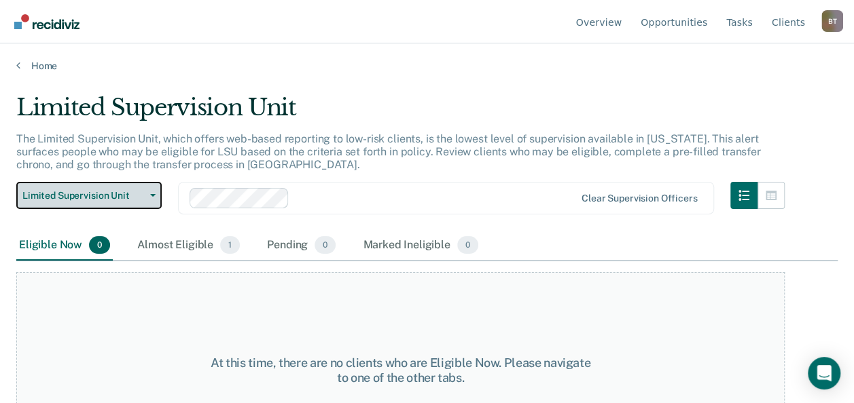
click at [151, 194] on icon "button" at bounding box center [152, 195] width 5 height 3
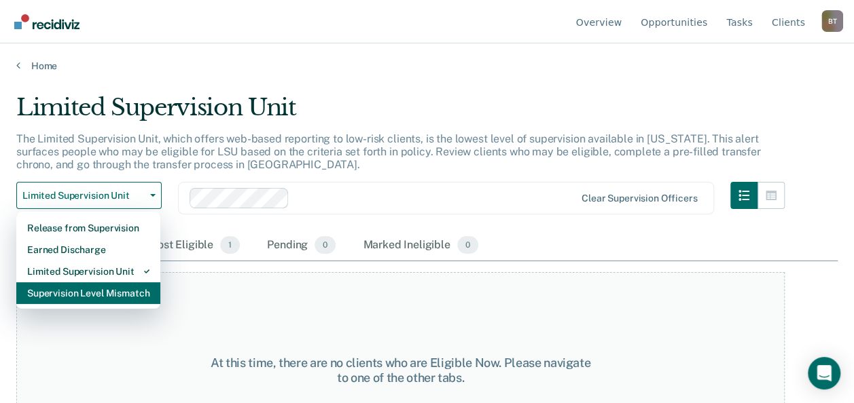
click at [133, 295] on div "Supervision Level Mismatch" at bounding box center [88, 293] width 122 height 22
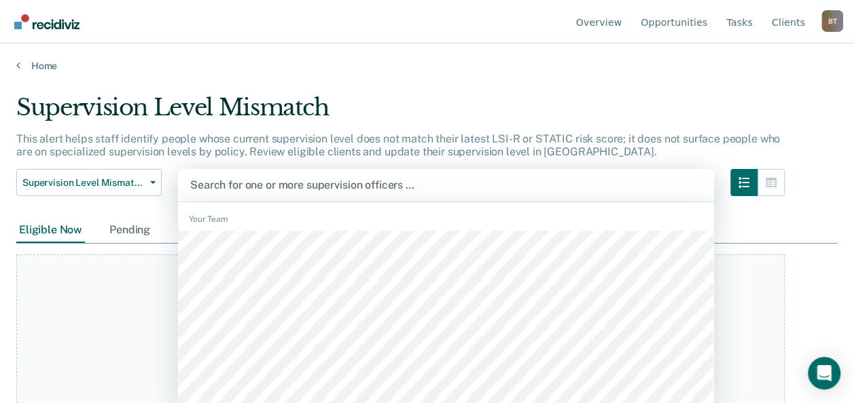
click at [273, 184] on div at bounding box center [445, 185] width 511 height 16
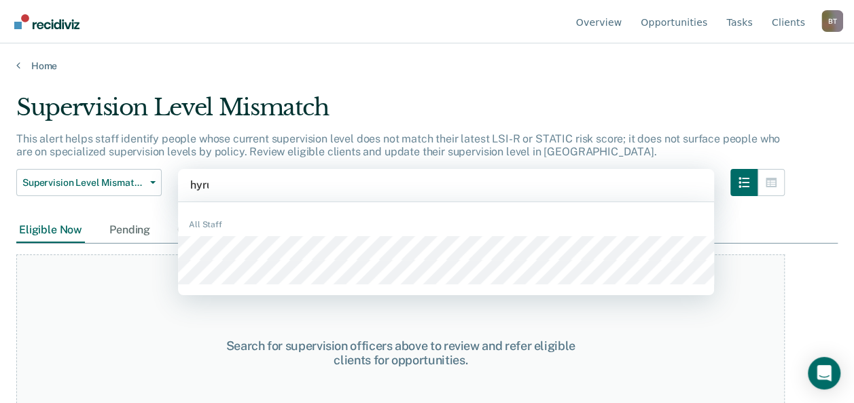
type input "hyrum"
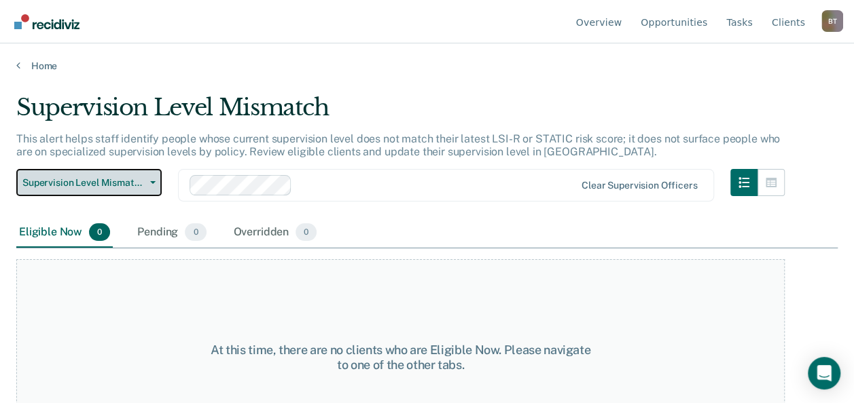
click at [151, 179] on button "Supervision Level Mismatch" at bounding box center [88, 182] width 145 height 27
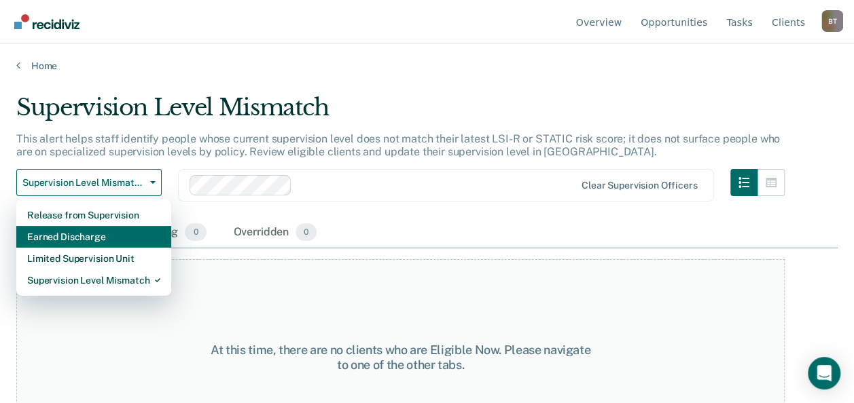
click at [126, 234] on div "Earned Discharge" at bounding box center [93, 237] width 133 height 22
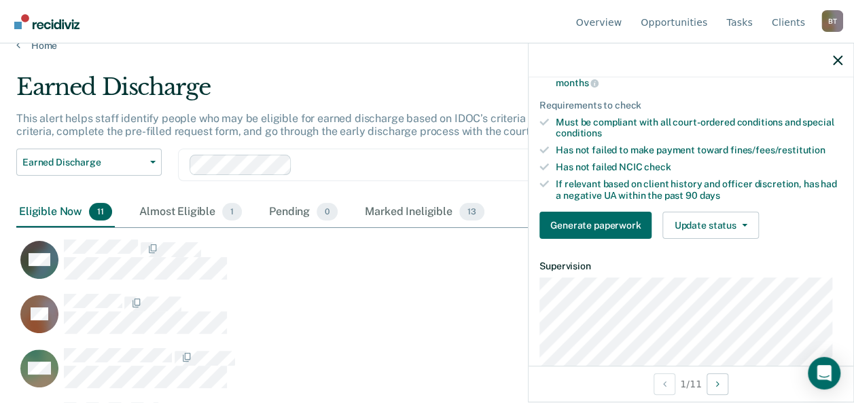
scroll to position [171, 0]
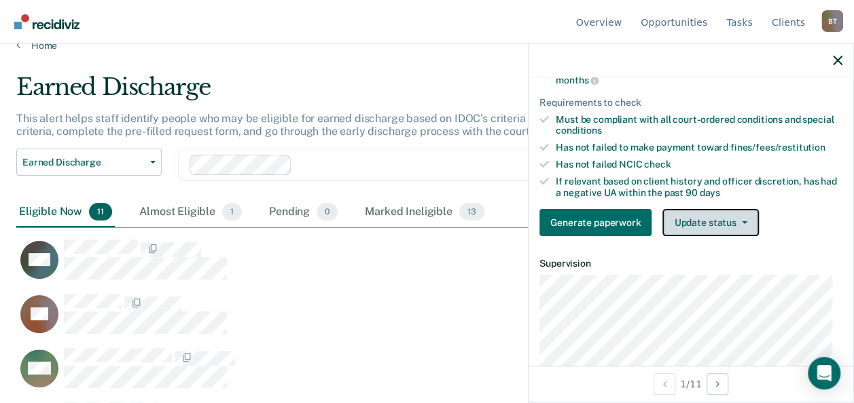
click at [703, 230] on button "Update status" at bounding box center [710, 222] width 96 height 27
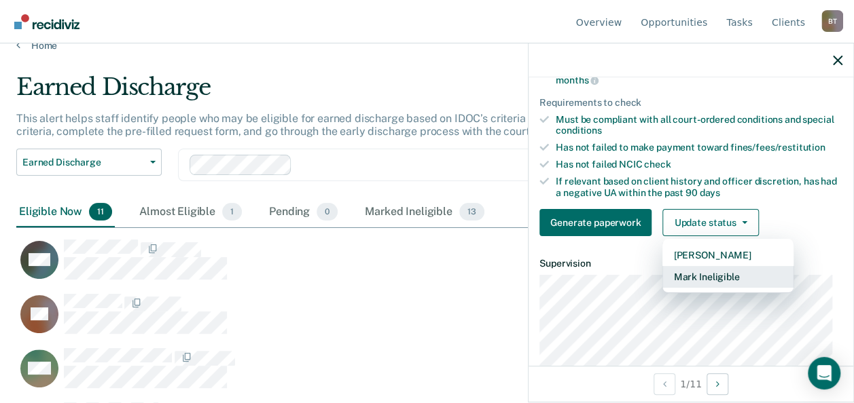
click at [703, 282] on button "Mark Ineligible" at bounding box center [727, 277] width 131 height 22
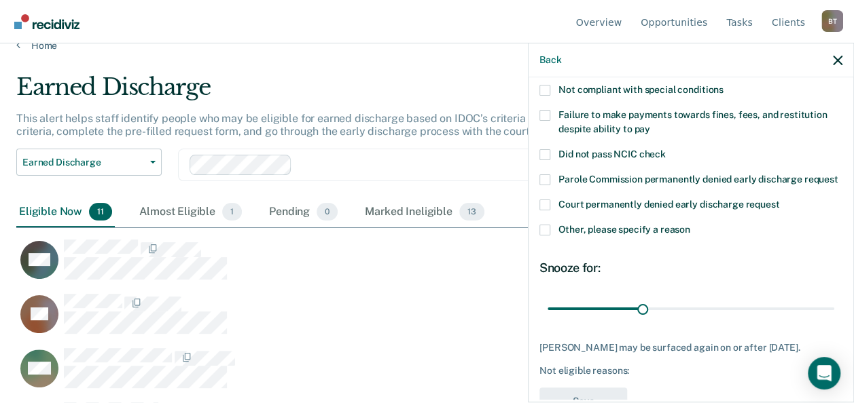
scroll to position [96, 0]
click at [543, 114] on span at bounding box center [544, 116] width 11 height 11
click at [650, 125] on input "Failure to make payments towards fines, fees, and restitution despite ability t…" at bounding box center [650, 125] width 0 height 0
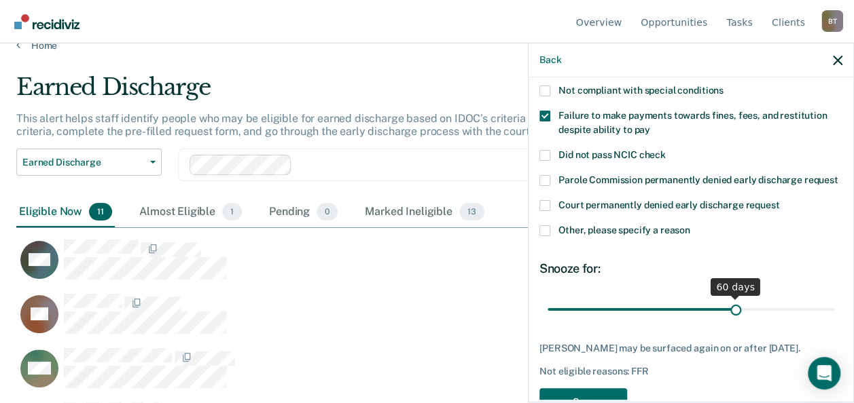
drag, startPoint x: 638, startPoint y: 321, endPoint x: 729, endPoint y: 321, distance: 91.0
type input "60"
click at [729, 321] on input "range" at bounding box center [690, 309] width 287 height 24
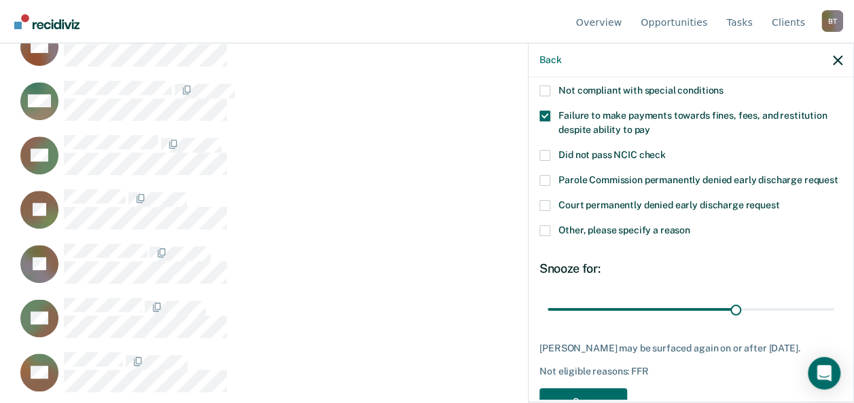
scroll to position [148, 0]
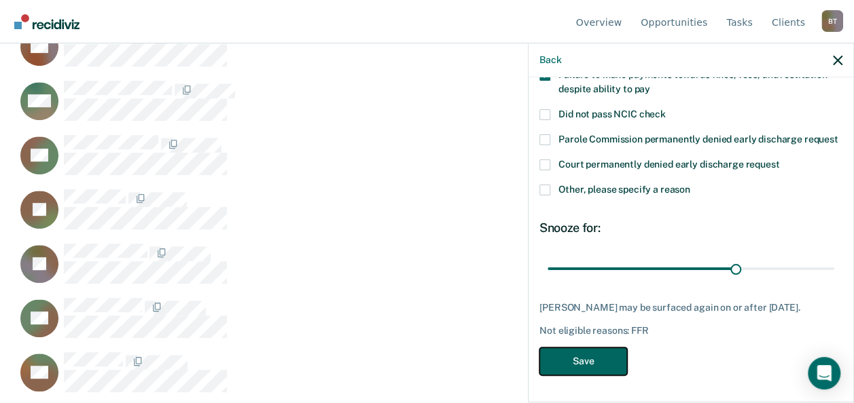
click at [587, 363] on button "Save" at bounding box center [583, 362] width 88 height 28
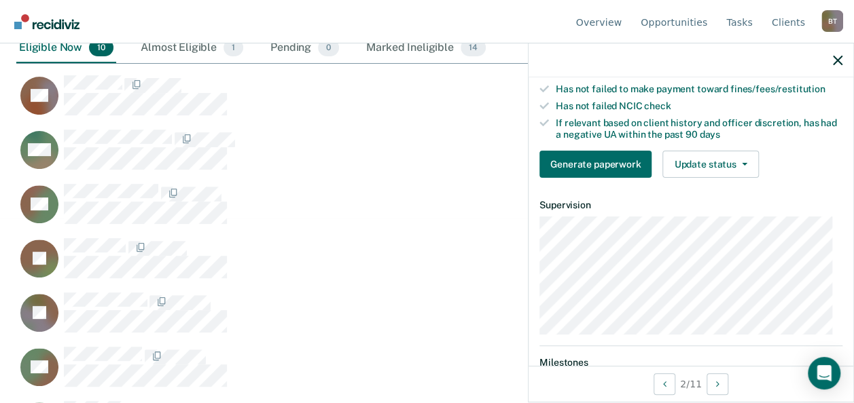
scroll to position [257, 0]
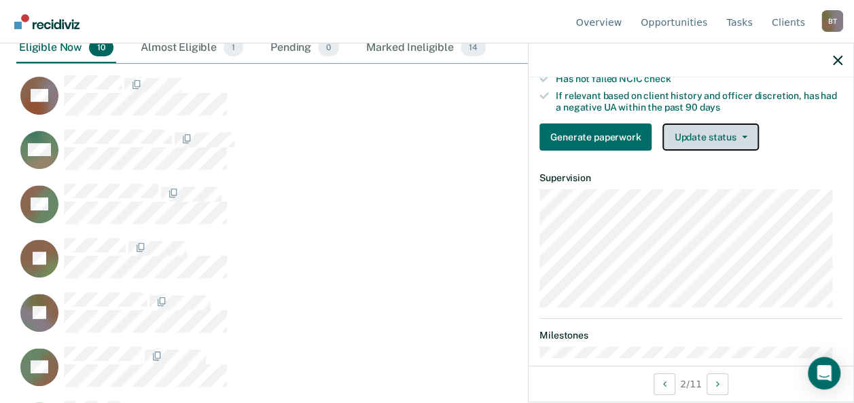
click at [720, 145] on button "Update status" at bounding box center [710, 137] width 96 height 27
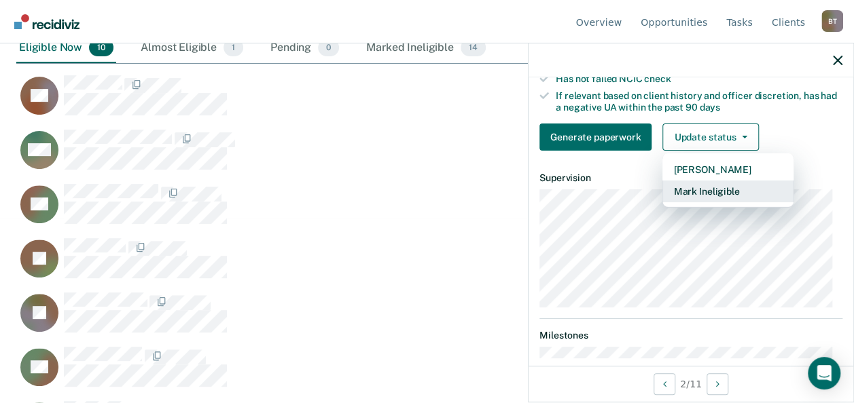
click at [714, 199] on button "Mark Ineligible" at bounding box center [727, 192] width 131 height 22
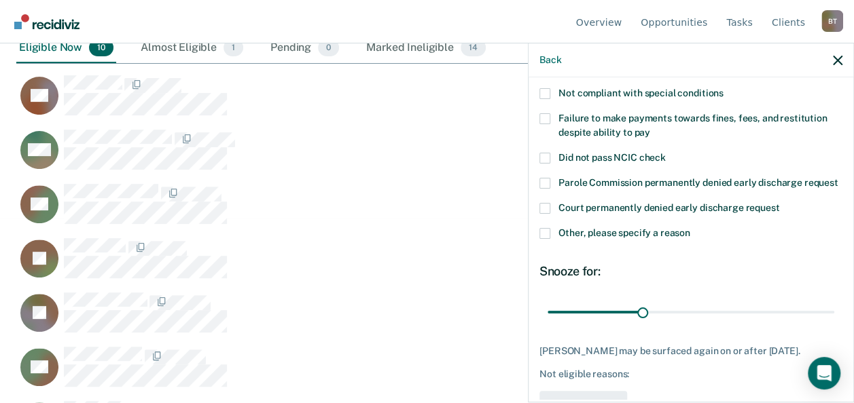
scroll to position [92, 0]
click at [546, 122] on span at bounding box center [544, 119] width 11 height 11
click at [650, 128] on input "Failure to make payments towards fines, fees, and restitution despite ability t…" at bounding box center [650, 128] width 0 height 0
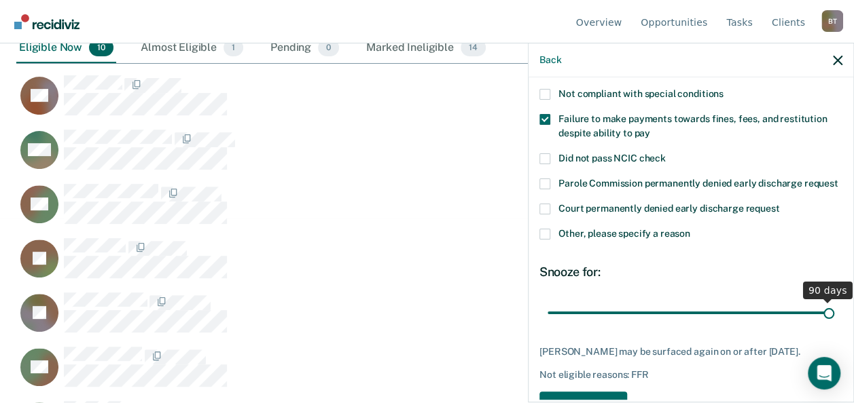
drag, startPoint x: 637, startPoint y: 325, endPoint x: 835, endPoint y: 322, distance: 198.3
type input "90"
click at [834, 322] on input "range" at bounding box center [690, 313] width 287 height 24
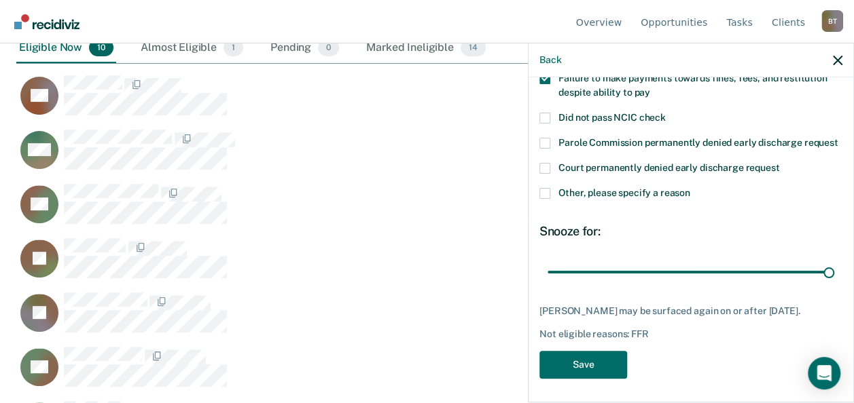
scroll to position [148, 0]
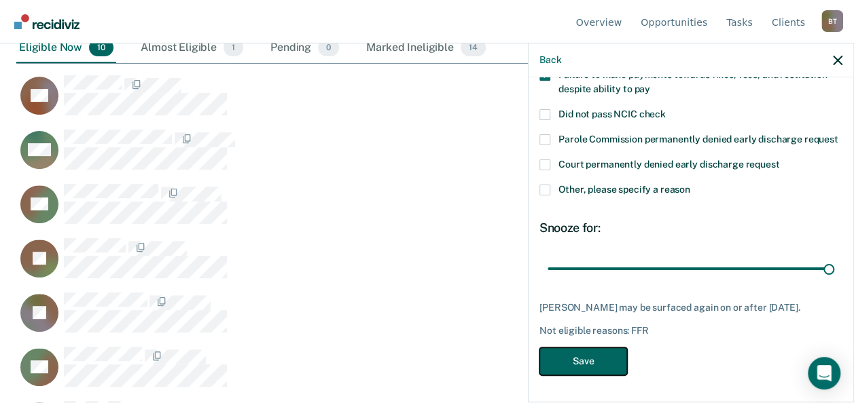
click at [583, 361] on button "Save" at bounding box center [583, 362] width 88 height 28
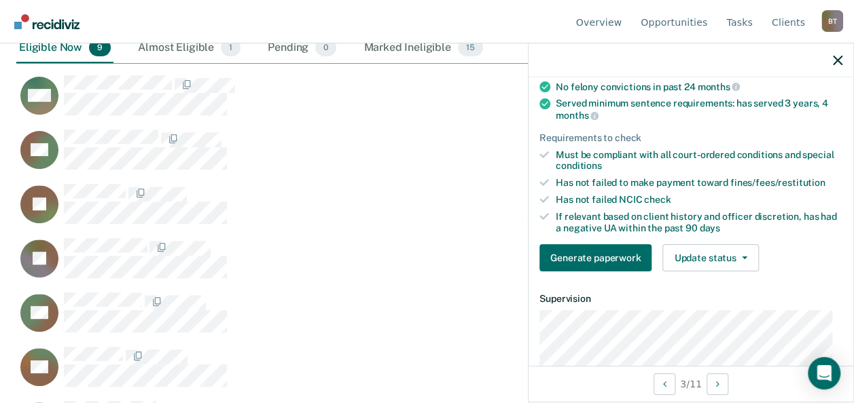
scroll to position [147, 0]
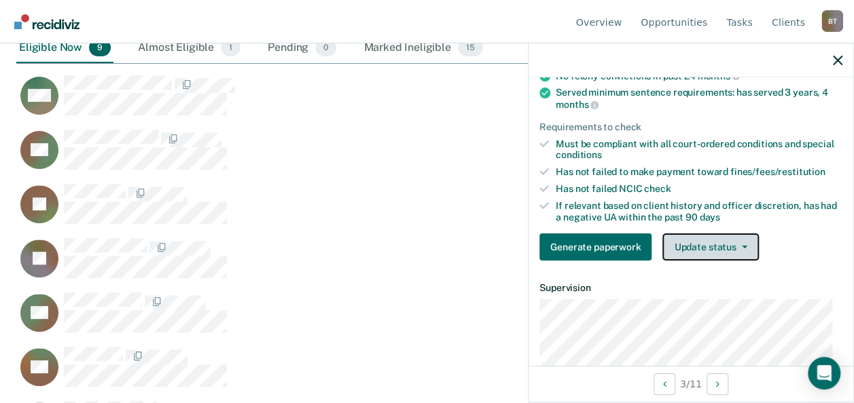
click at [704, 255] on button "Update status" at bounding box center [710, 247] width 96 height 27
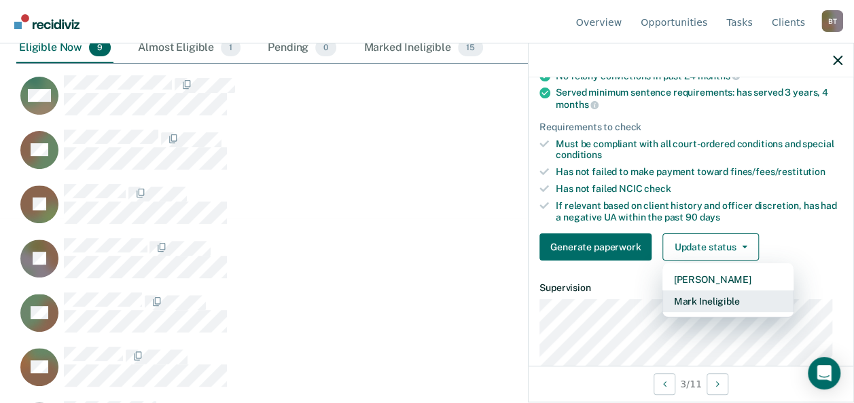
click at [690, 312] on button "Mark Ineligible" at bounding box center [727, 302] width 131 height 22
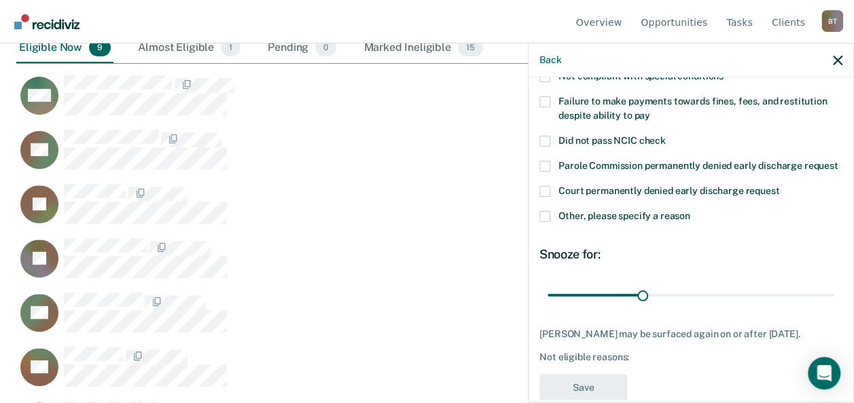
scroll to position [106, 0]
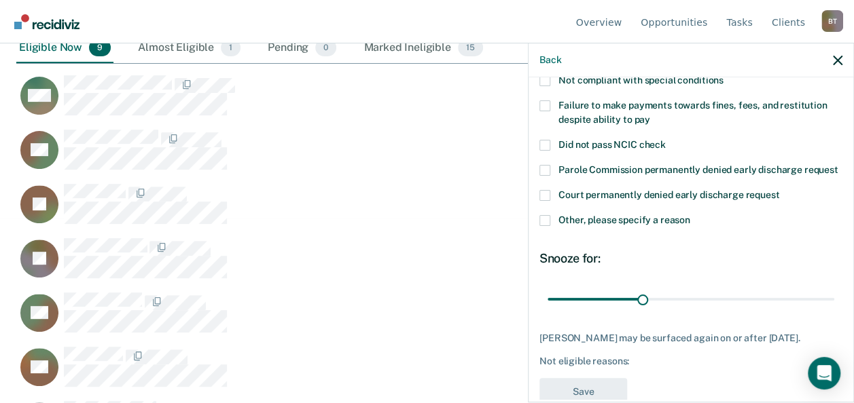
click at [541, 103] on span at bounding box center [544, 105] width 11 height 11
click at [650, 115] on input "Failure to make payments towards fines, fees, and restitution despite ability t…" at bounding box center [650, 115] width 0 height 0
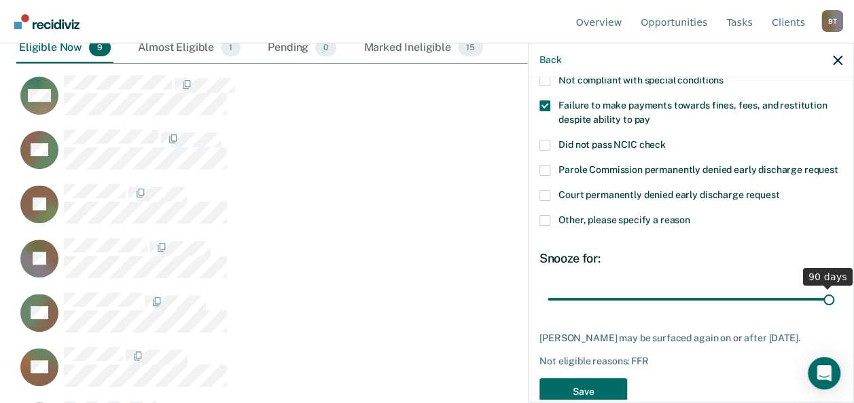
drag, startPoint x: 640, startPoint y: 310, endPoint x: 866, endPoint y: 296, distance: 225.9
type input "90"
click at [834, 296] on input "range" at bounding box center [690, 299] width 287 height 24
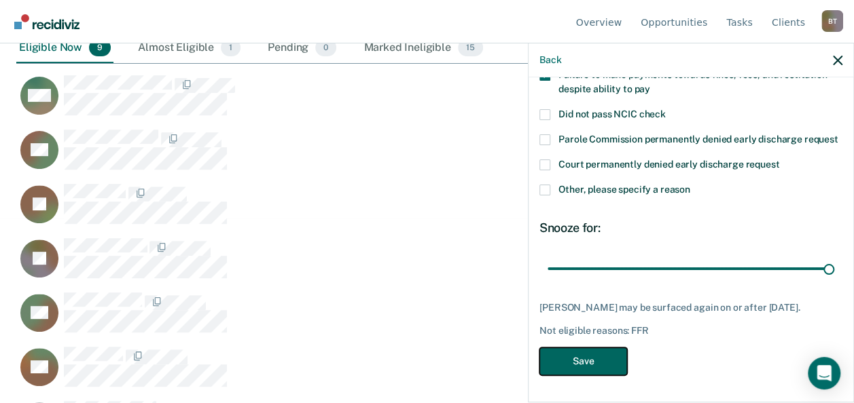
click at [592, 357] on button "Save" at bounding box center [583, 362] width 88 height 28
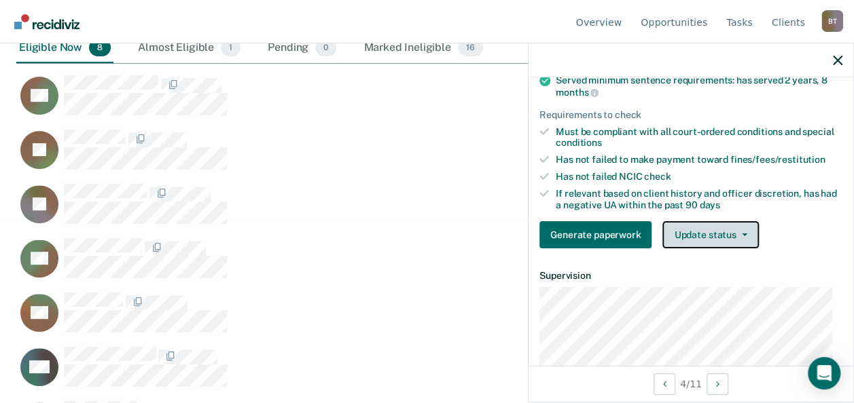
click at [701, 234] on button "Update status" at bounding box center [710, 234] width 96 height 27
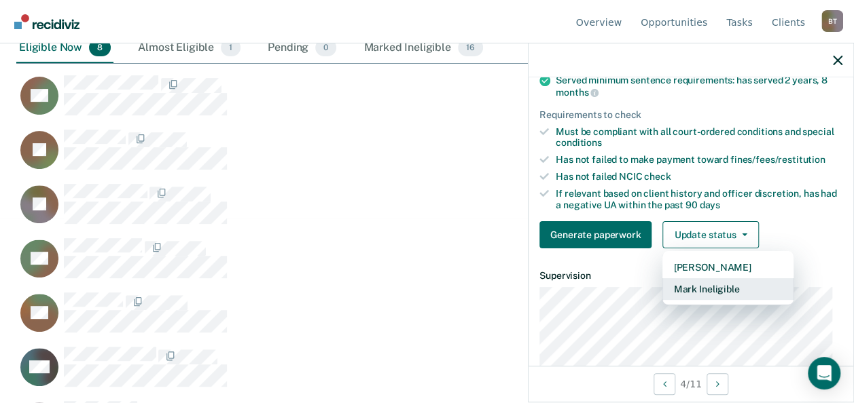
click at [697, 296] on button "Mark Ineligible" at bounding box center [727, 289] width 131 height 22
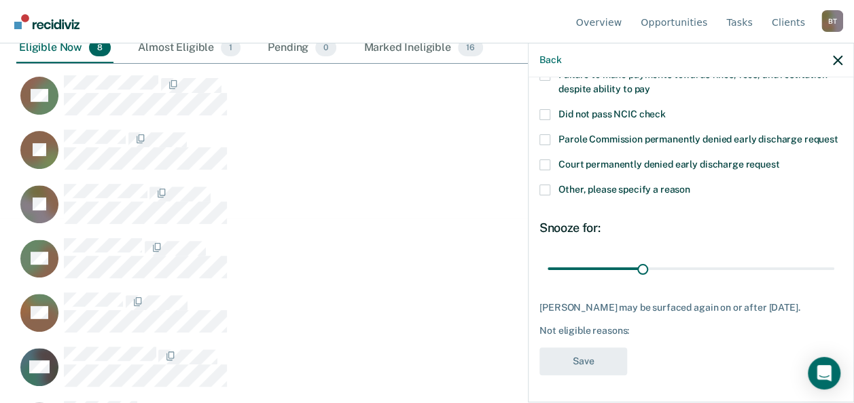
click at [545, 185] on span at bounding box center [544, 190] width 11 height 11
click at [690, 185] on input "Other, please specify a reason" at bounding box center [690, 185] width 0 height 0
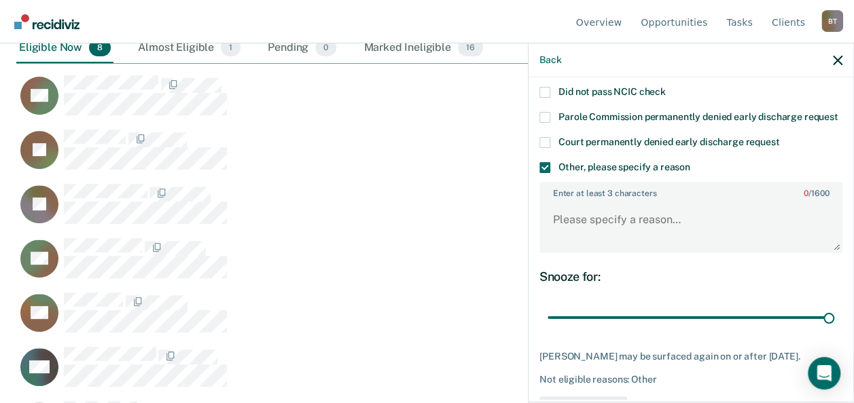
drag, startPoint x: 640, startPoint y: 329, endPoint x: 826, endPoint y: 319, distance: 186.3
type input "90"
click at [828, 321] on input "range" at bounding box center [690, 318] width 287 height 24
click at [627, 236] on textarea "Enter at least 3 characters 0 / 1600" at bounding box center [691, 226] width 300 height 50
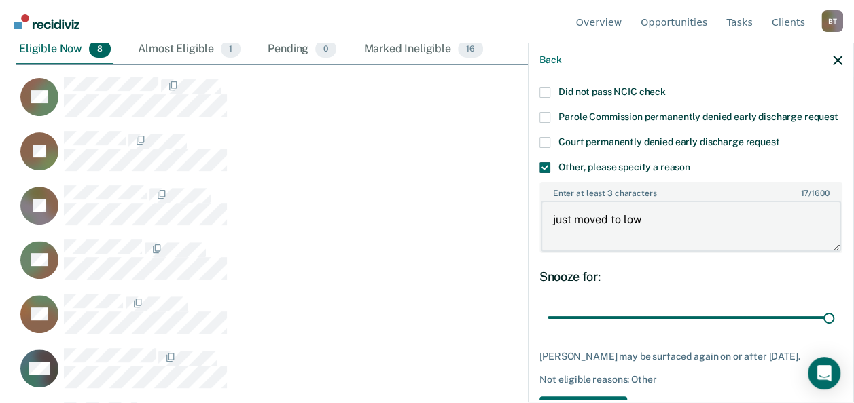
type textarea "just moved to low"
drag, startPoint x: 840, startPoint y: 310, endPoint x: 843, endPoint y: 318, distance: 8.8
click at [843, 317] on div "AG Which of the following requirements has [PERSON_NAME] not met? Not compliant…" at bounding box center [690, 238] width 325 height 323
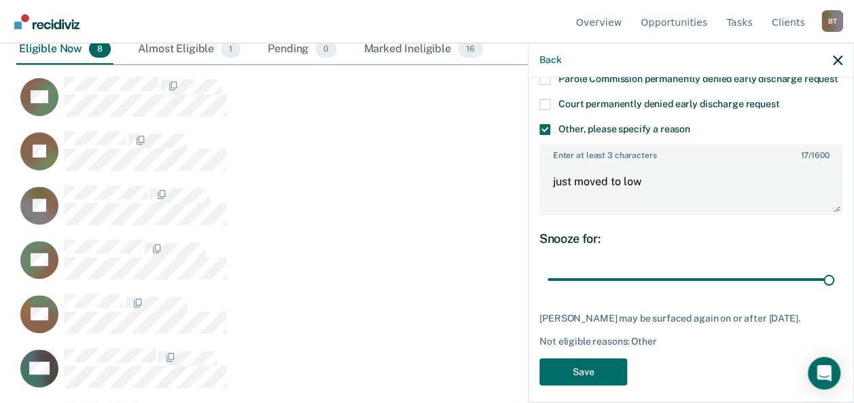
scroll to position [231, 0]
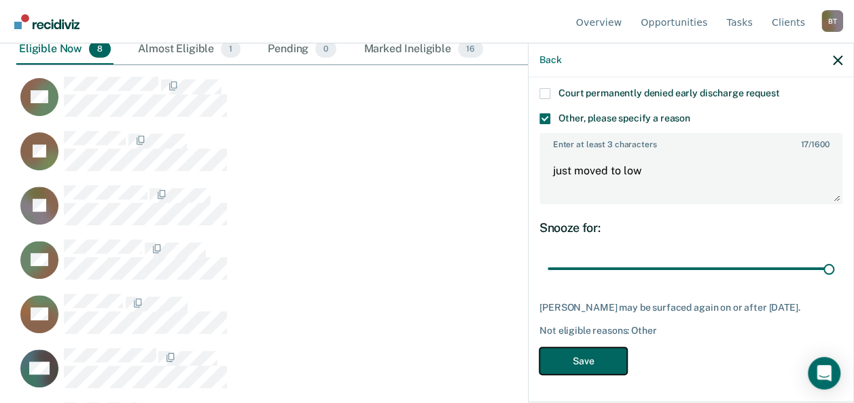
click at [595, 363] on button "Save" at bounding box center [583, 362] width 88 height 28
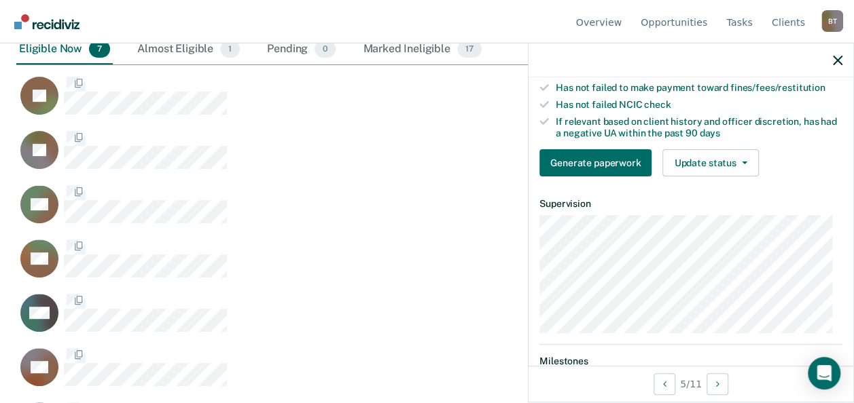
scroll to position [219, 0]
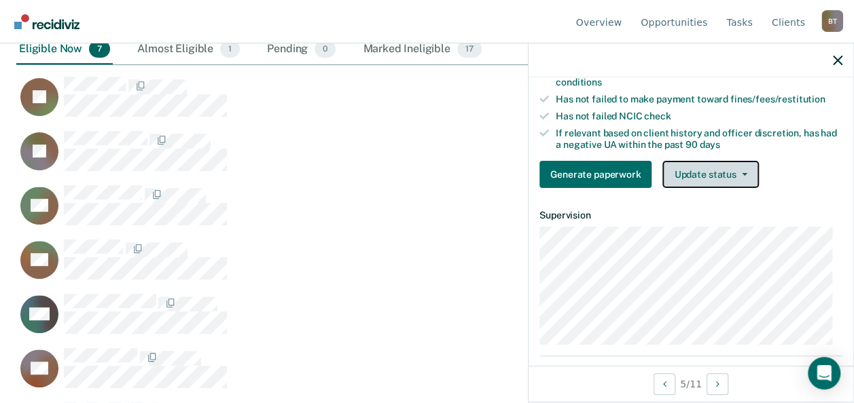
click at [703, 177] on button "Update status" at bounding box center [710, 174] width 96 height 27
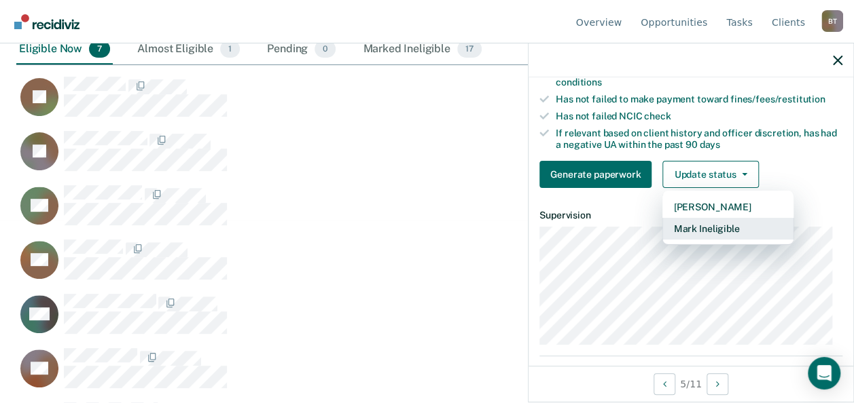
click at [702, 221] on button "Mark Ineligible" at bounding box center [727, 229] width 131 height 22
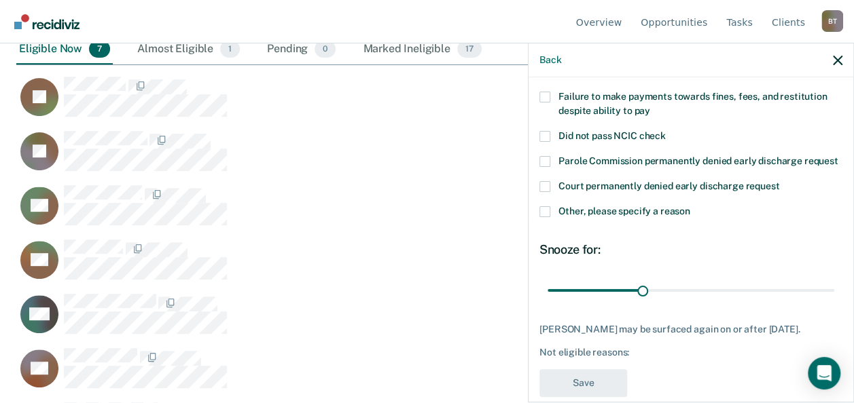
scroll to position [113, 0]
click at [542, 98] on span at bounding box center [544, 98] width 11 height 11
click at [650, 107] on input "Failure to make payments towards fines, fees, and restitution despite ability t…" at bounding box center [650, 107] width 0 height 0
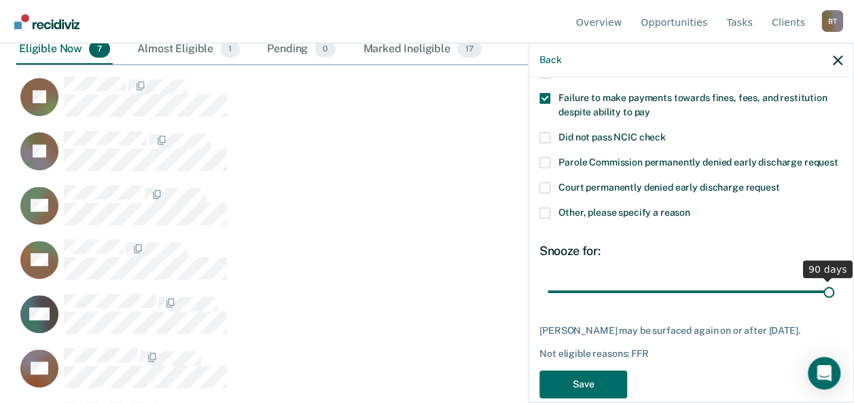
drag, startPoint x: 640, startPoint y: 305, endPoint x: 830, endPoint y: 296, distance: 190.3
type input "90"
click at [830, 296] on input "range" at bounding box center [690, 292] width 287 height 24
click at [593, 387] on button "Save" at bounding box center [583, 385] width 88 height 28
